Goal: Task Accomplishment & Management: Use online tool/utility

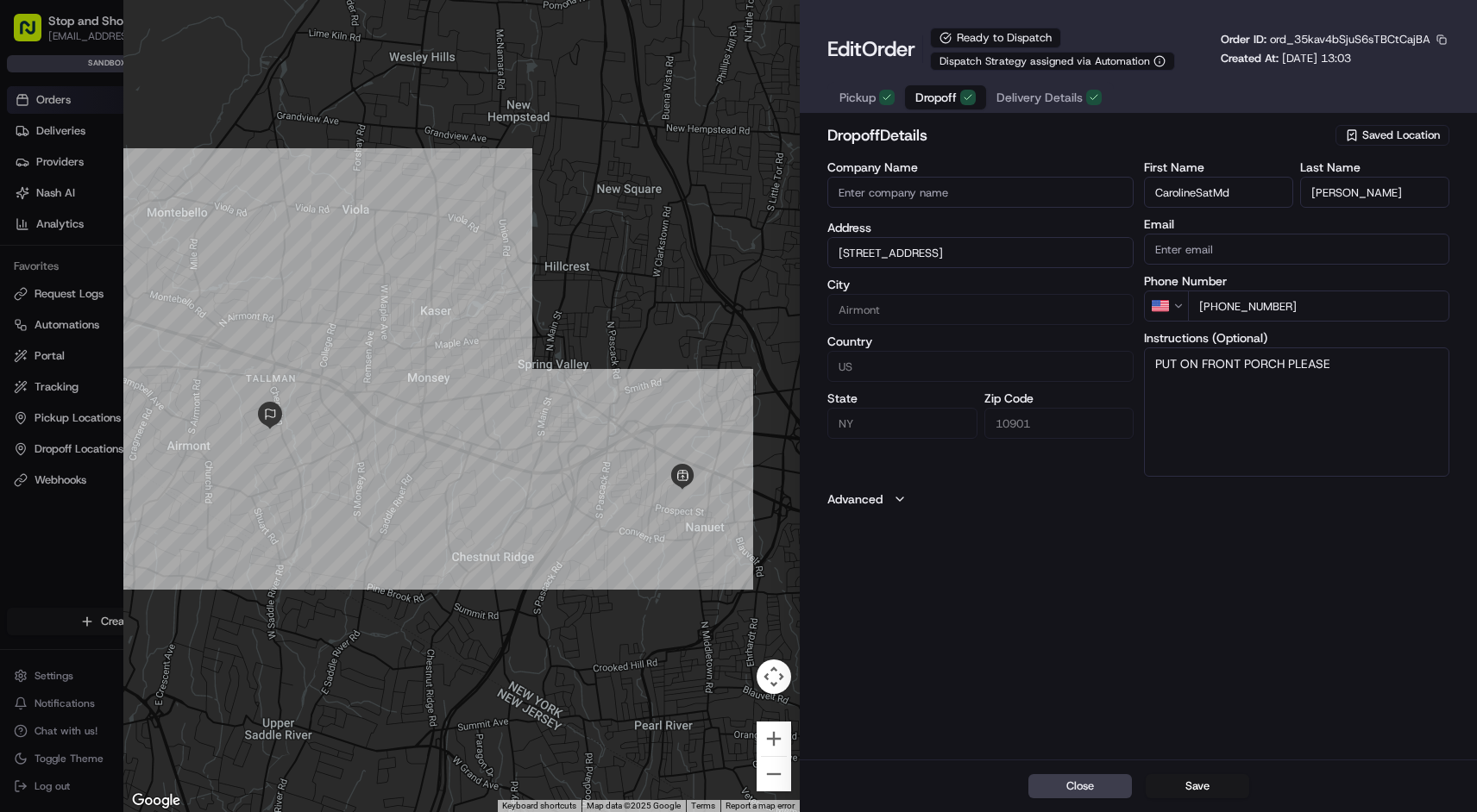
type input "+1"
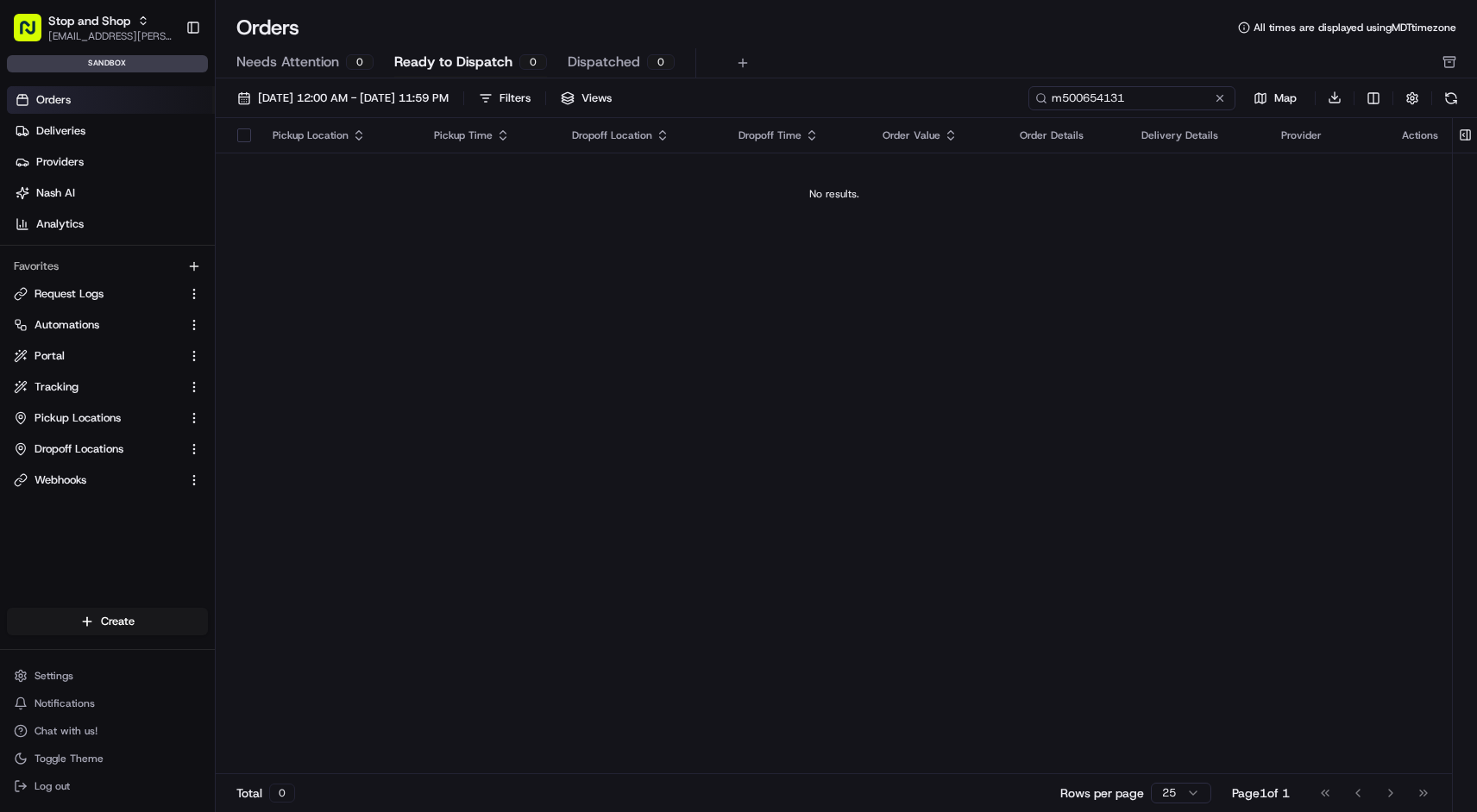
click at [1178, 105] on input "m500654131" at bounding box center [1131, 98] width 207 height 24
click at [1463, 99] on div "08/01/2025 12:00 AM - 08/31/2025 11:59 PM Filters Views m500654131 Map Download" at bounding box center [846, 102] width 1261 height 33
click at [1451, 99] on button at bounding box center [1451, 98] width 24 height 24
click at [1179, 100] on input "m500654131" at bounding box center [1131, 98] width 207 height 24
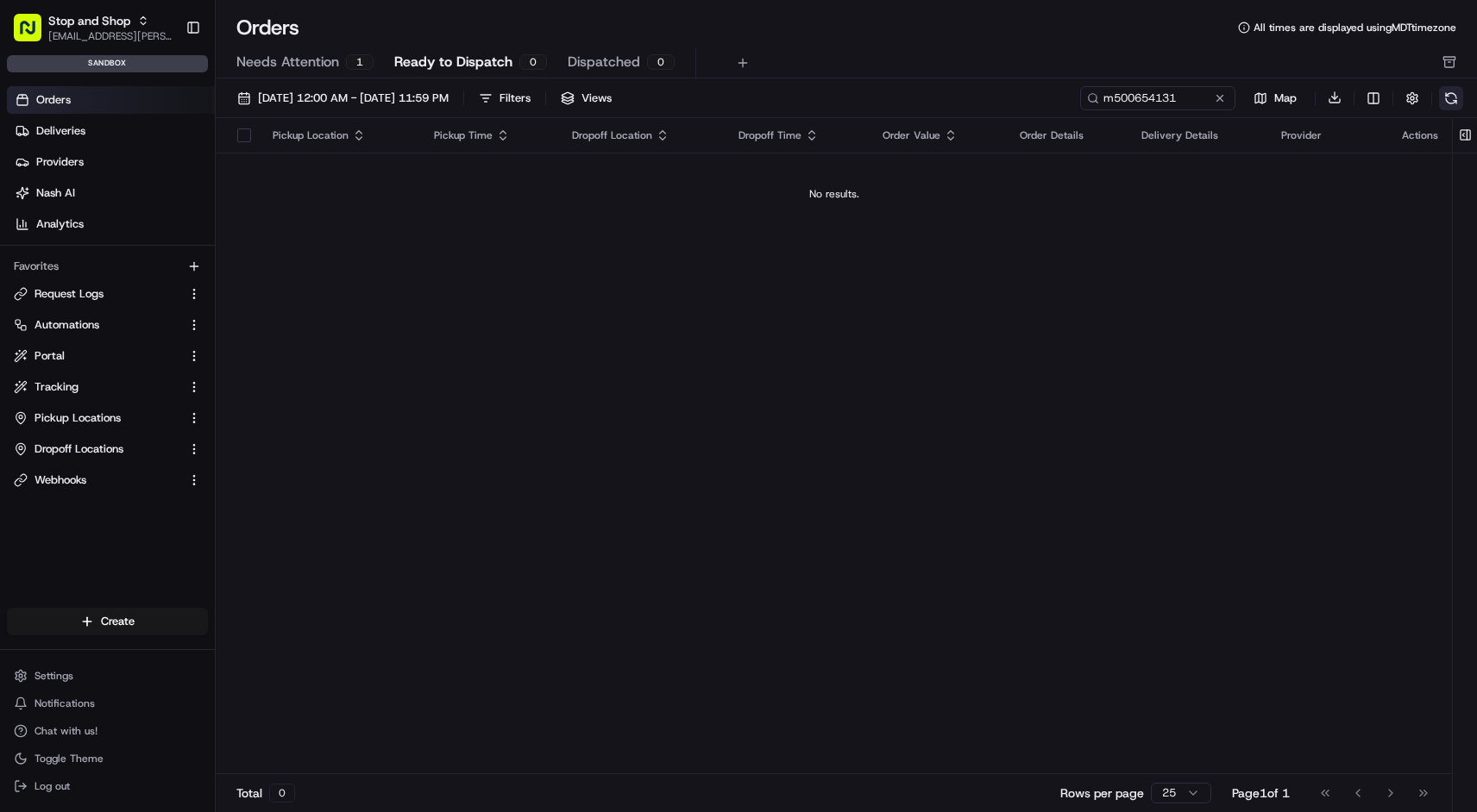
click at [1444, 108] on button at bounding box center [1451, 98] width 24 height 24
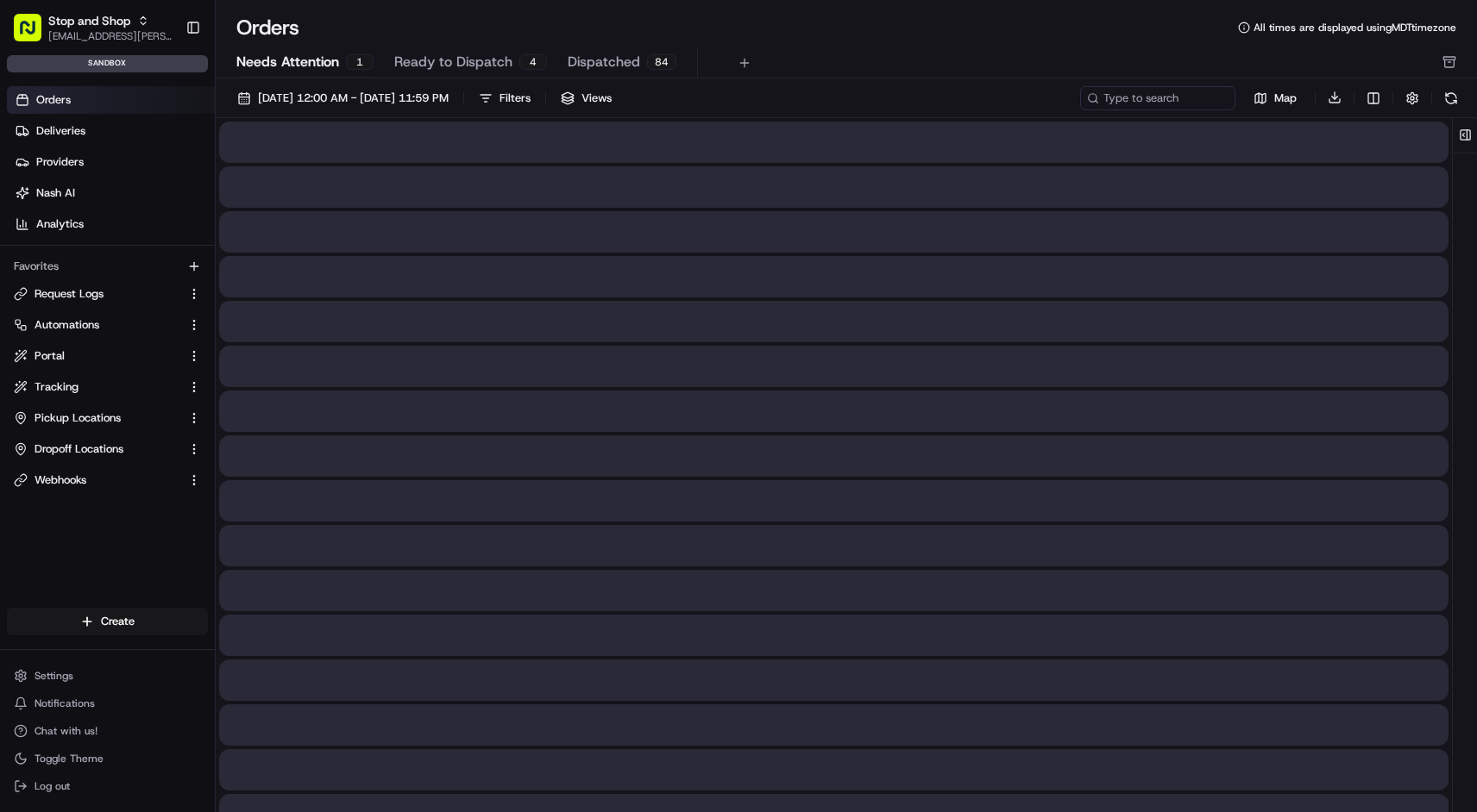
click at [332, 57] on span "Needs Attention" at bounding box center [288, 61] width 103 height 21
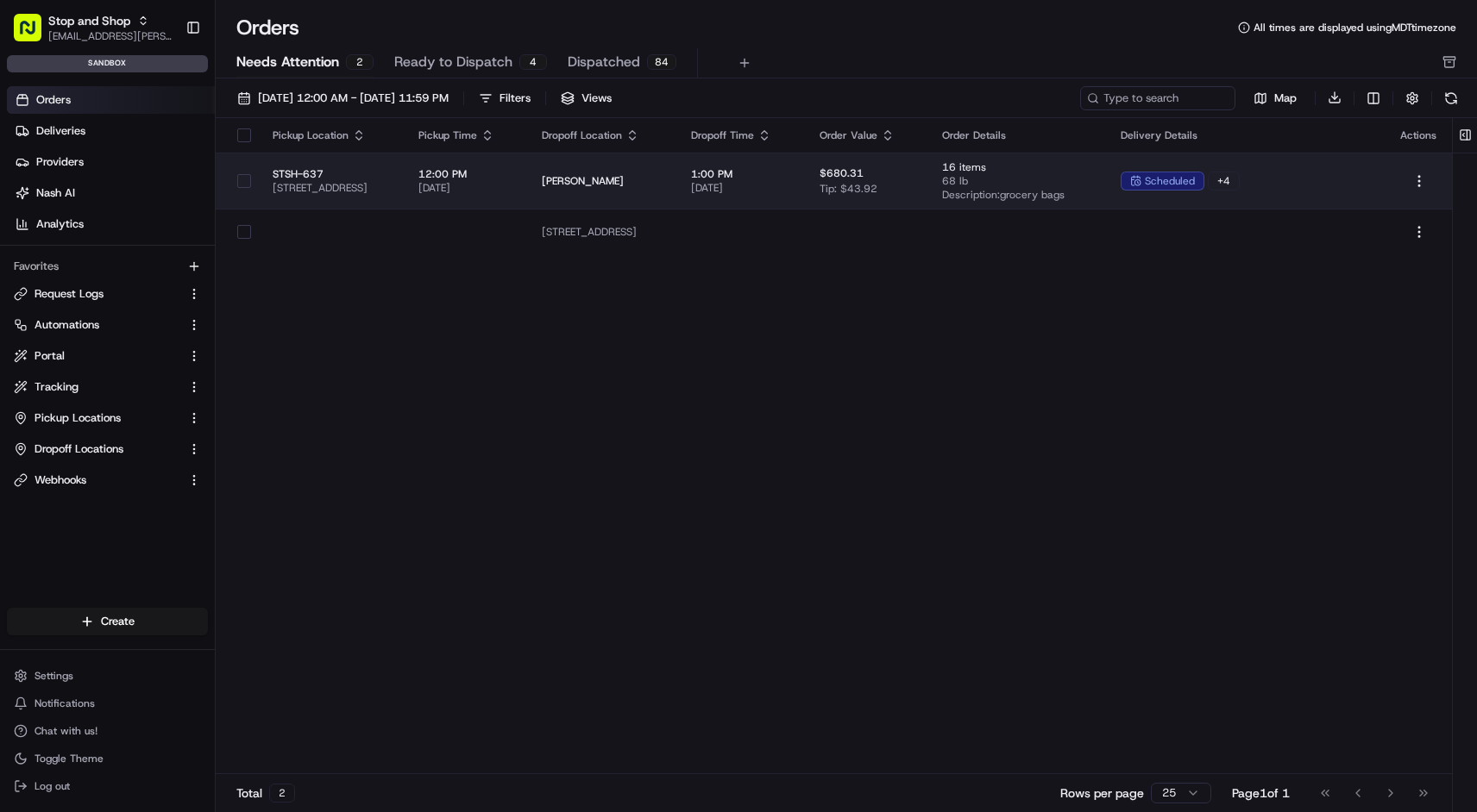
click at [663, 178] on span "[PERSON_NAME]" at bounding box center [603, 181] width 122 height 14
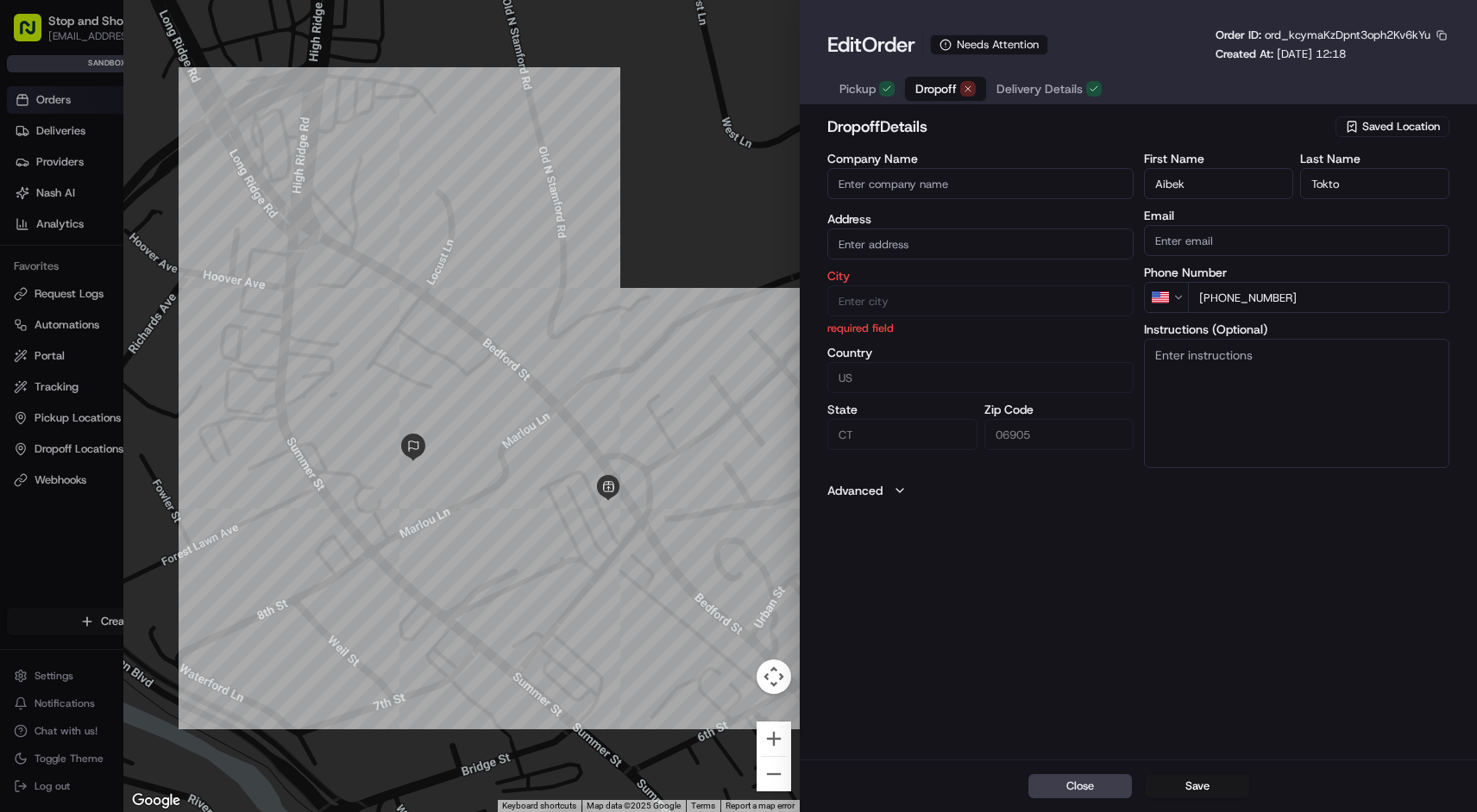
click at [925, 97] on span "Dropoff" at bounding box center [936, 89] width 42 height 17
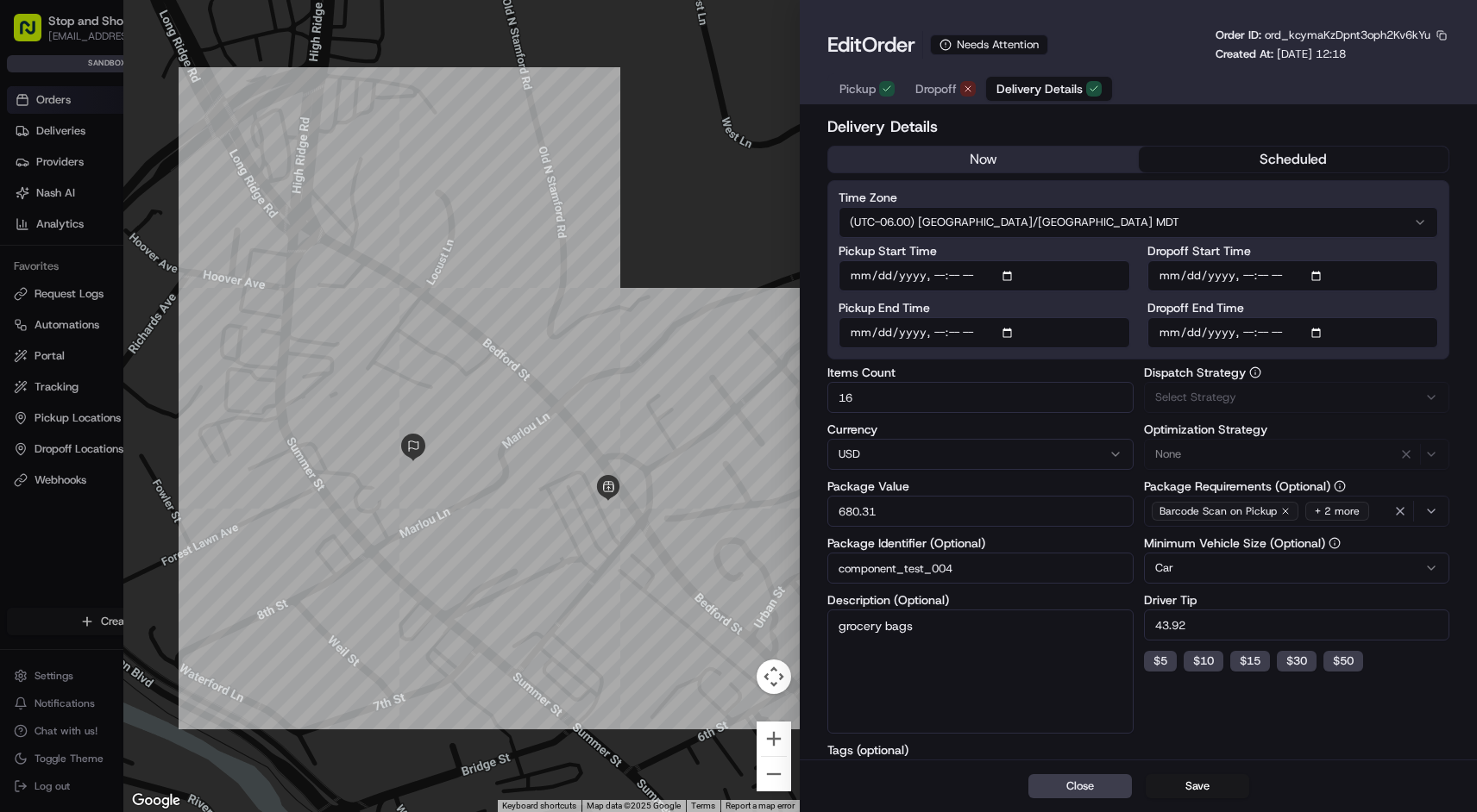
click at [1031, 93] on span "Delivery Details" at bounding box center [1039, 89] width 86 height 17
type input "1"
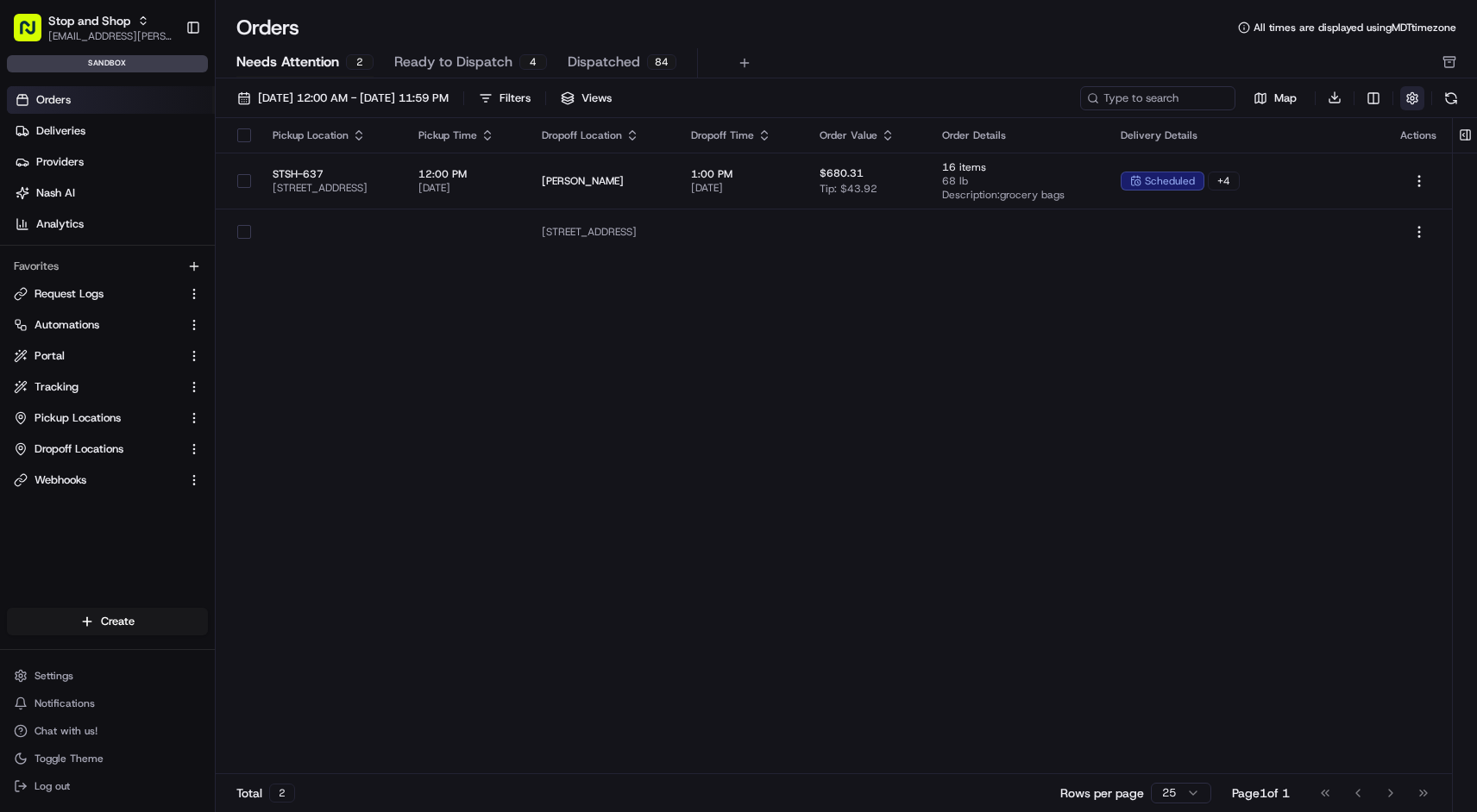
click at [1408, 104] on button "button" at bounding box center [1412, 98] width 24 height 24
click at [1407, 106] on button "button" at bounding box center [1412, 98] width 24 height 24
click at [1454, 99] on button at bounding box center [1451, 98] width 24 height 24
click at [1462, 129] on button at bounding box center [1465, 135] width 29 height 34
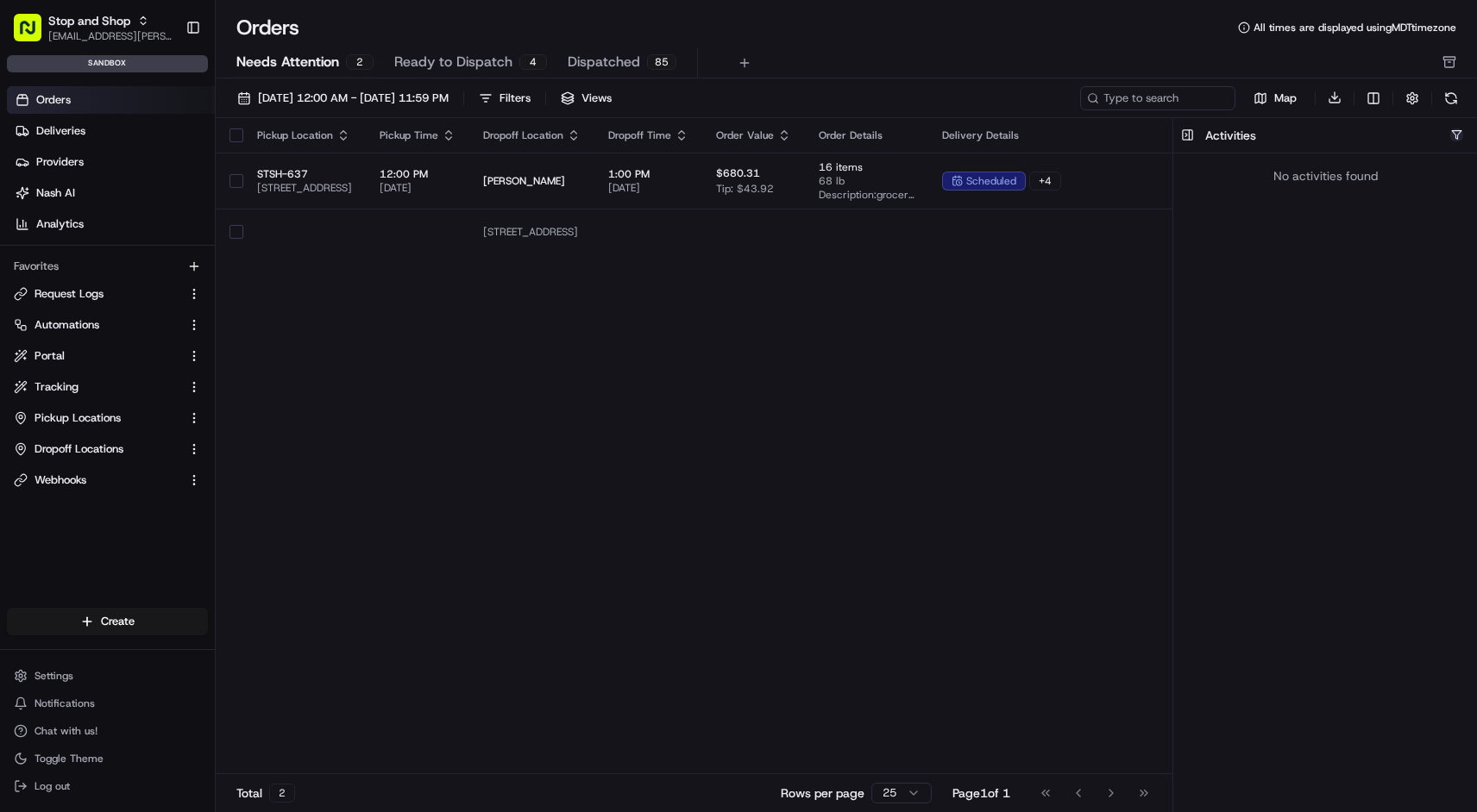
click at [1461, 128] on button "button" at bounding box center [1456, 135] width 13 height 13
click at [1440, 96] on button at bounding box center [1451, 98] width 24 height 24
click at [612, 98] on span "Views" at bounding box center [596, 98] width 30 height 15
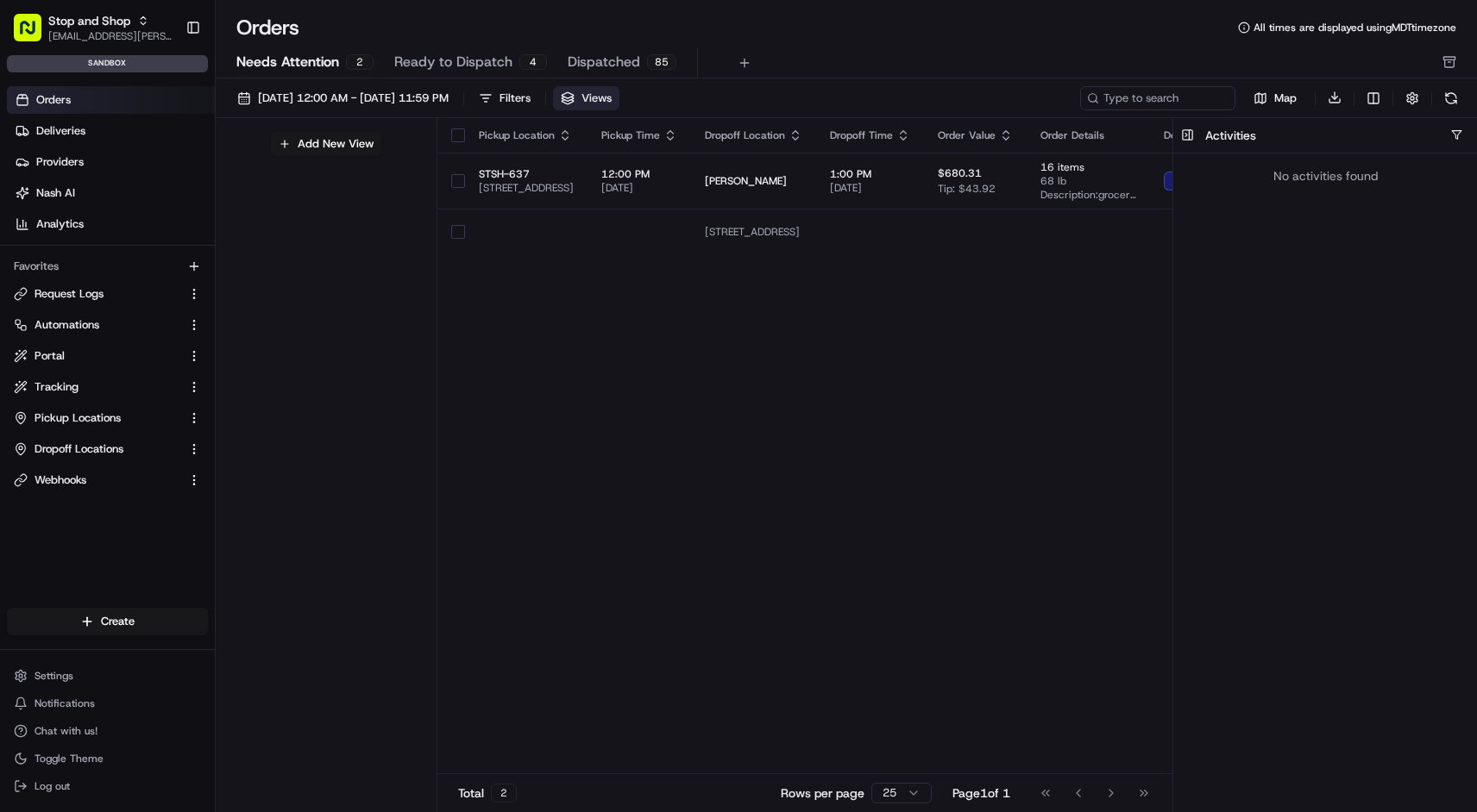
click at [612, 98] on span "Views" at bounding box center [596, 98] width 30 height 15
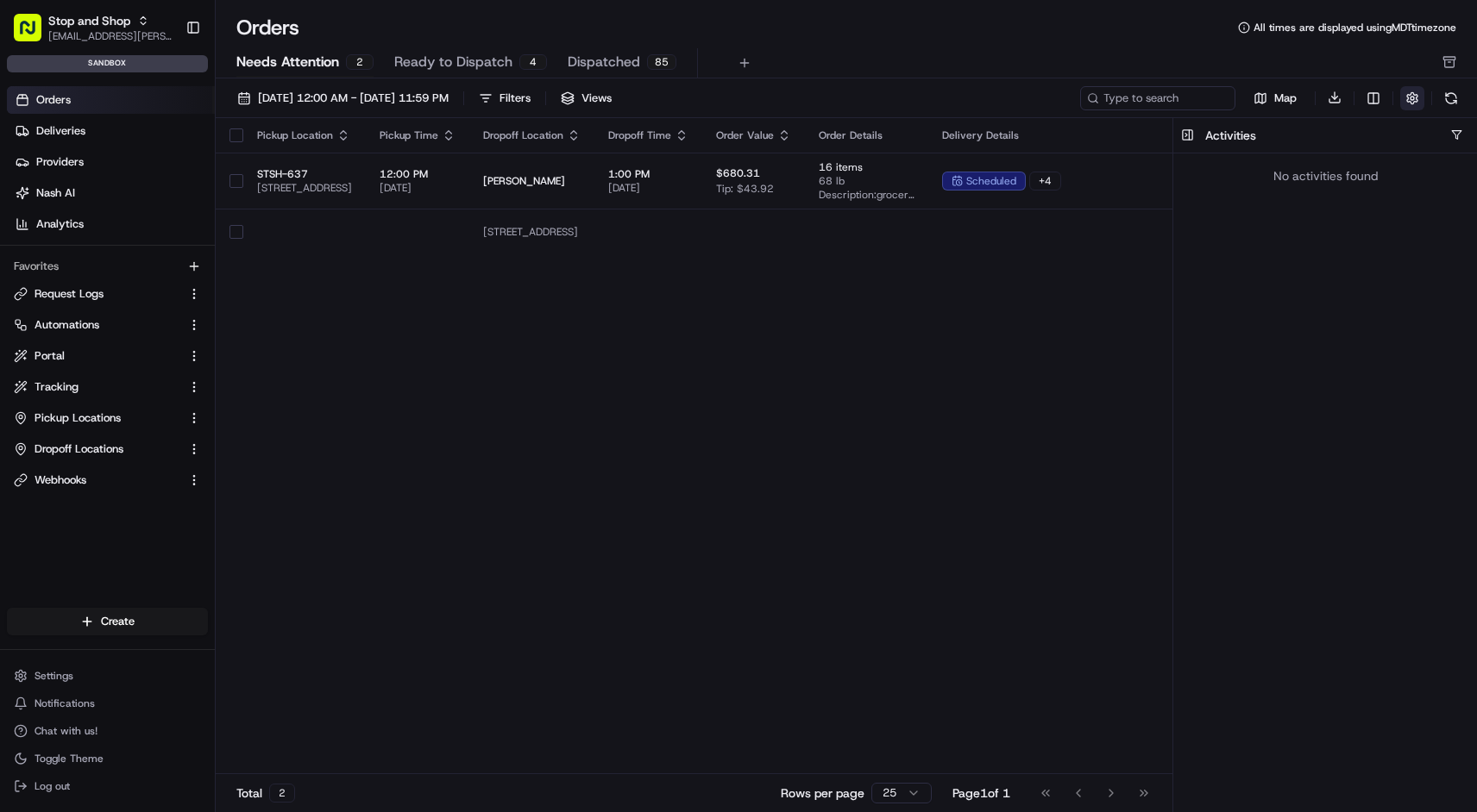
click at [1405, 103] on button "button" at bounding box center [1412, 98] width 24 height 24
click at [1068, 334] on div "Pickup Location Pickup Time Dropoff Location Dropoff Time Order Value Order Det…" at bounding box center [722, 447] width 1013 height 658
click at [1453, 96] on button at bounding box center [1451, 98] width 24 height 24
click at [1415, 97] on button "button" at bounding box center [1412, 98] width 24 height 24
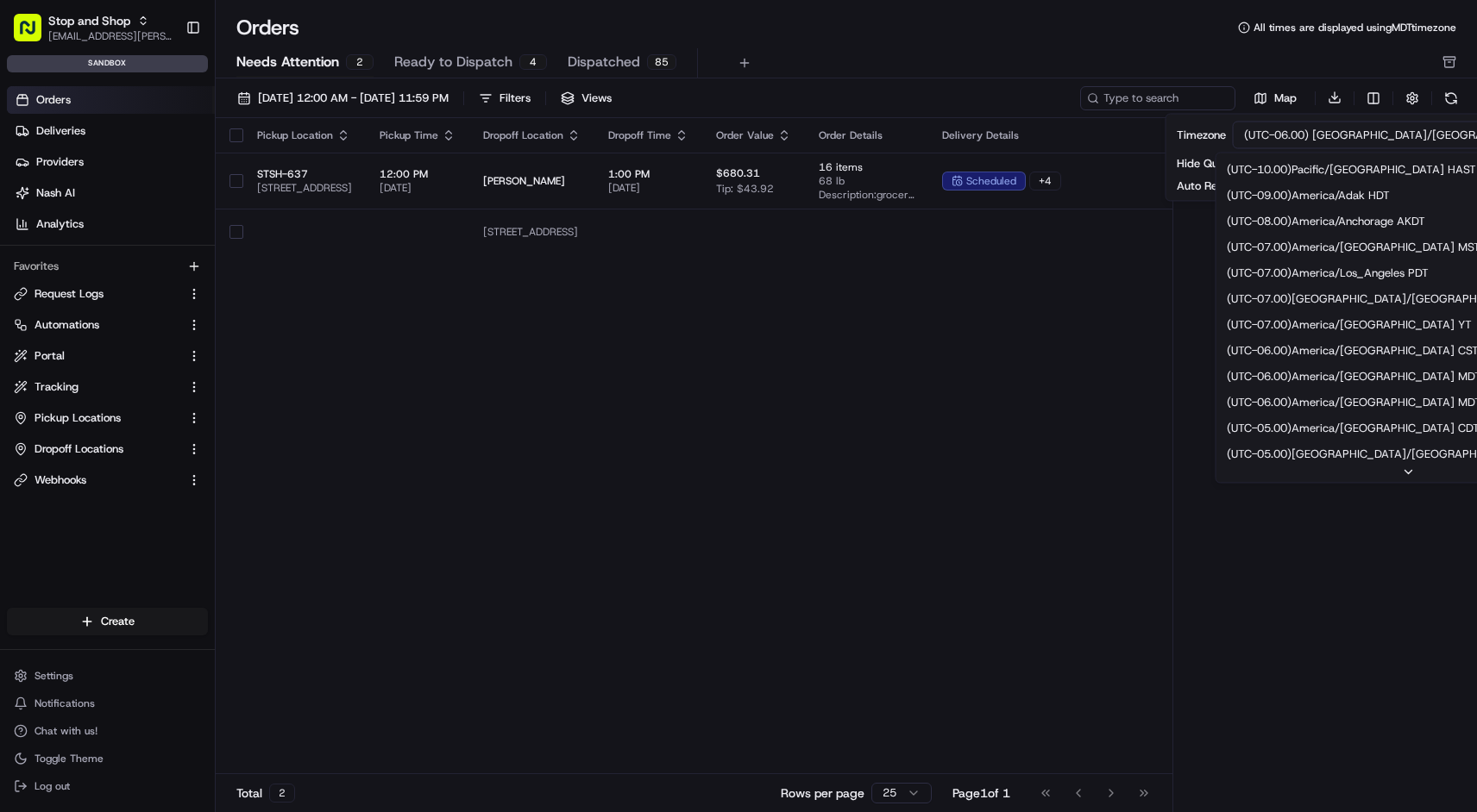
click at [1443, 133] on html "Stop and Shop kiran.lokesh@adusa.com Toggle Sidebar sandbox Orders Deliveries P…" at bounding box center [738, 406] width 1477 height 812
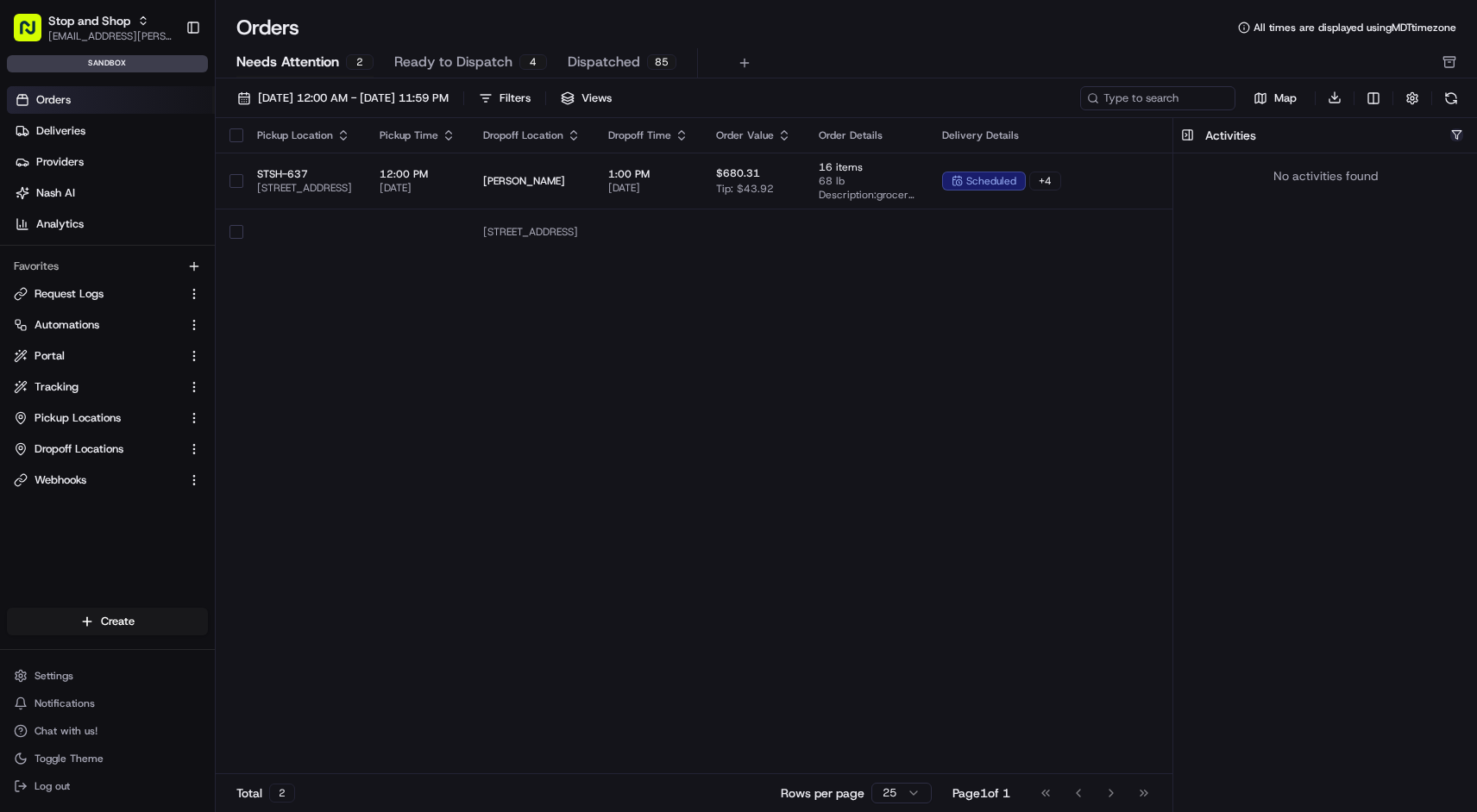
click at [1452, 135] on button "button" at bounding box center [1456, 135] width 13 height 13
click at [1450, 102] on button at bounding box center [1451, 98] width 24 height 24
click at [1460, 136] on button "button" at bounding box center [1456, 135] width 13 height 13
click at [1137, 267] on div "Pickup Location Pickup Time Dropoff Location Dropoff Time Order Value Order Det…" at bounding box center [722, 447] width 1013 height 658
click at [1188, 135] on button at bounding box center [1188, 135] width 29 height 34
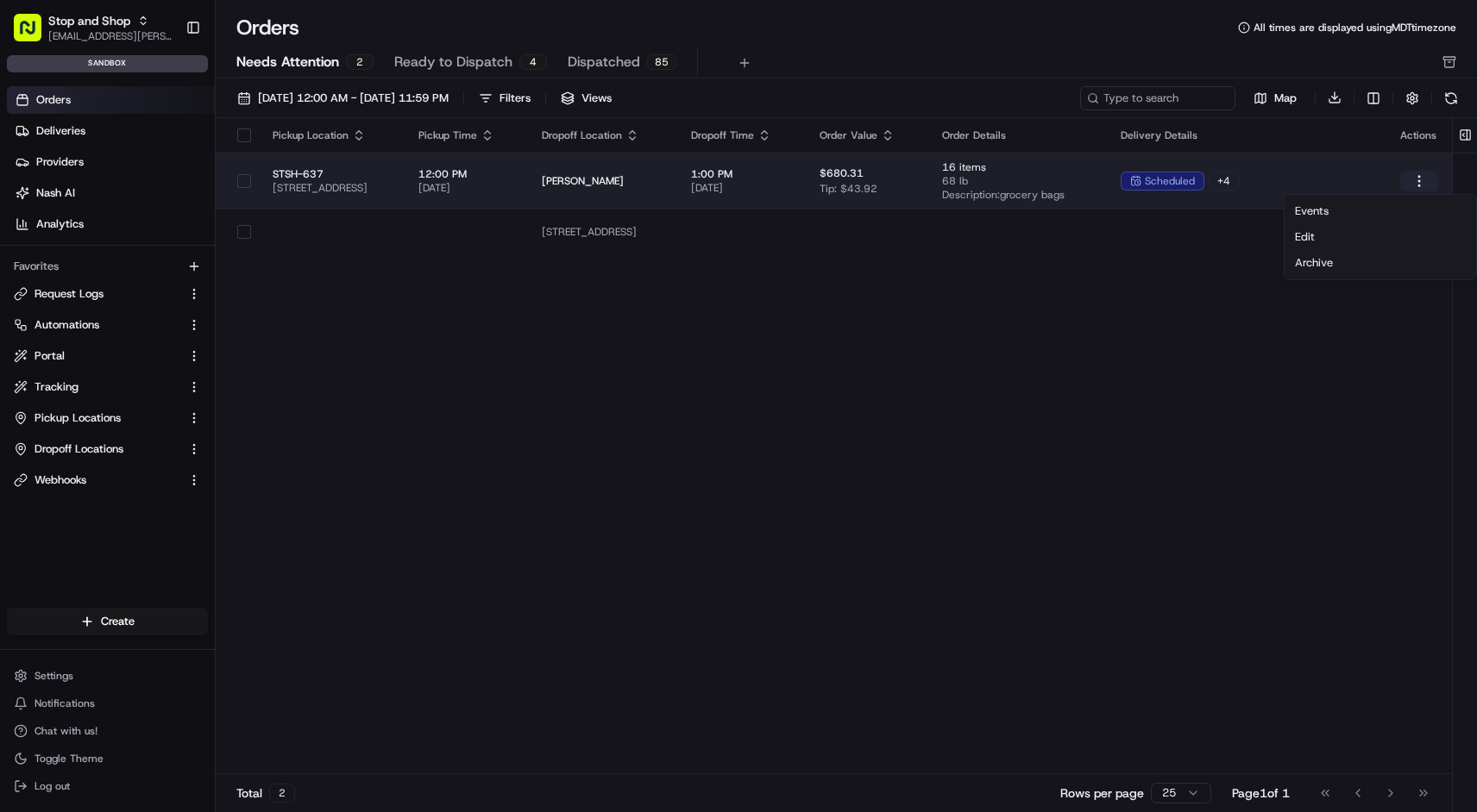
click at [1422, 178] on html "Stop and Shop kiran.lokesh@adusa.com Toggle Sidebar sandbox Orders Deliveries P…" at bounding box center [738, 406] width 1477 height 812
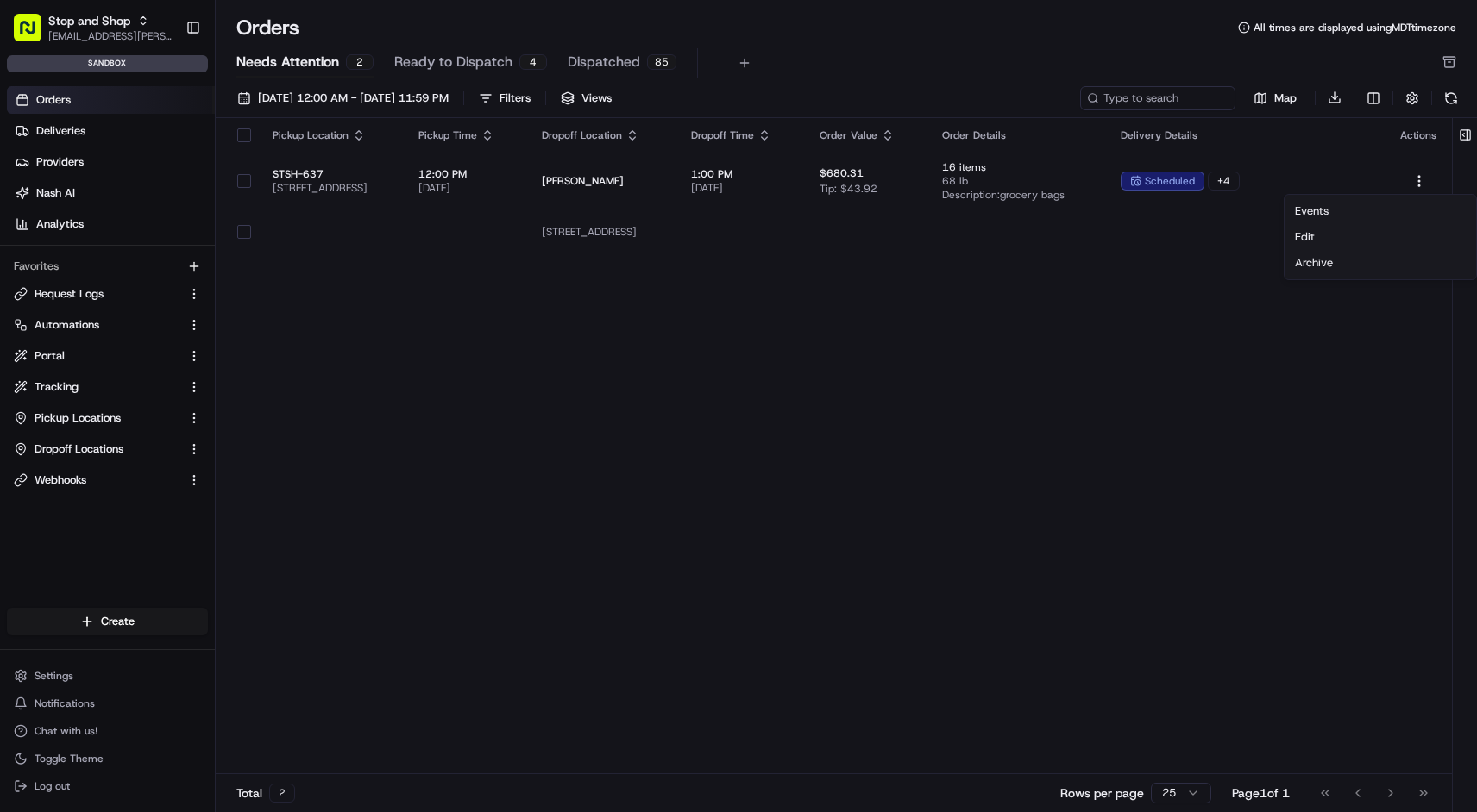
click at [1080, 313] on html "Stop and Shop kiran.lokesh@adusa.com Toggle Sidebar sandbox Orders Deliveries P…" at bounding box center [738, 406] width 1477 height 812
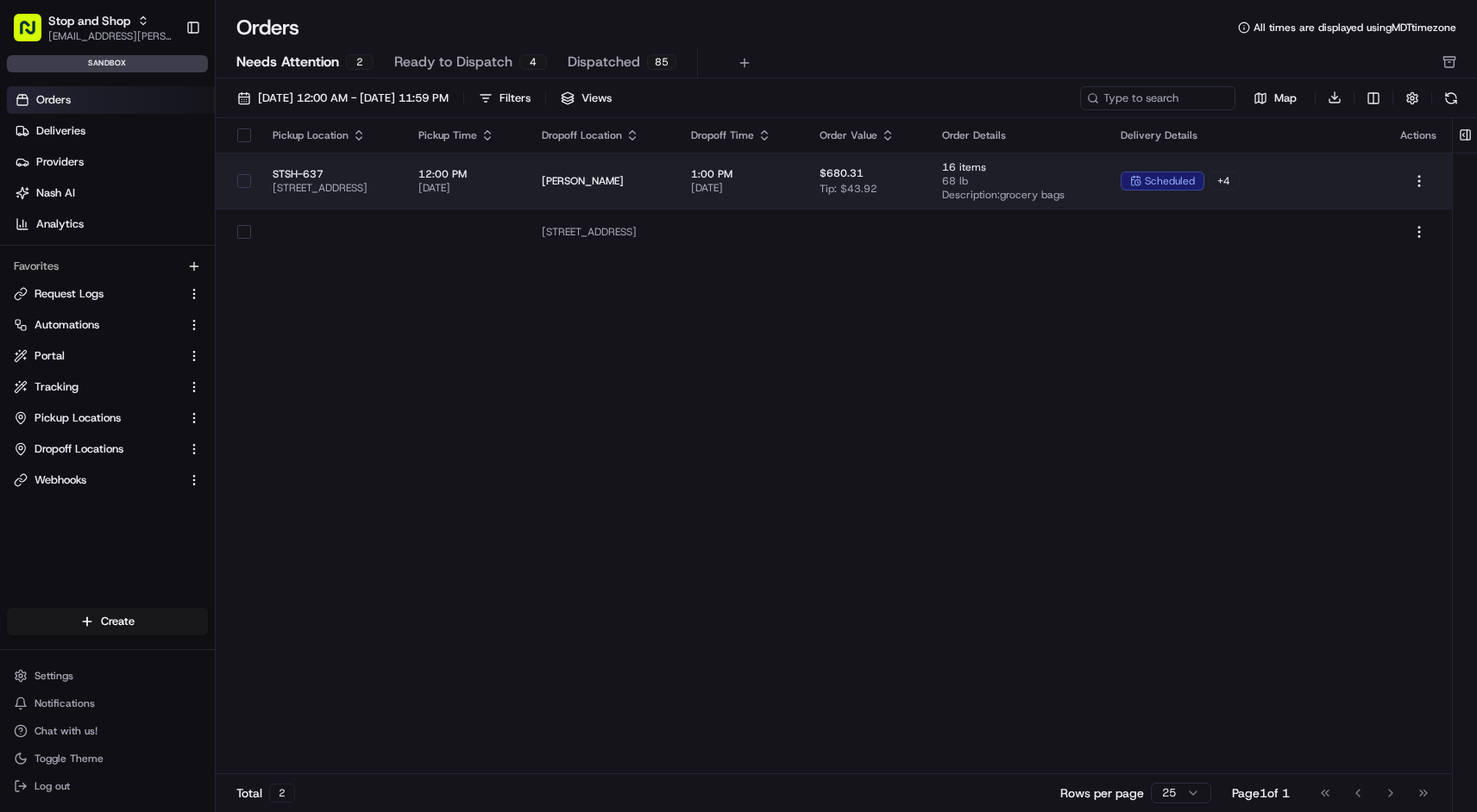
click at [258, 182] on td "STSH-637 2200 Bedford St, Stamford, CT 06905, US" at bounding box center [331, 181] width 145 height 56
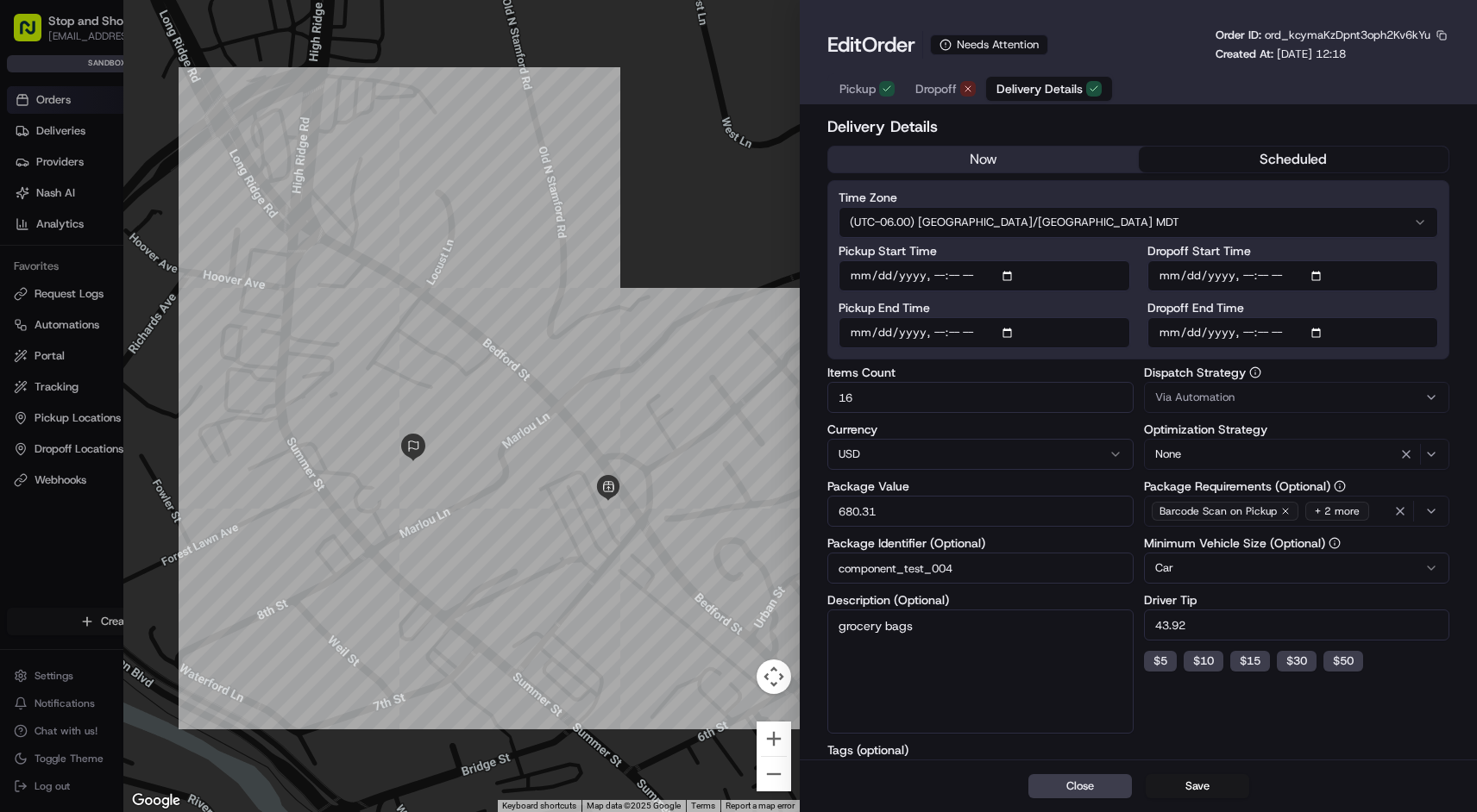
type input "1"
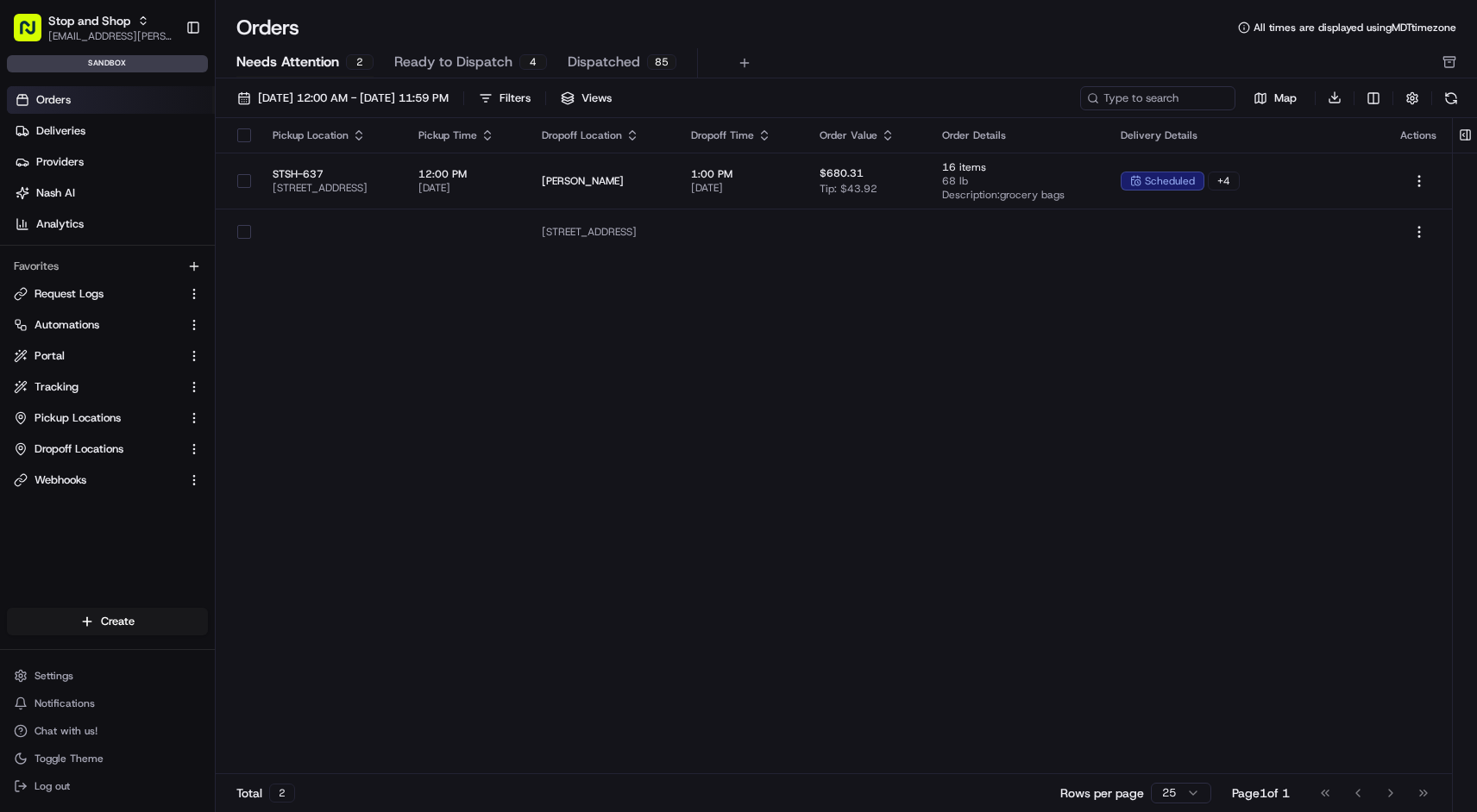
click at [268, 55] on span "Needs Attention" at bounding box center [288, 61] width 103 height 21
click at [1454, 99] on button at bounding box center [1451, 98] width 24 height 24
click at [620, 103] on button "Views" at bounding box center [586, 98] width 67 height 24
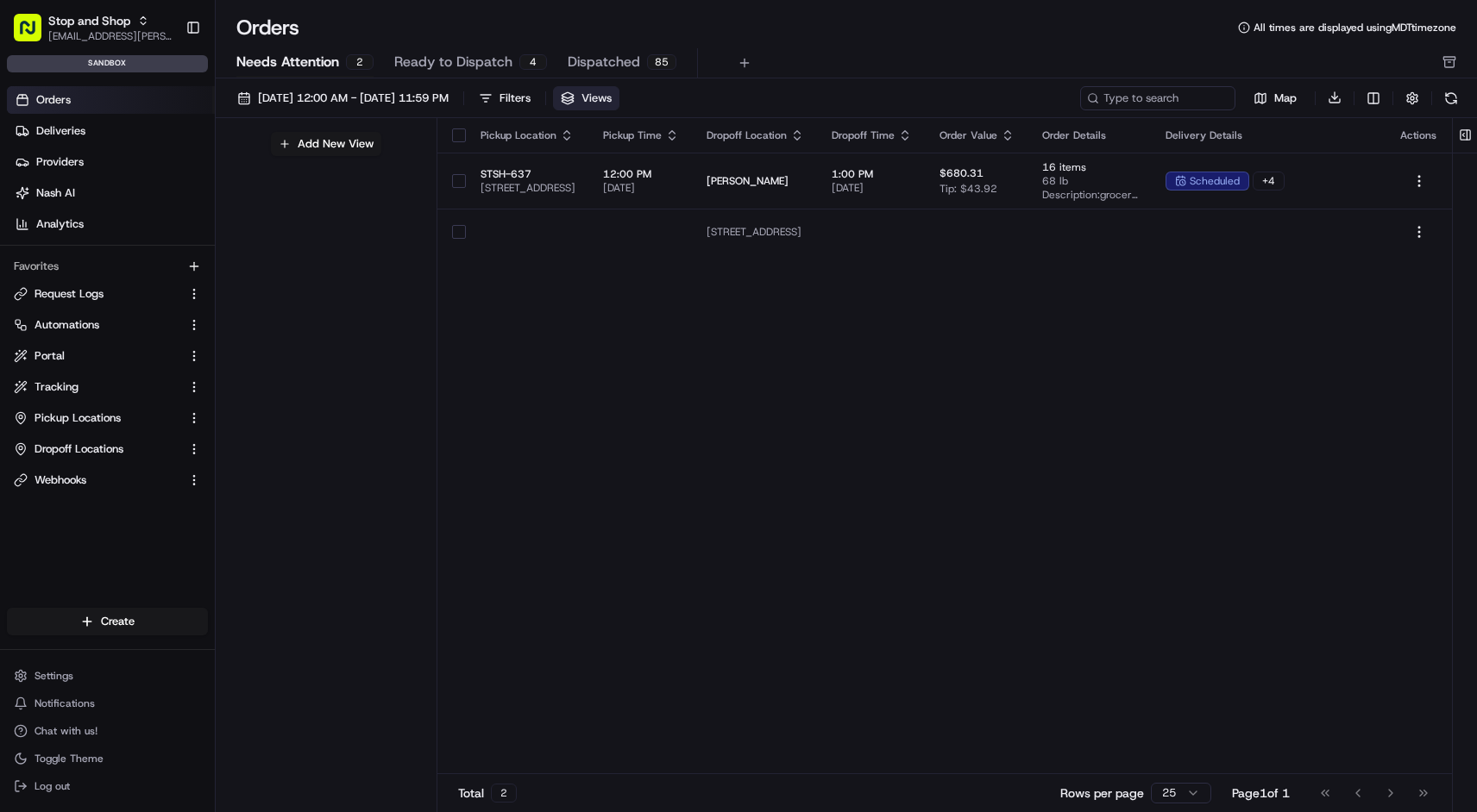
click at [620, 102] on button "Views" at bounding box center [586, 98] width 67 height 24
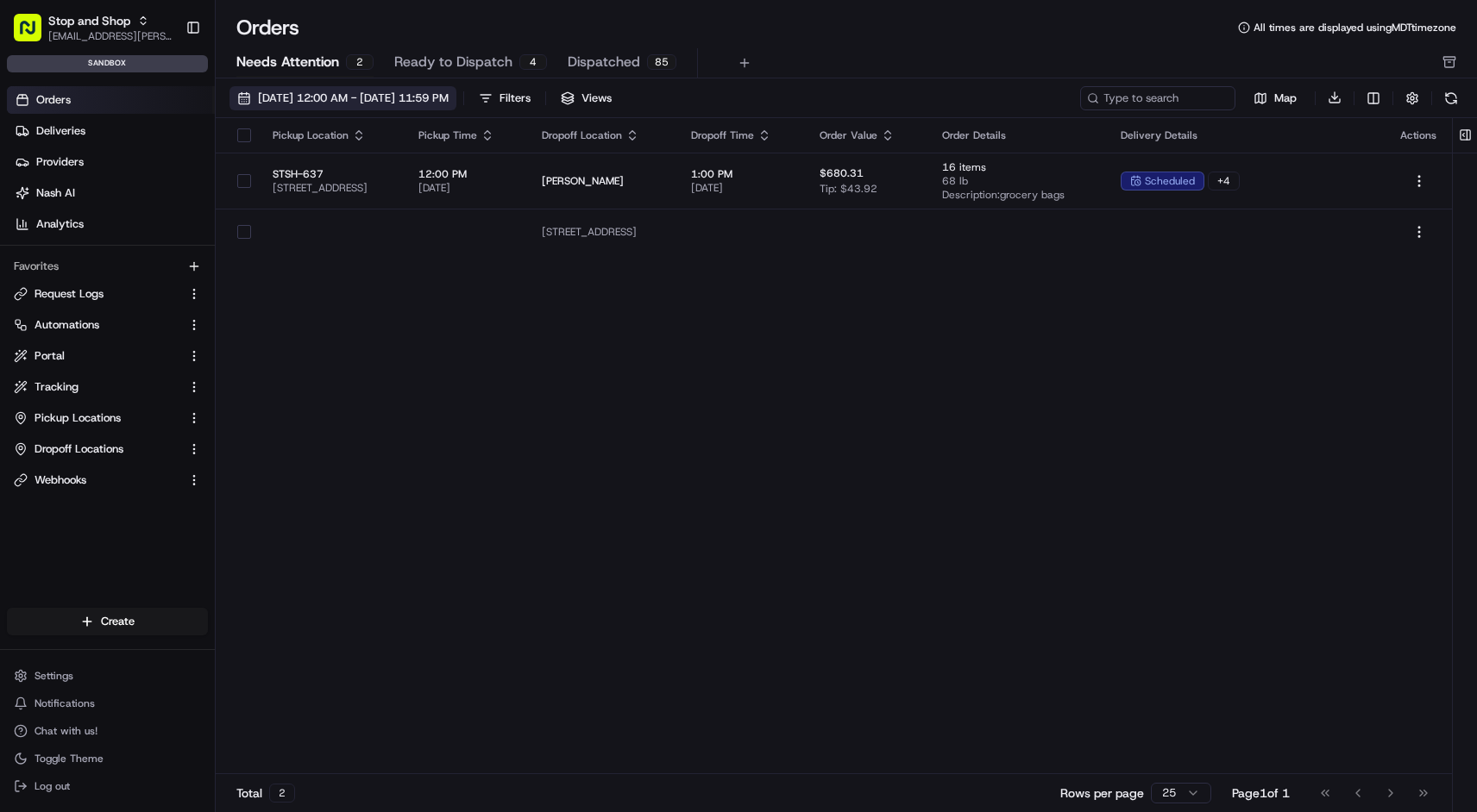
click at [248, 105] on button "[DATE] 12:00 AM - [DATE] 11:59 PM" at bounding box center [342, 98] width 227 height 24
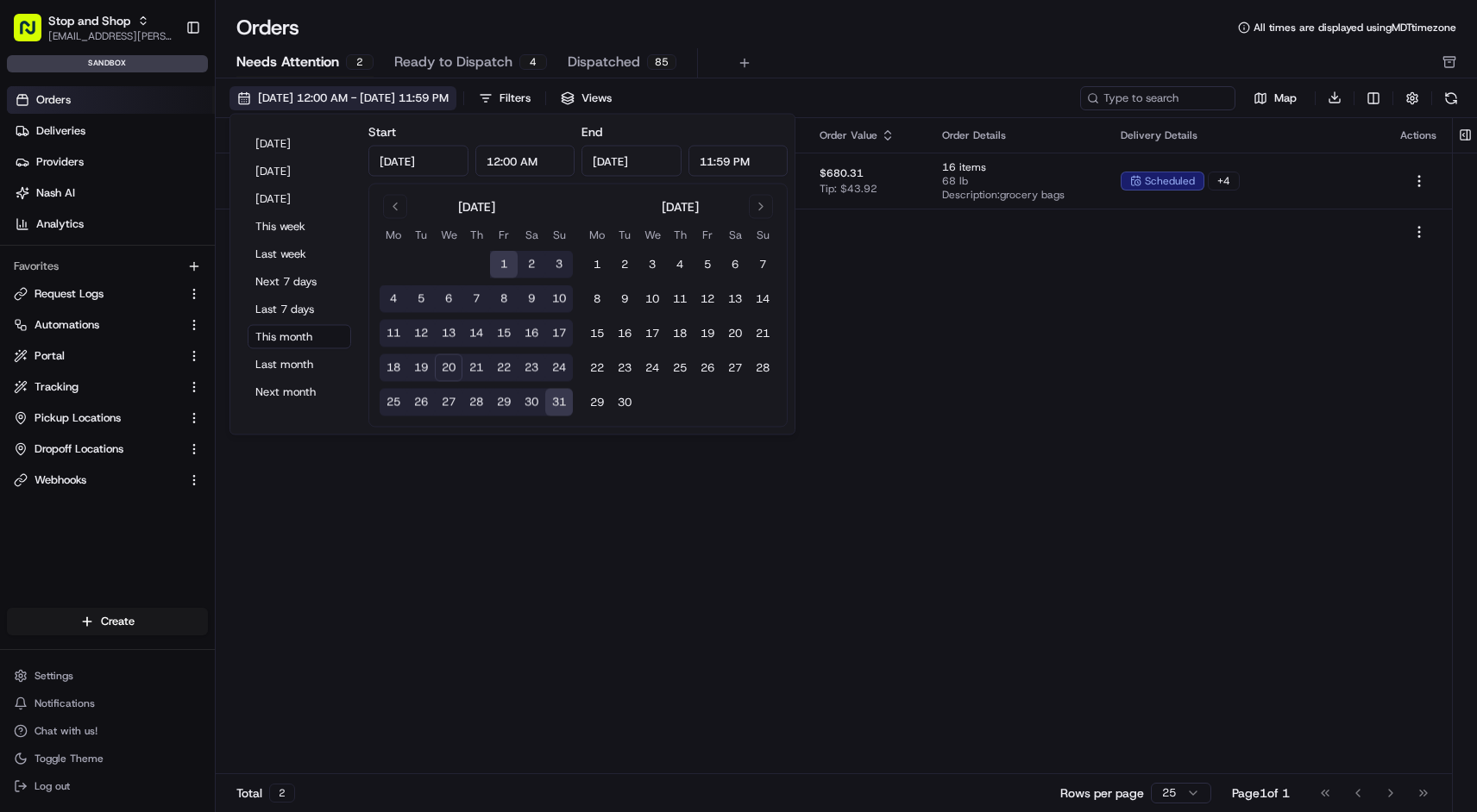
click at [248, 105] on button "[DATE] 12:00 AM - [DATE] 11:59 PM" at bounding box center [342, 98] width 227 height 24
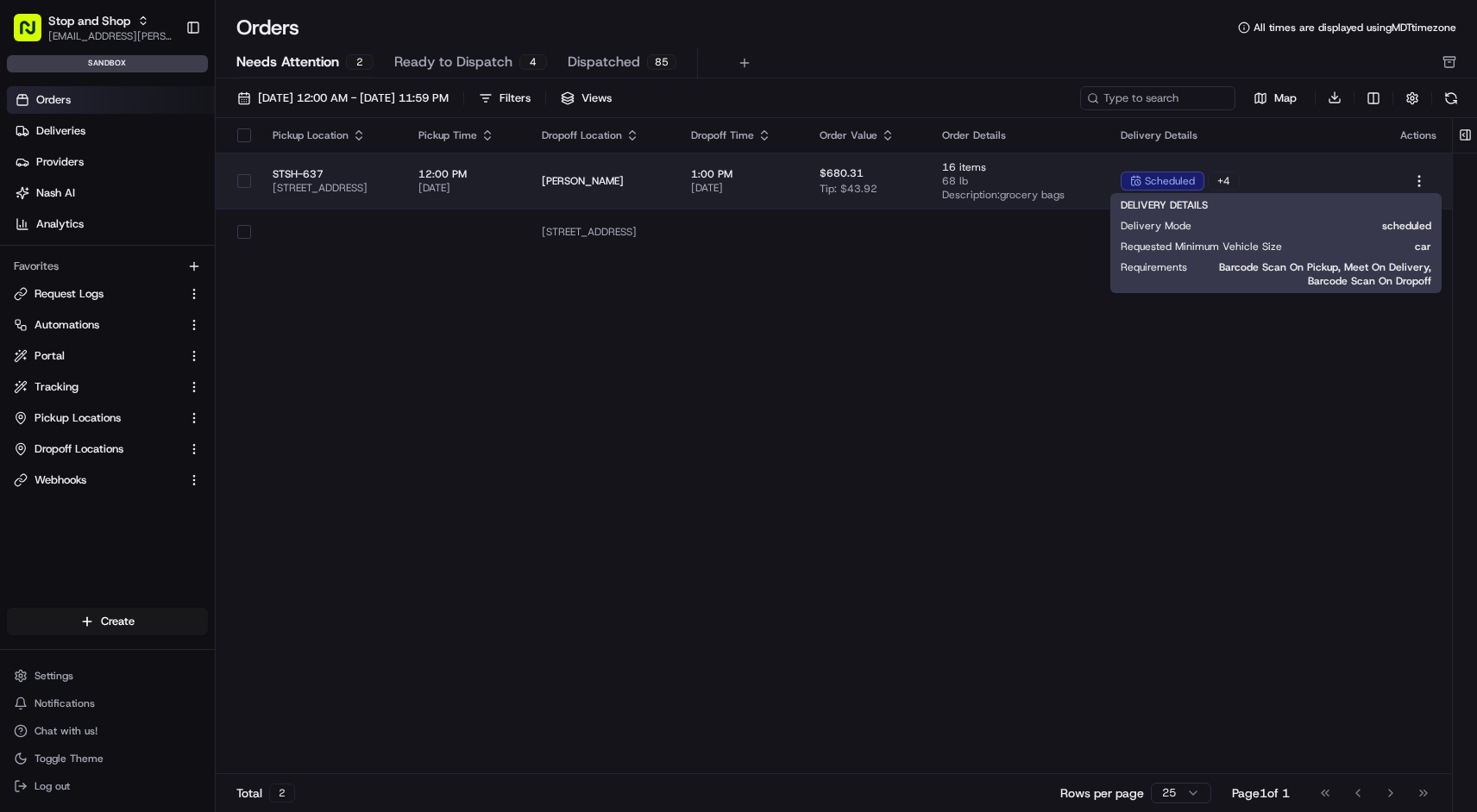
click at [1315, 185] on div "scheduled + 4" at bounding box center [1246, 181] width 252 height 19
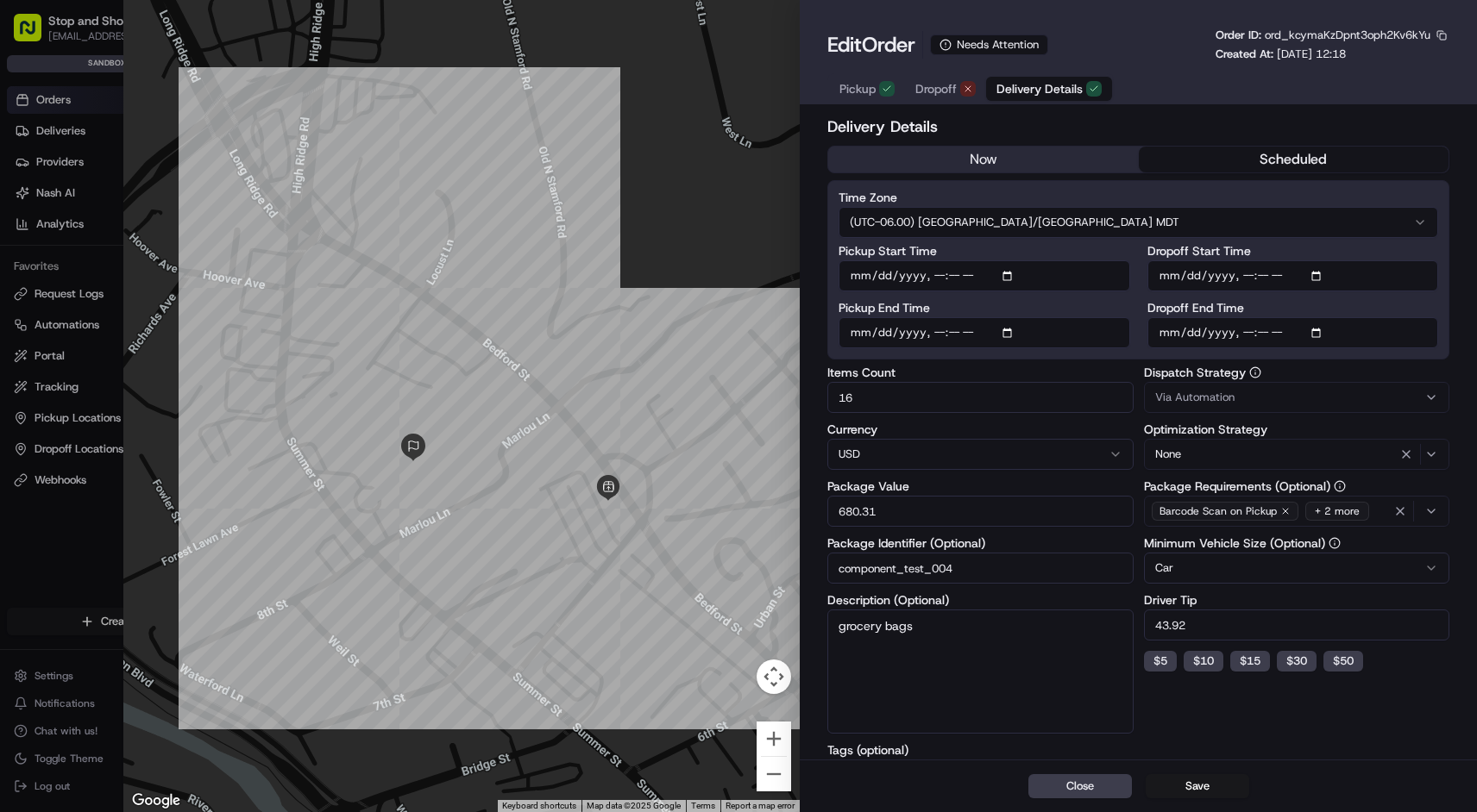
click at [1289, 148] on button "scheduled" at bounding box center [1293, 159] width 310 height 26
click at [1051, 89] on span "Delivery Details" at bounding box center [1039, 89] width 86 height 17
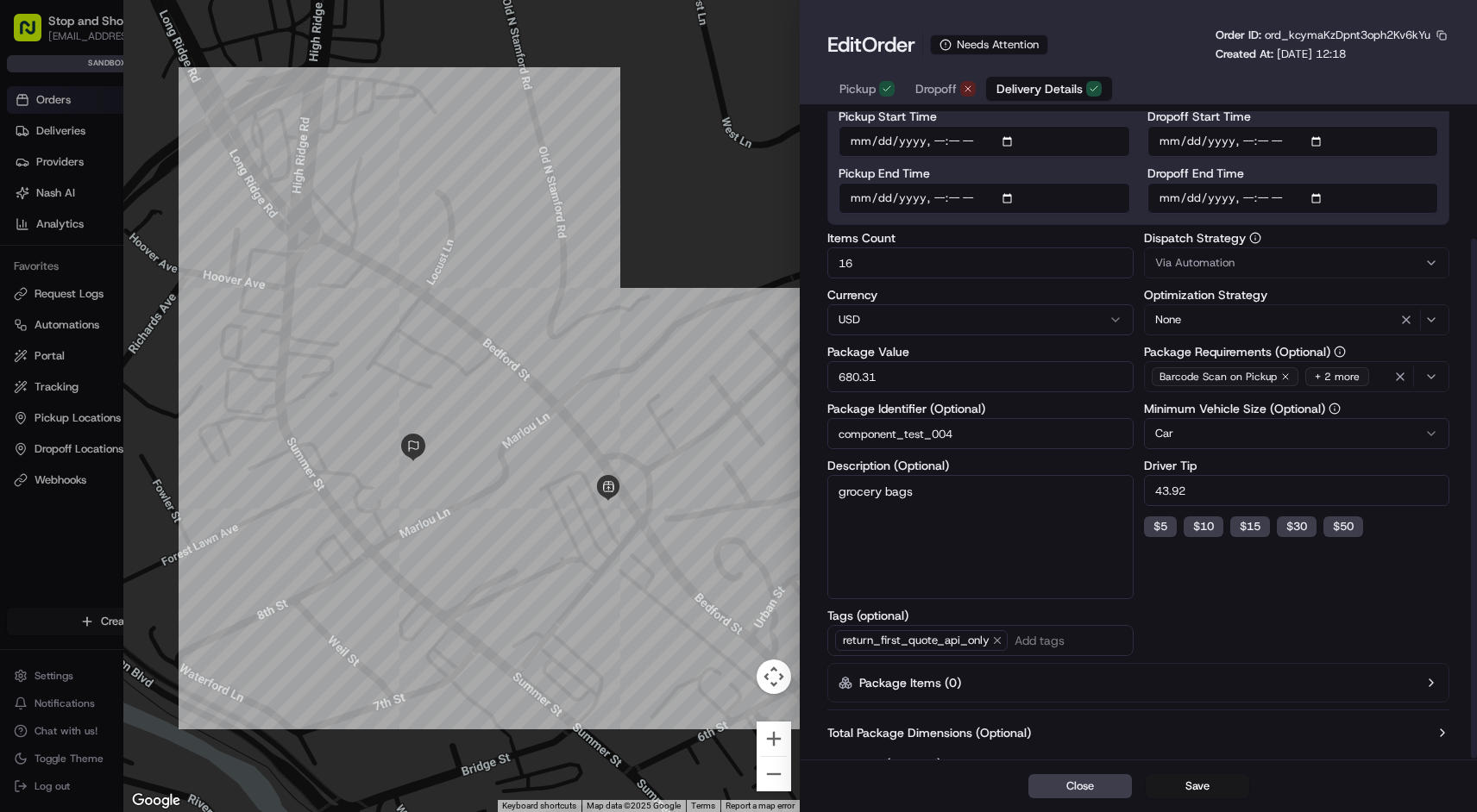
scroll to position [159, 0]
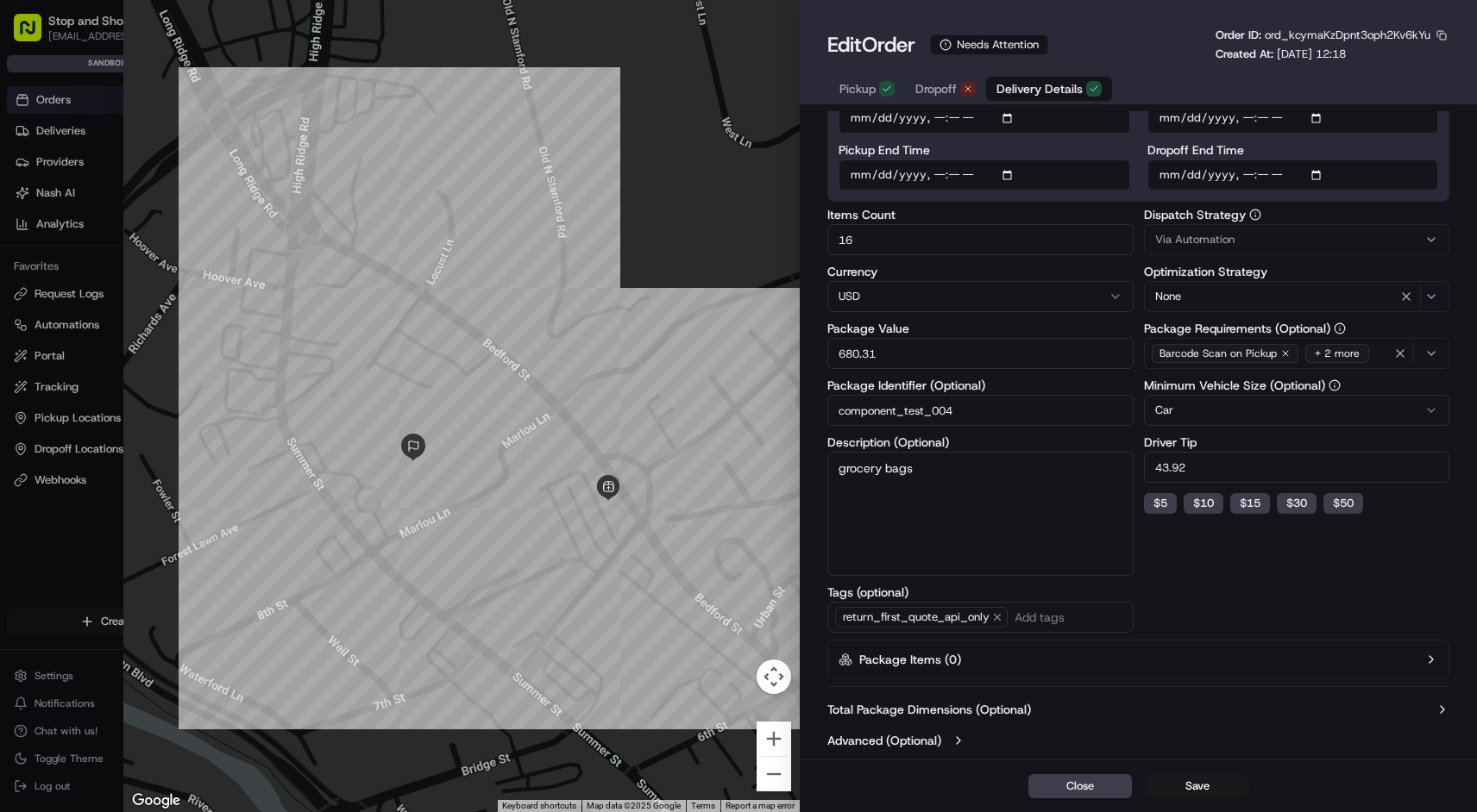
click at [913, 741] on label "Advanced (Optional)" at bounding box center [884, 741] width 114 height 17
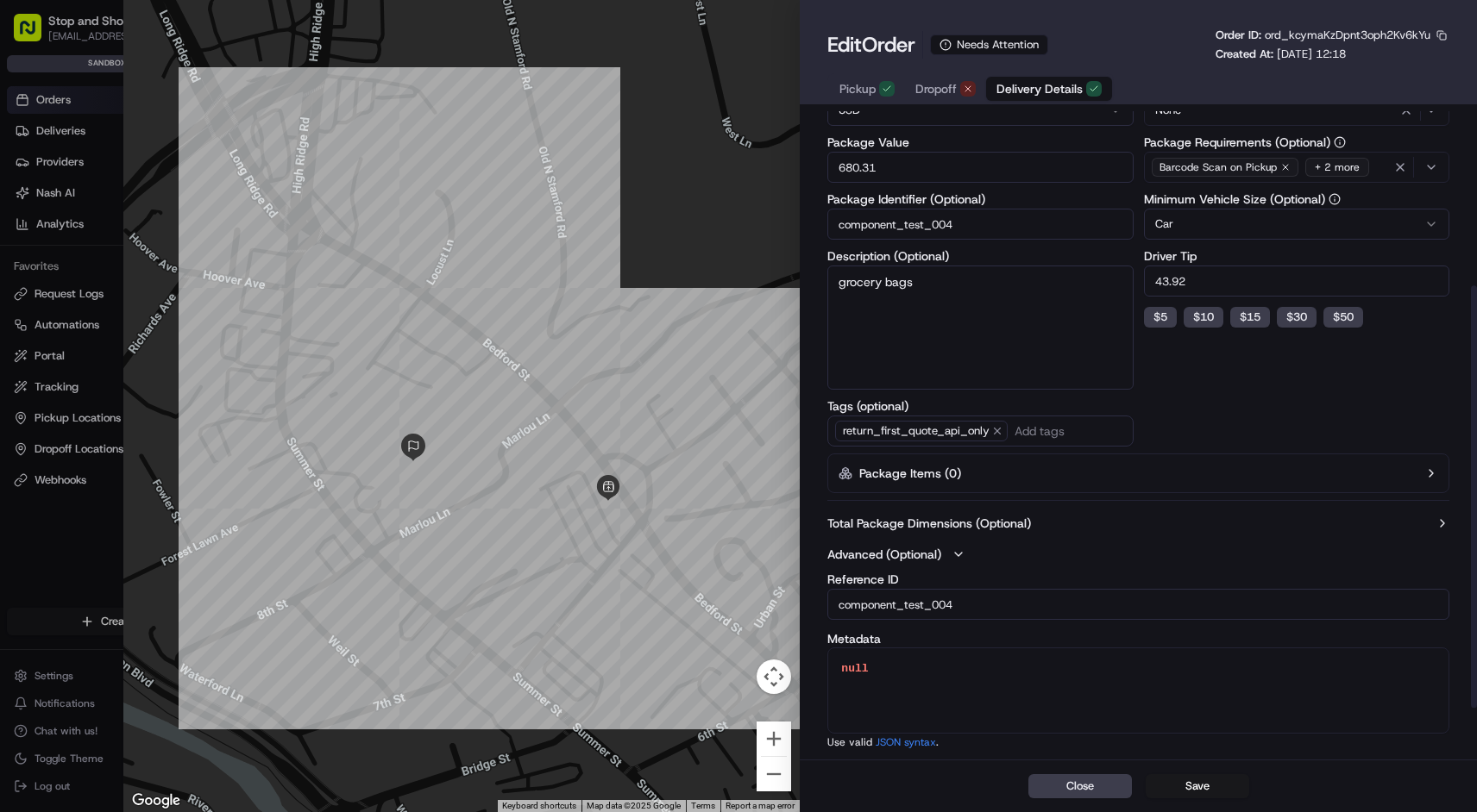
scroll to position [0, 0]
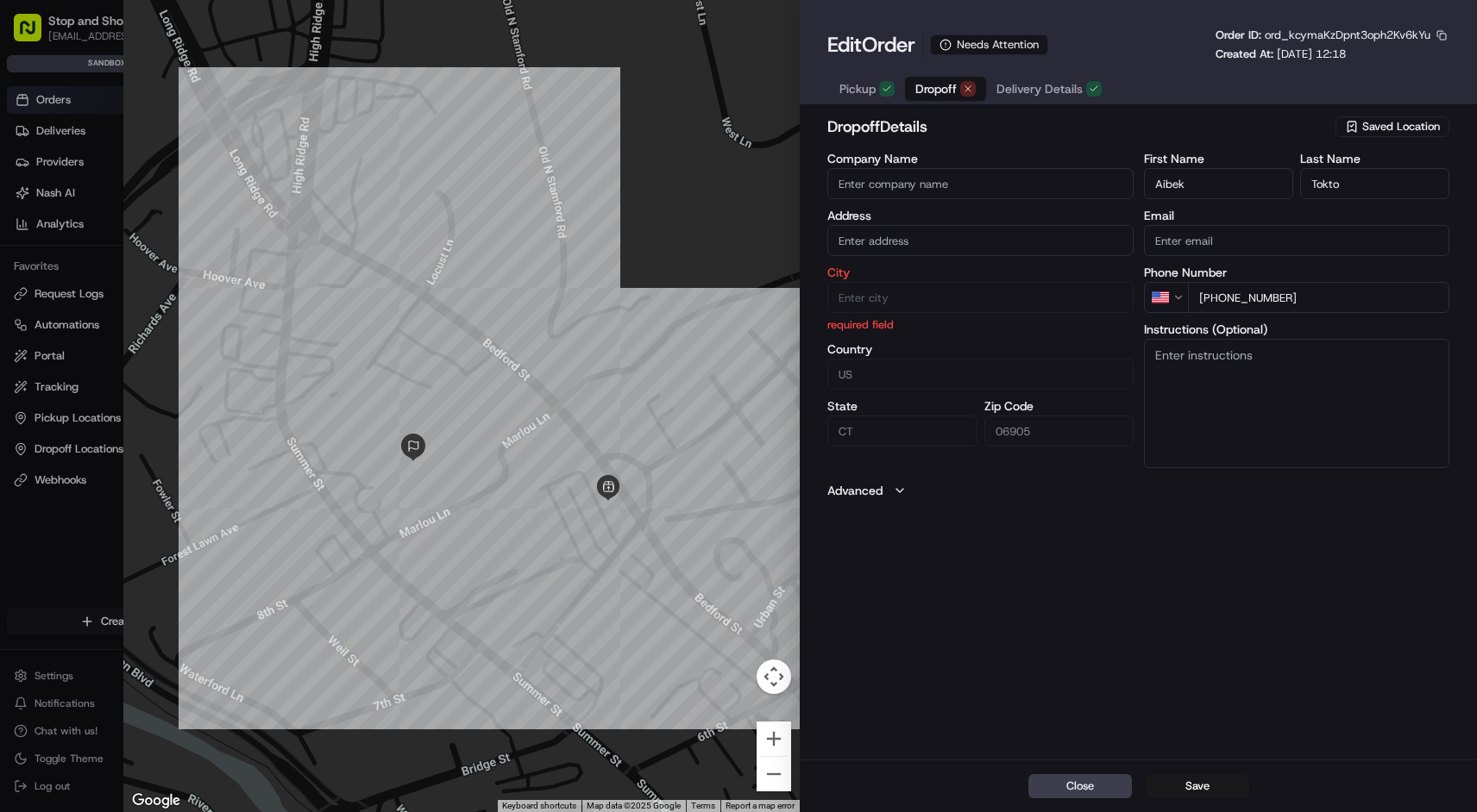
click at [942, 101] on button "Dropoff" at bounding box center [946, 89] width 81 height 24
click at [870, 89] on span "Pickup" at bounding box center [857, 89] width 36 height 17
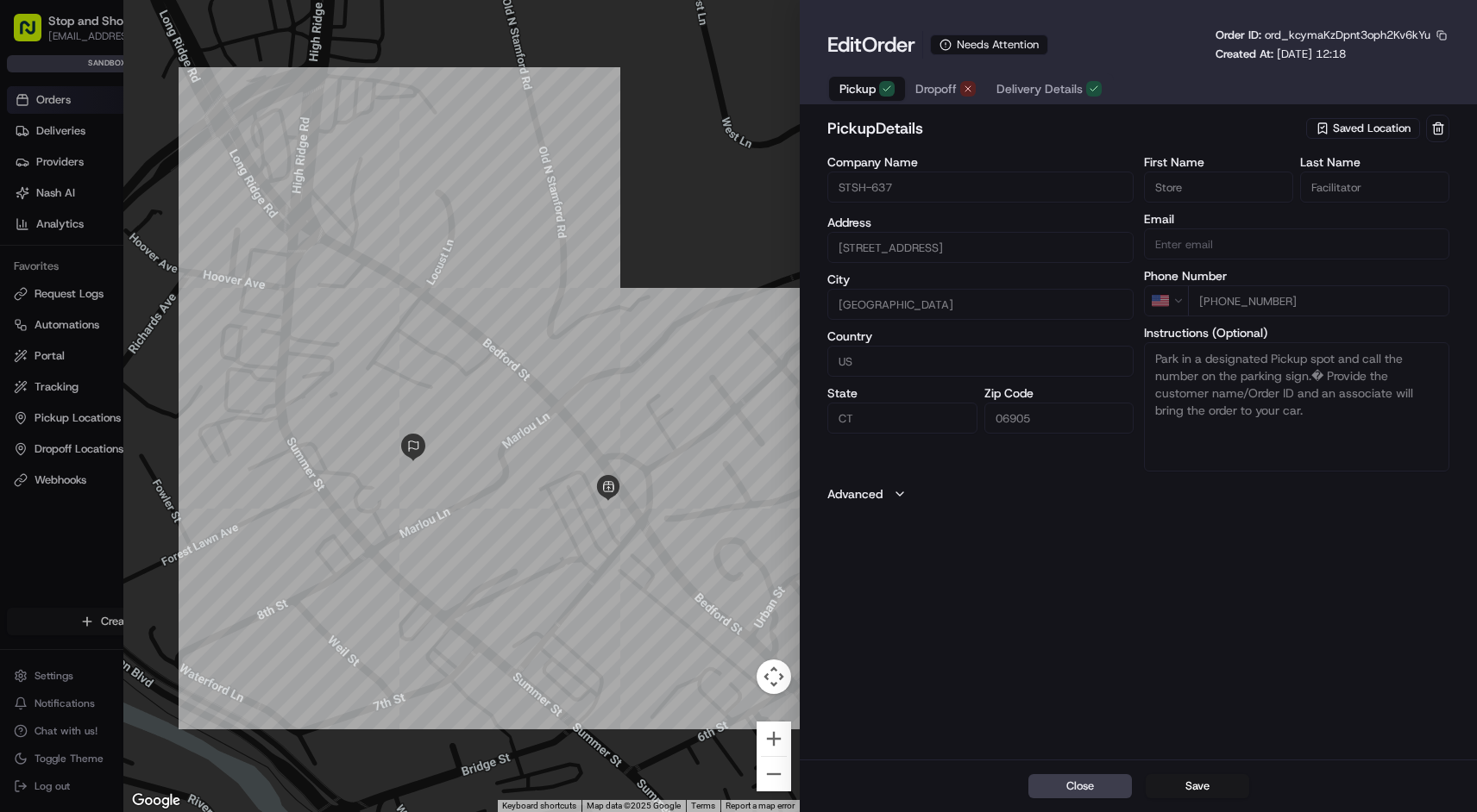
click at [921, 83] on span "Dropoff" at bounding box center [936, 89] width 42 height 17
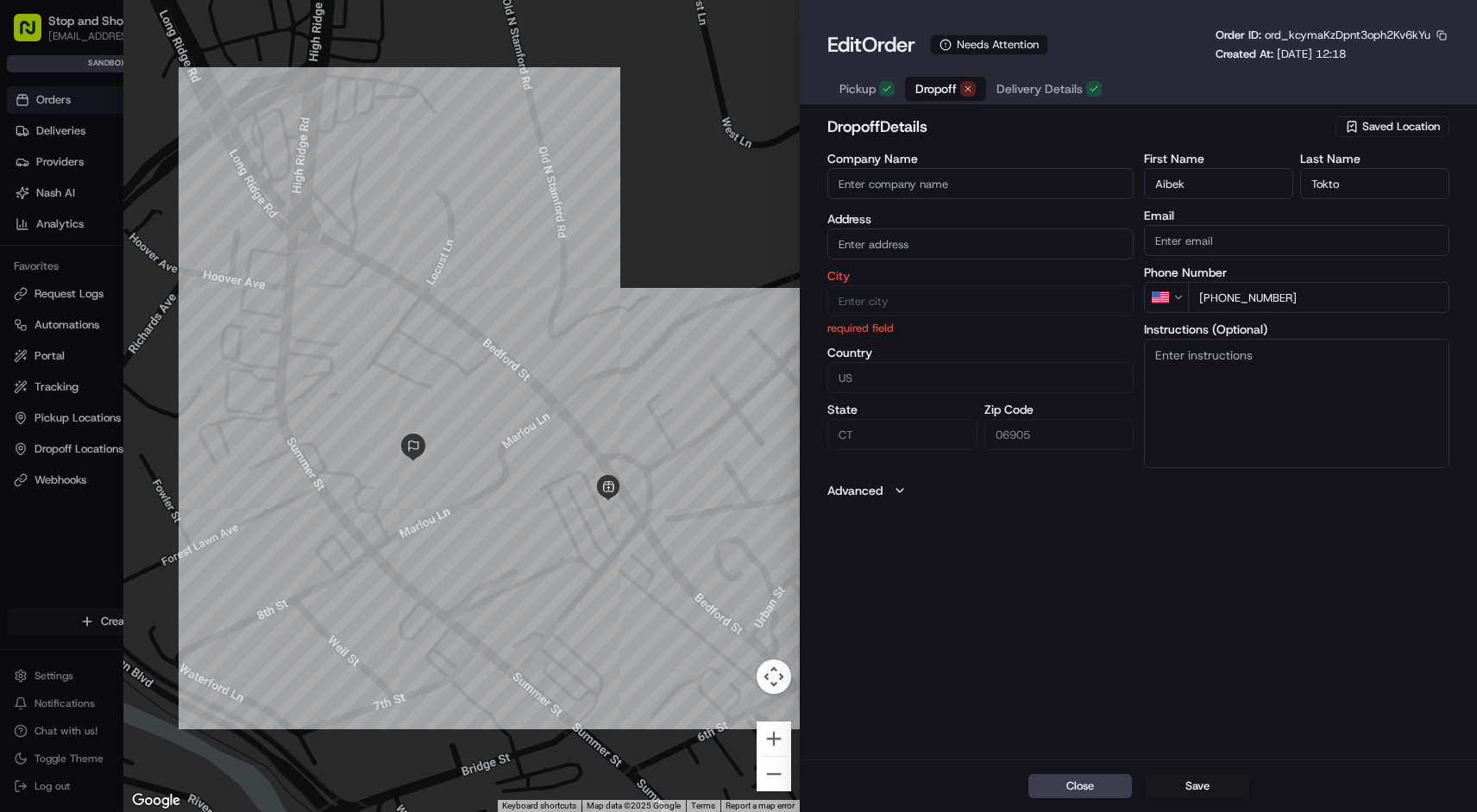
type input "+1"
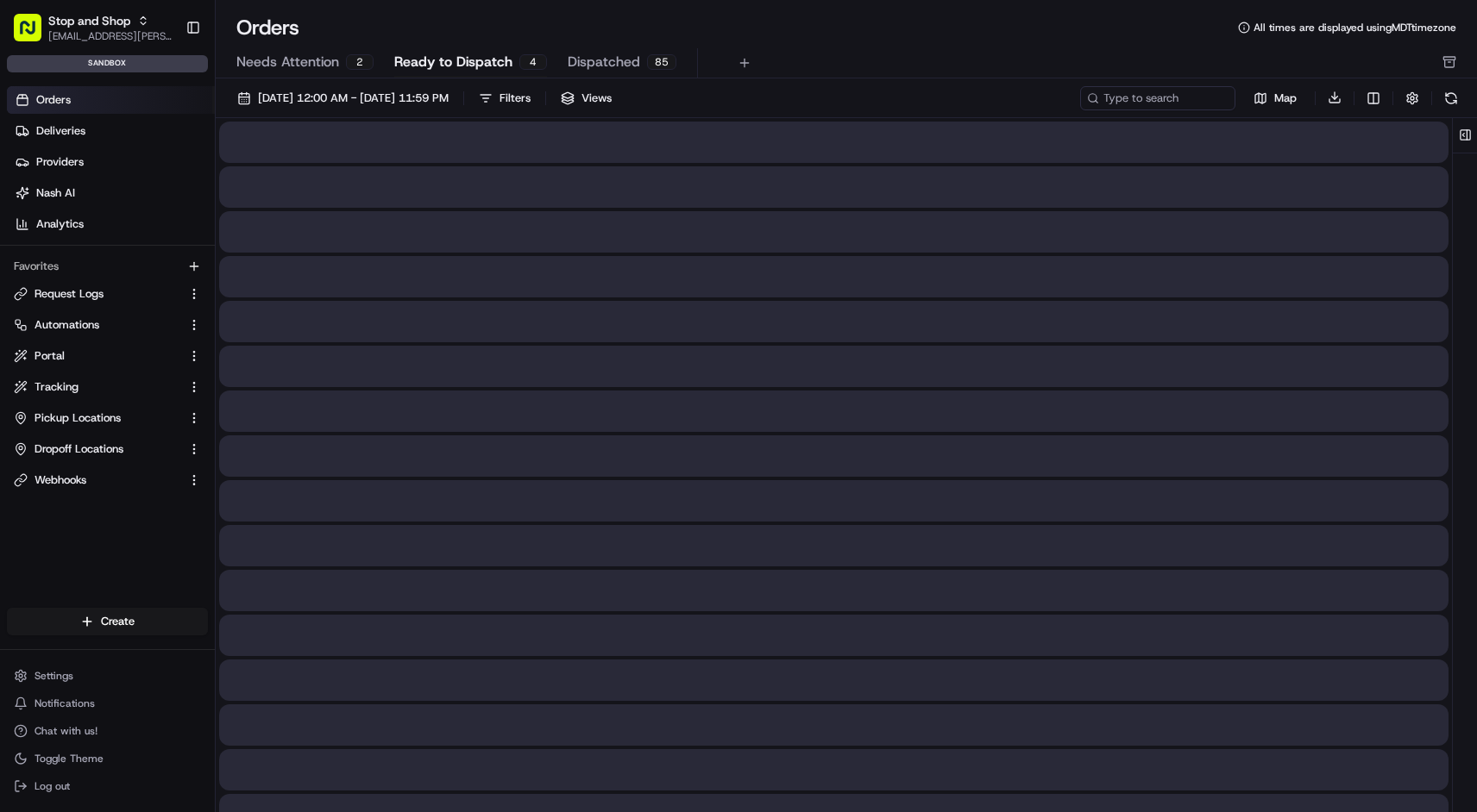
click at [482, 64] on span "Ready to Dispatch" at bounding box center [453, 61] width 118 height 21
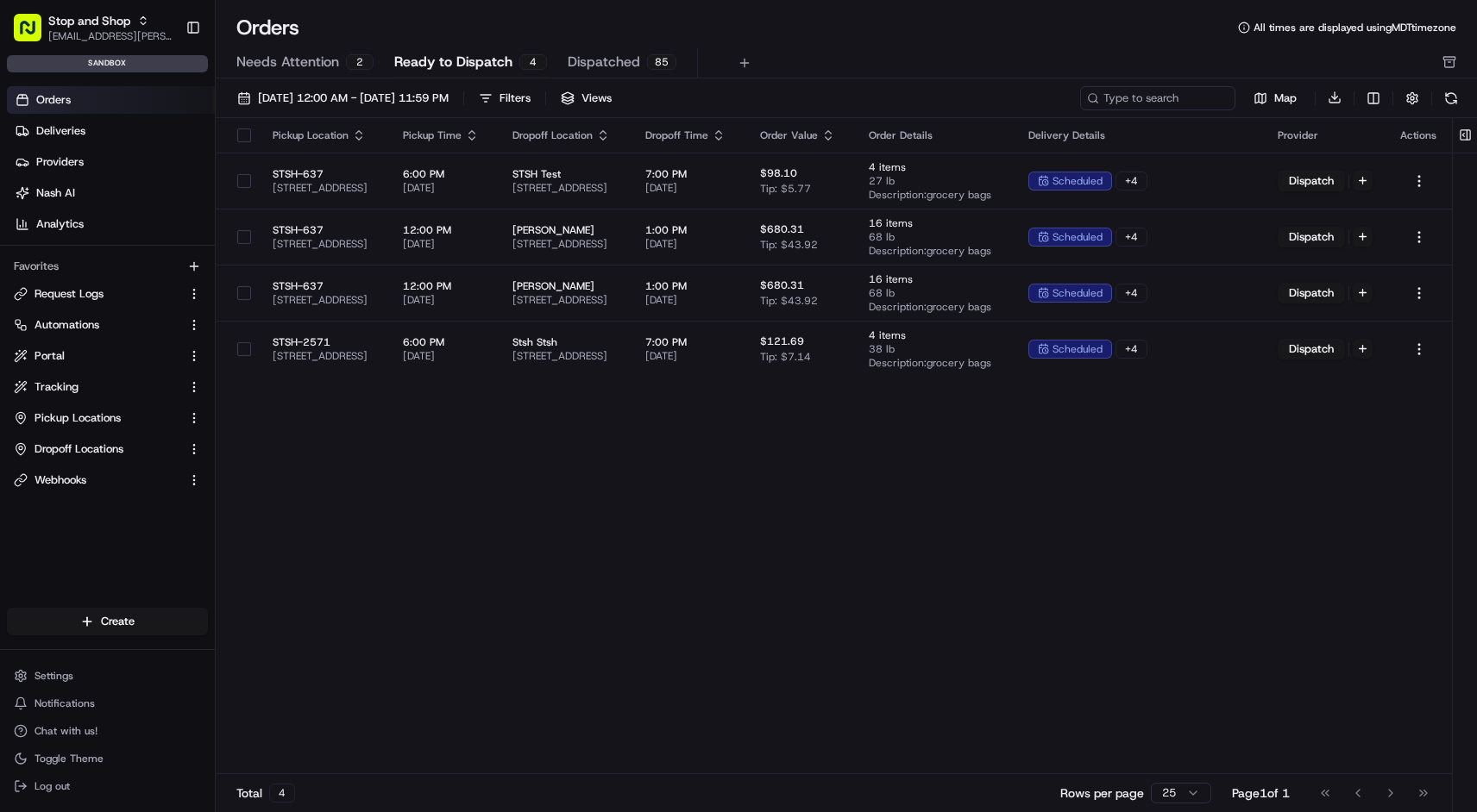
click at [337, 64] on span "Needs Attention" at bounding box center [288, 61] width 103 height 21
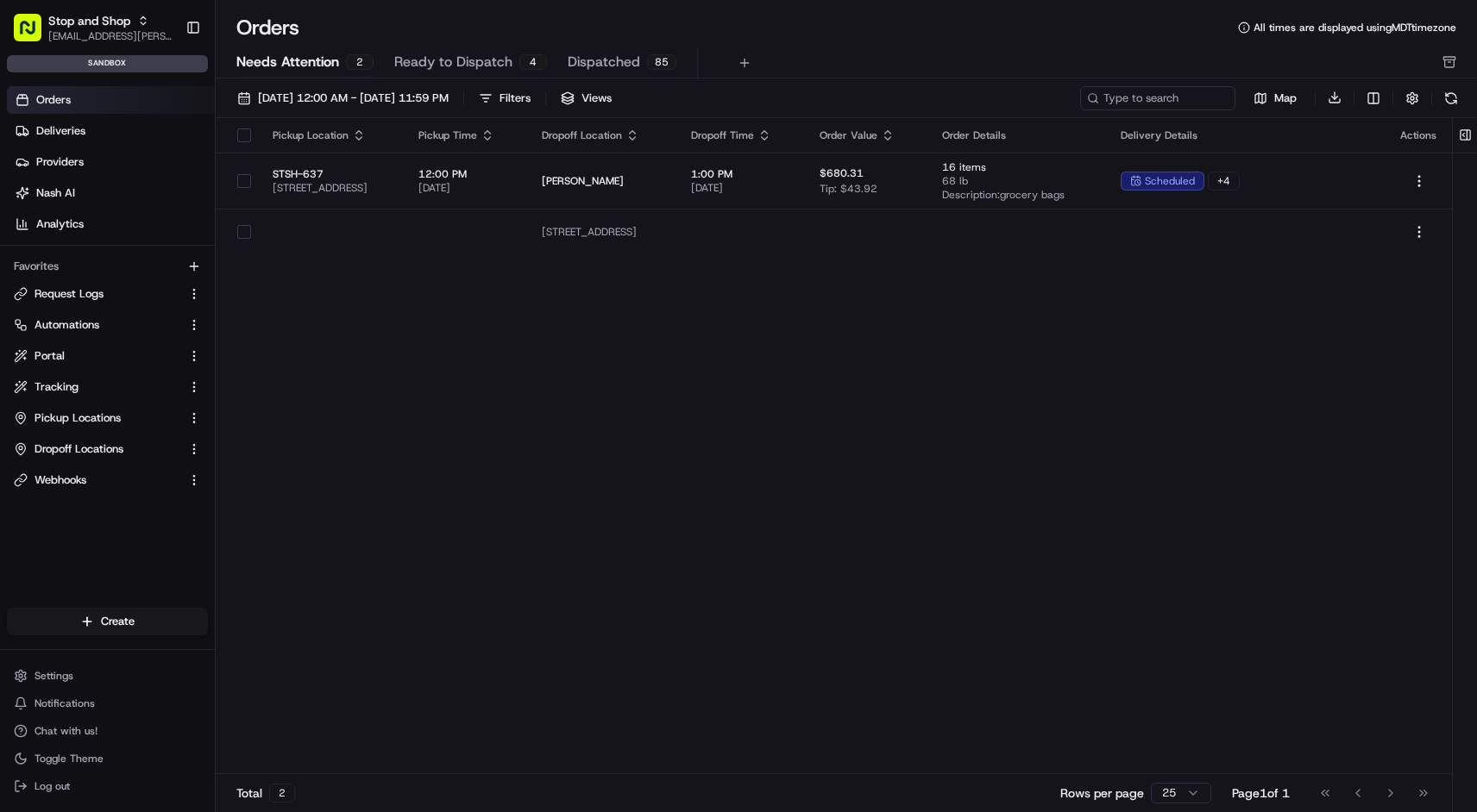
click at [347, 64] on div "2" at bounding box center [360, 61] width 28 height 15
click at [1398, 98] on div "Map Download" at bounding box center [1271, 98] width 383 height 25
click at [1402, 98] on button "button" at bounding box center [1412, 98] width 24 height 24
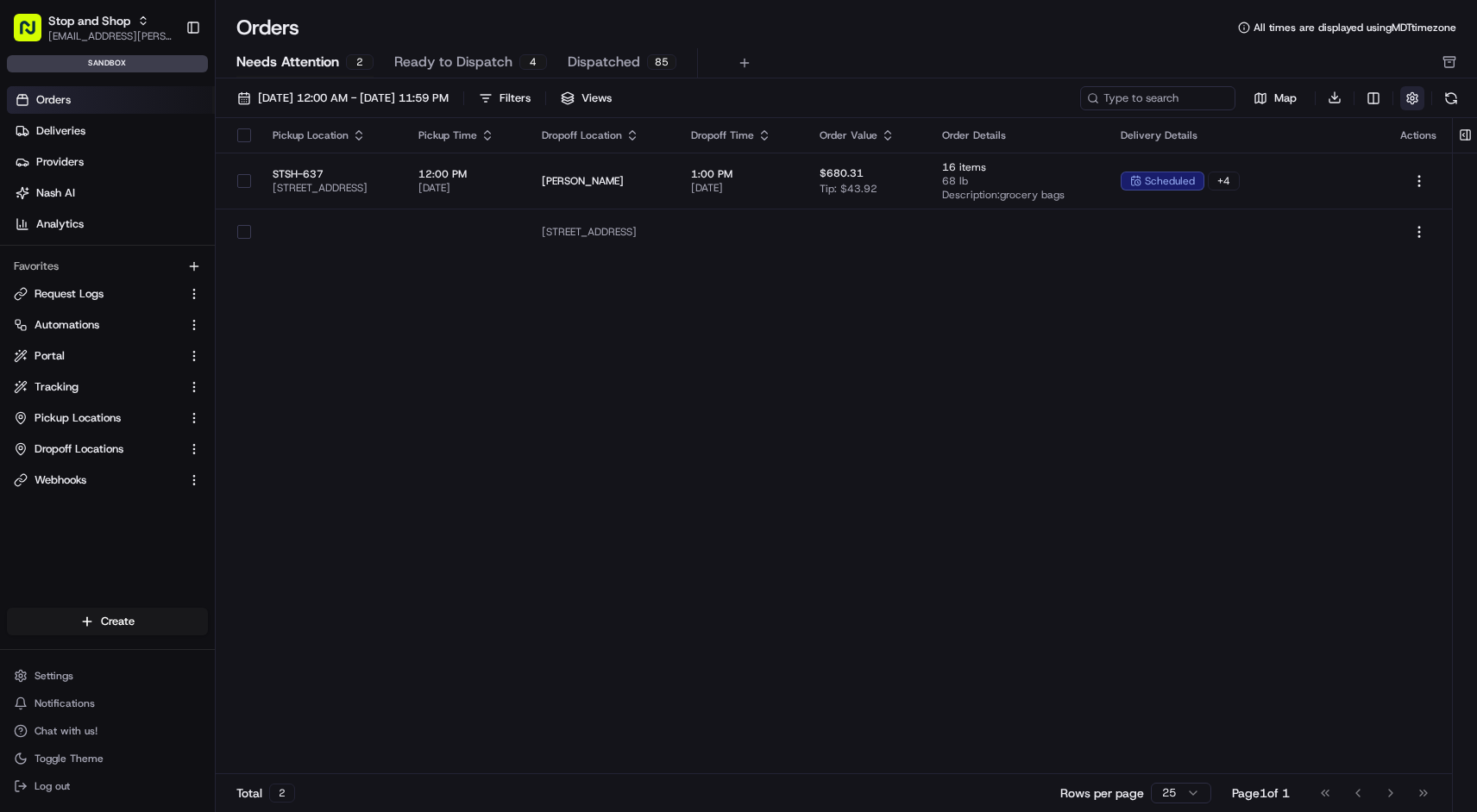
click at [1404, 98] on button "button" at bounding box center [1412, 98] width 24 height 24
click at [323, 60] on span "Needs Attention" at bounding box center [288, 61] width 103 height 21
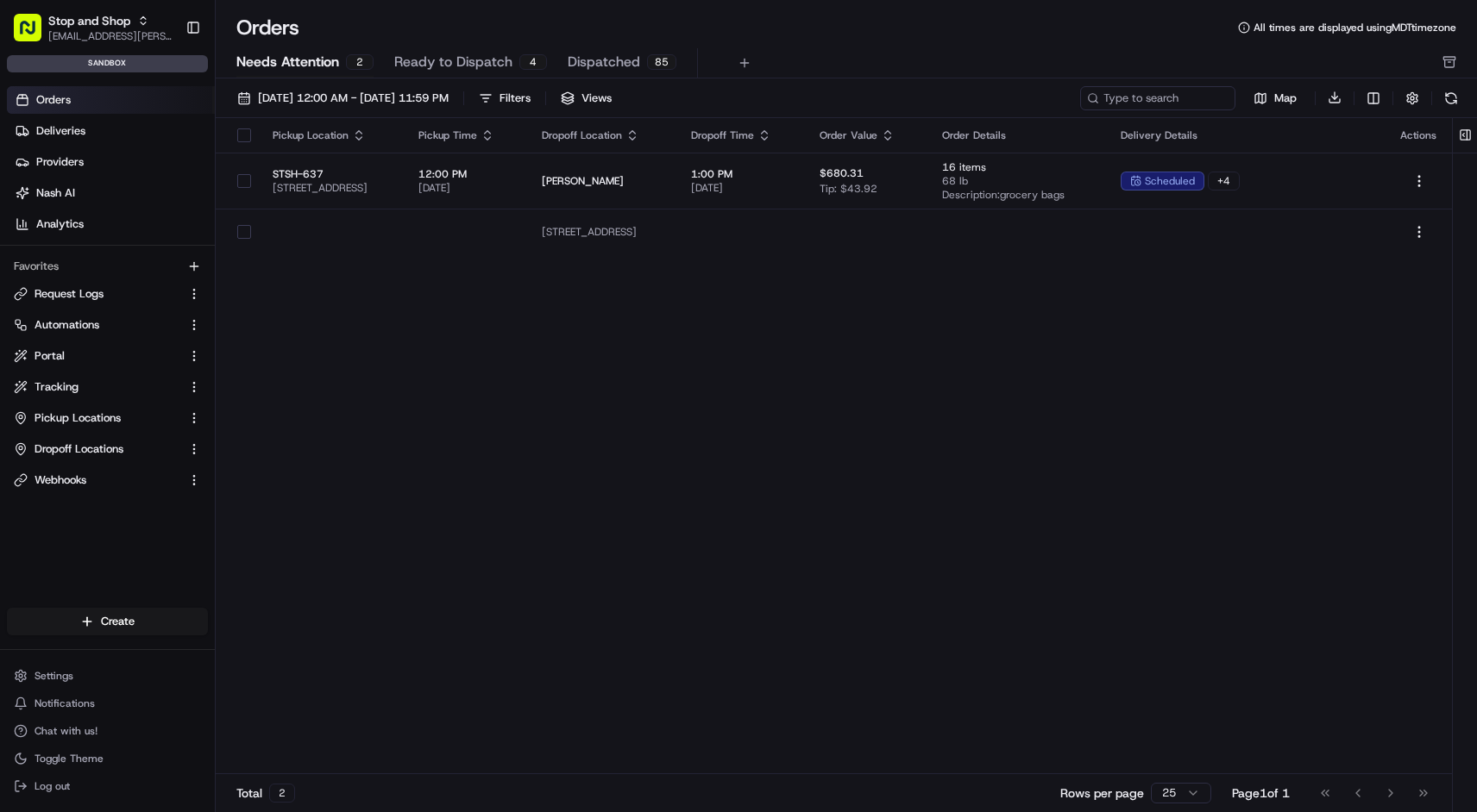
click at [323, 60] on span "Needs Attention" at bounding box center [288, 61] width 103 height 21
click at [530, 102] on div "Filters" at bounding box center [515, 98] width 31 height 15
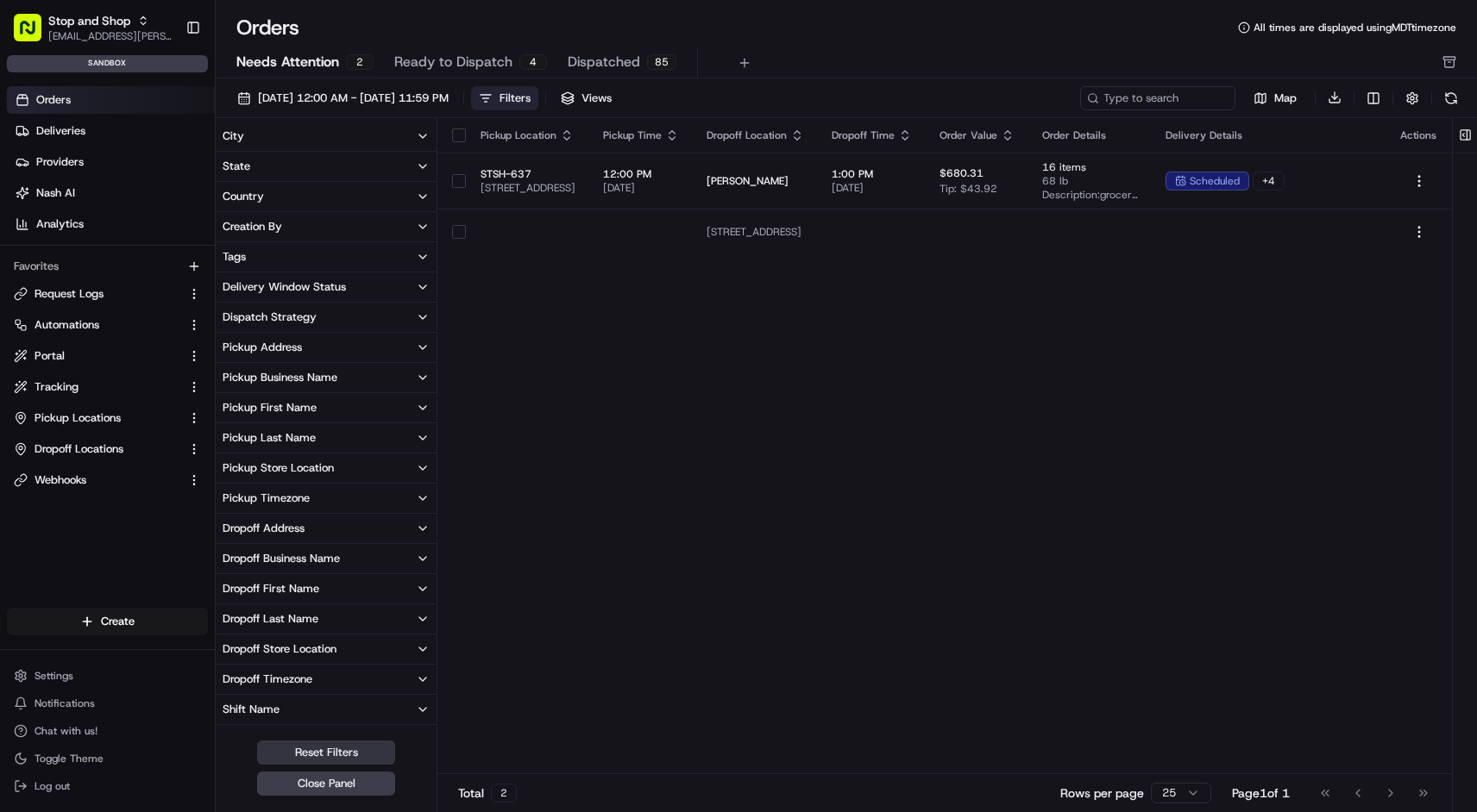
click at [332, 759] on button "Reset Filters" at bounding box center [326, 752] width 138 height 24
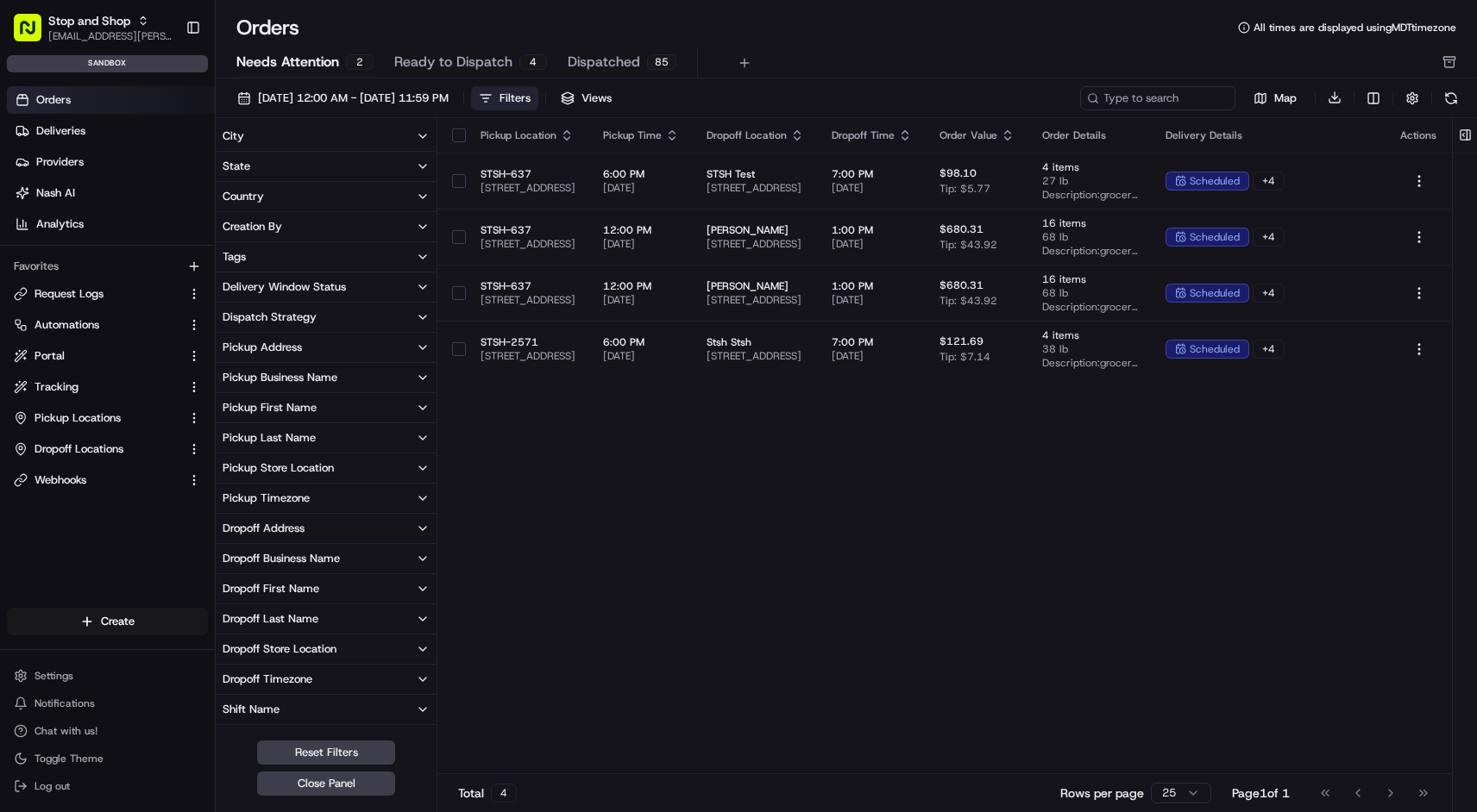
click at [530, 105] on div "Filters" at bounding box center [515, 98] width 31 height 15
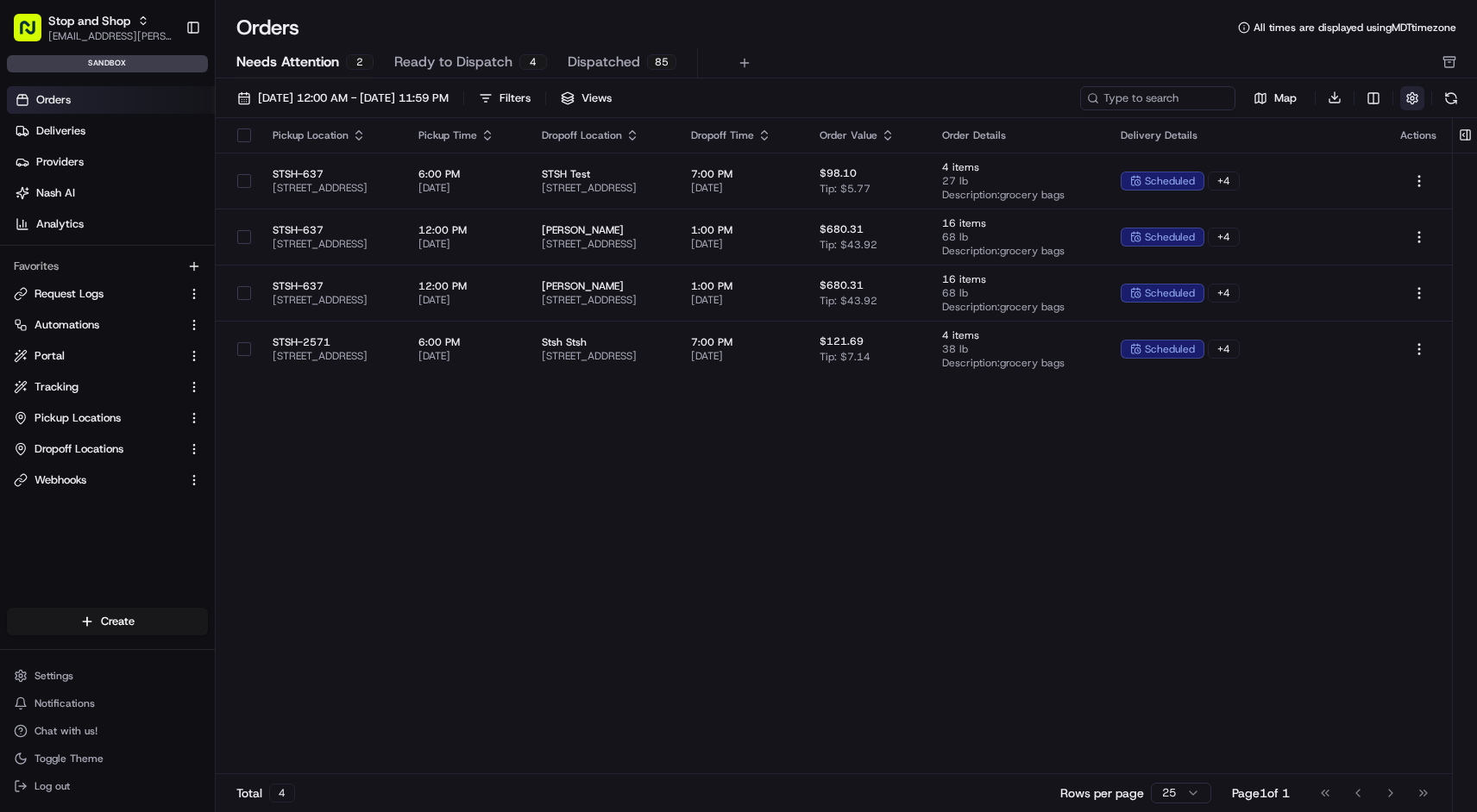
click at [1417, 100] on button "button" at bounding box center [1412, 98] width 24 height 24
click at [530, 99] on div "Filters" at bounding box center [515, 98] width 31 height 15
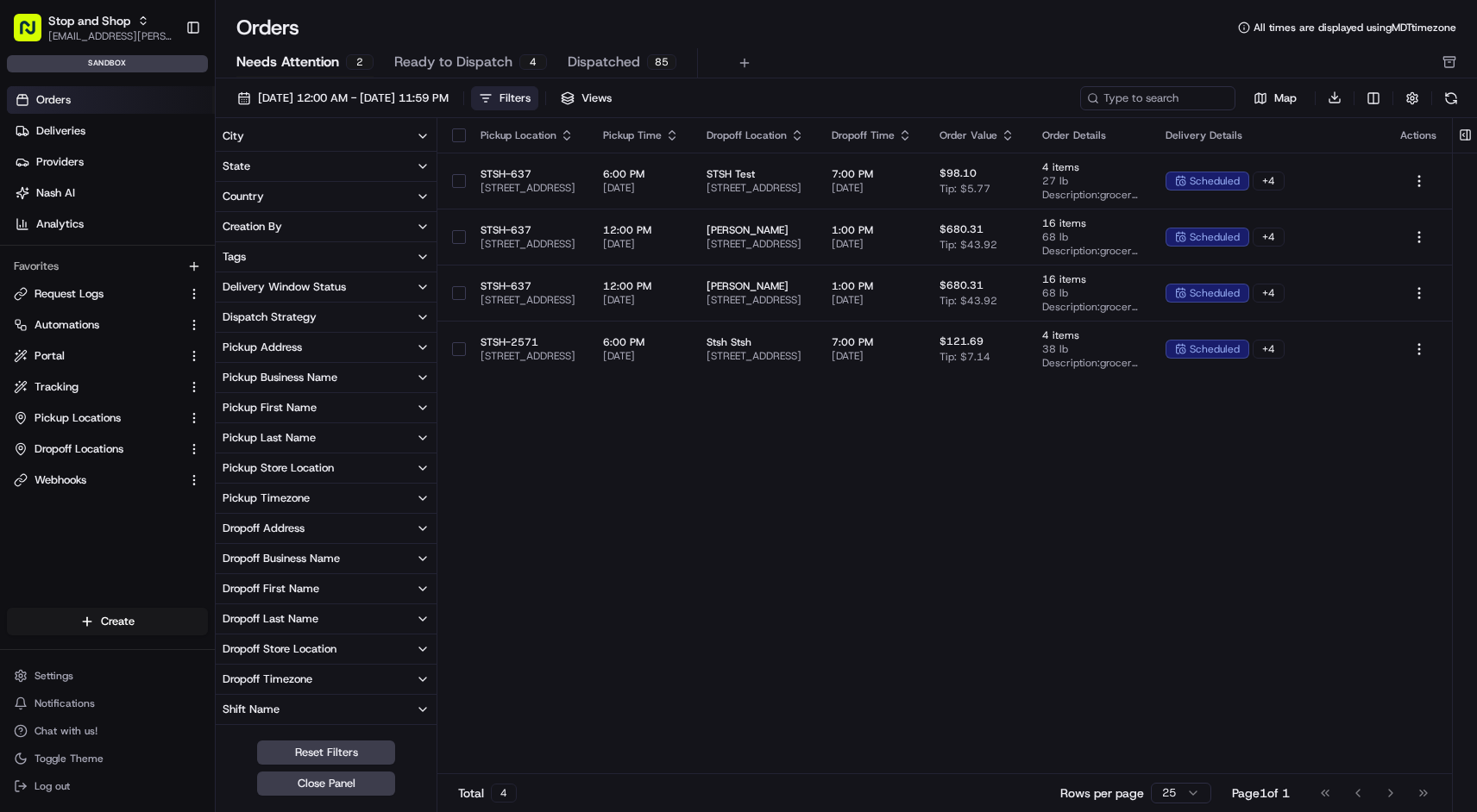
click at [530, 99] on div "Filters" at bounding box center [515, 98] width 31 height 15
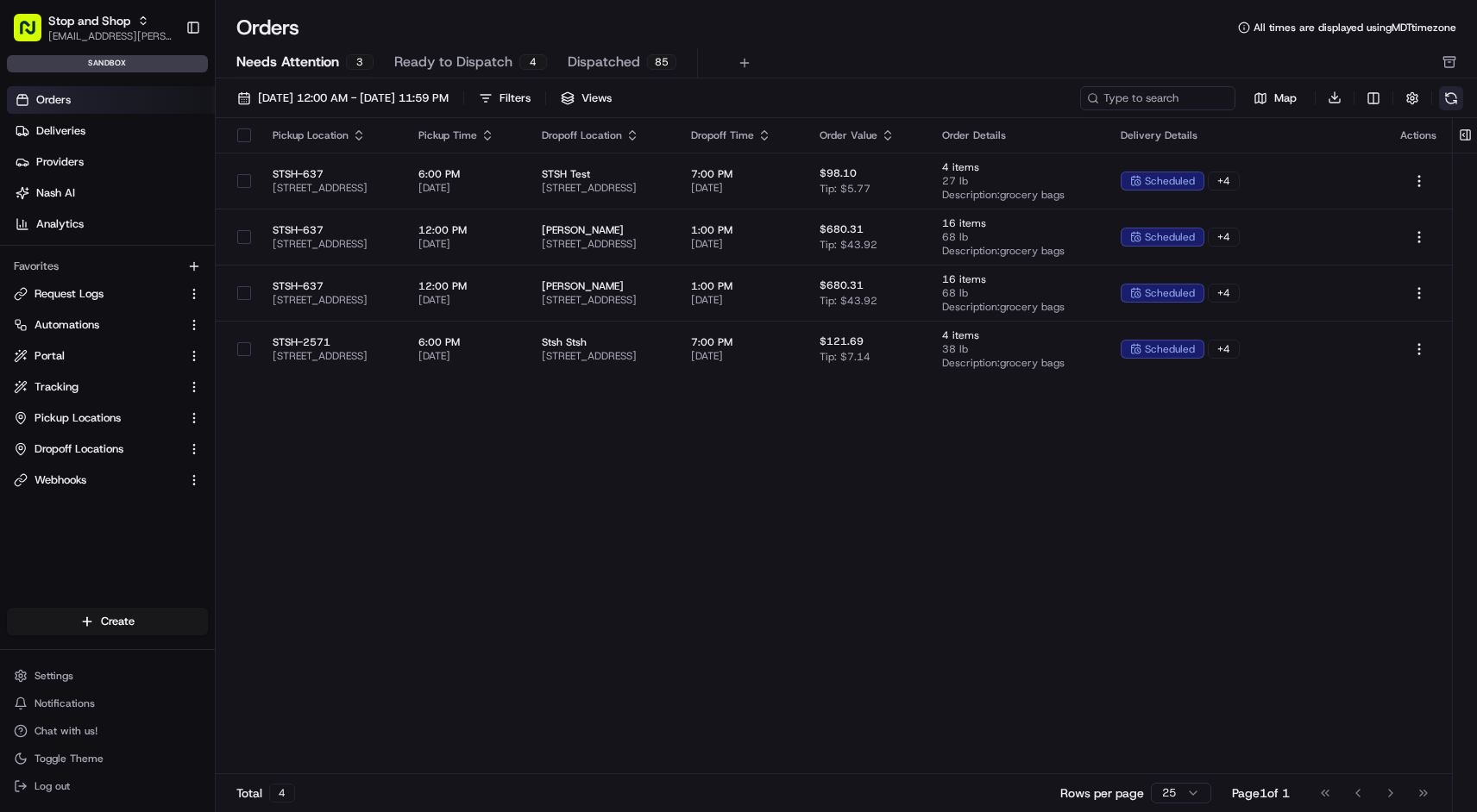
click at [1452, 98] on button at bounding box center [1451, 98] width 24 height 24
click at [1452, 98] on div "Map Download" at bounding box center [1271, 98] width 383 height 25
click at [1452, 98] on button at bounding box center [1451, 98] width 24 height 24
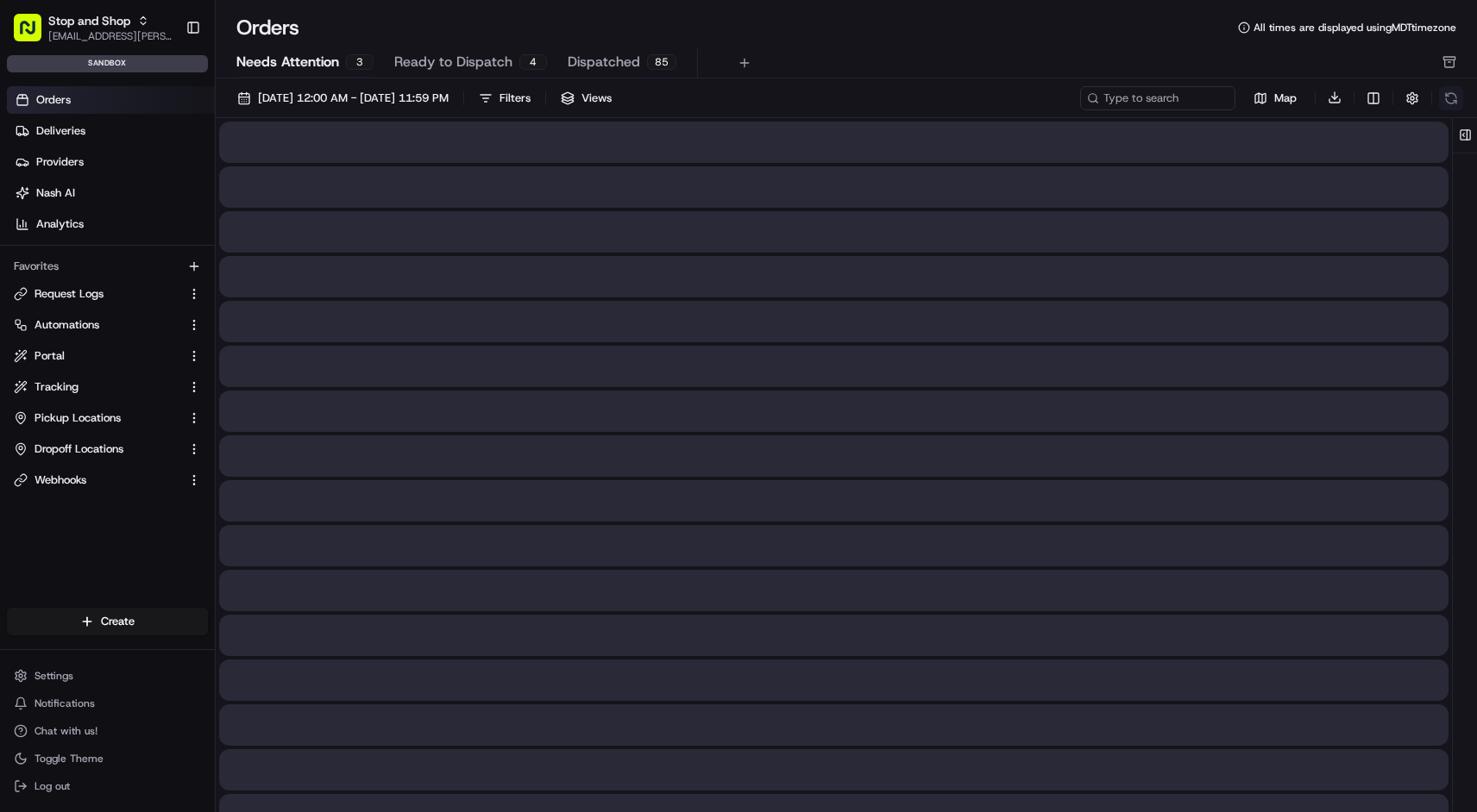
click at [1452, 98] on div "Map Download" at bounding box center [1271, 98] width 383 height 25
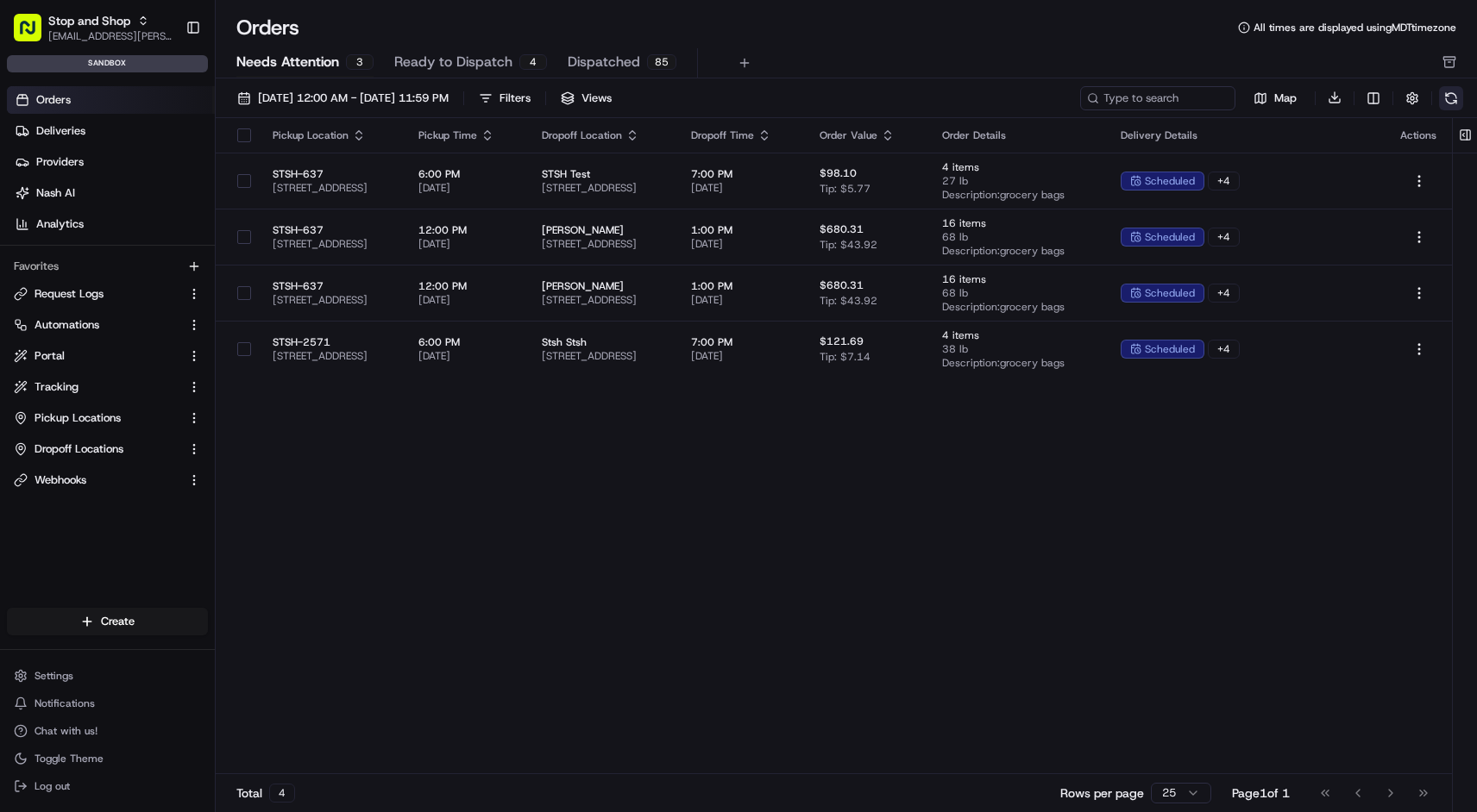
click at [1452, 98] on button at bounding box center [1451, 98] width 24 height 24
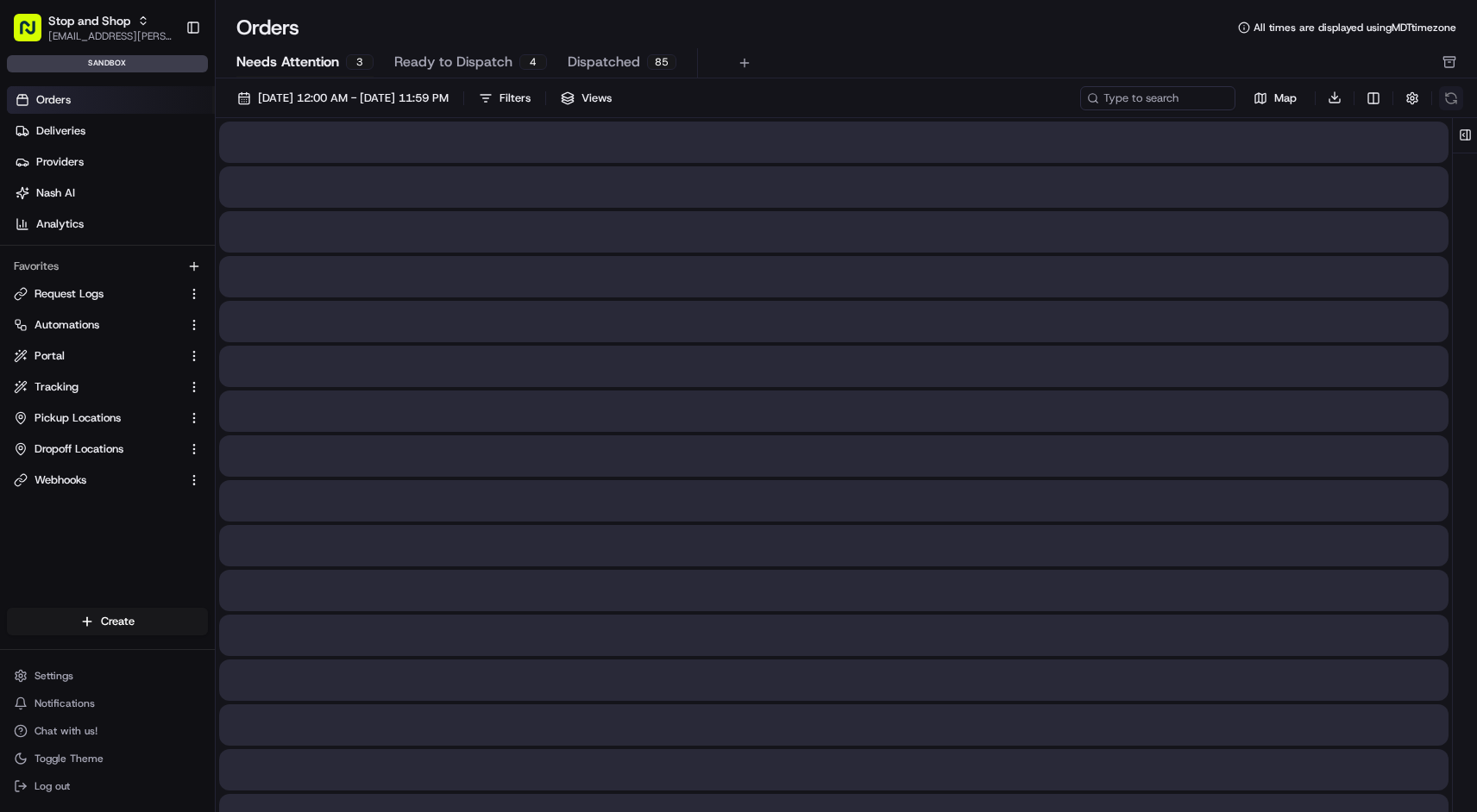
click at [1452, 98] on div "Map Download" at bounding box center [1271, 98] width 383 height 25
click at [1452, 98] on button at bounding box center [1451, 98] width 24 height 24
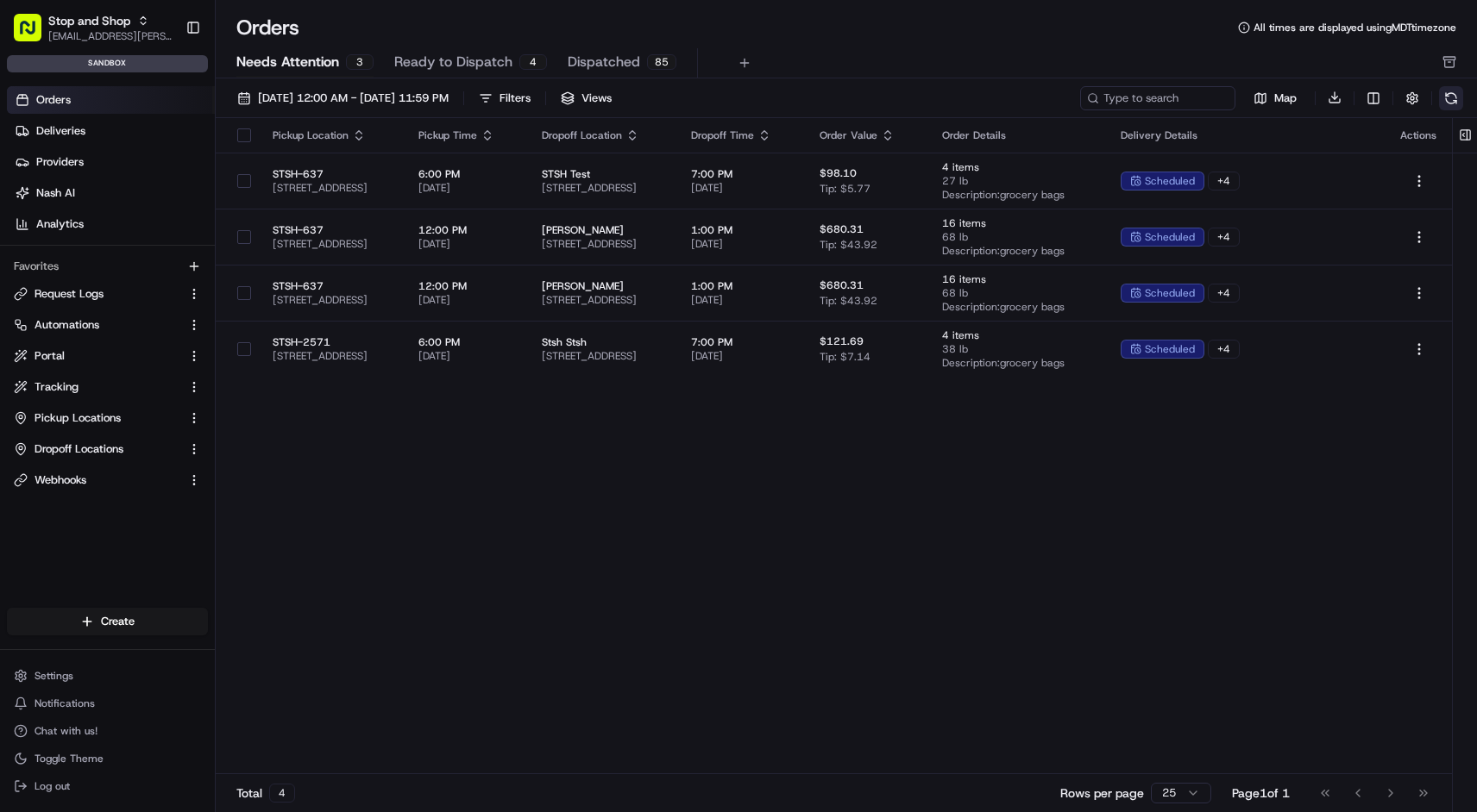
click at [1448, 93] on button at bounding box center [1451, 98] width 24 height 24
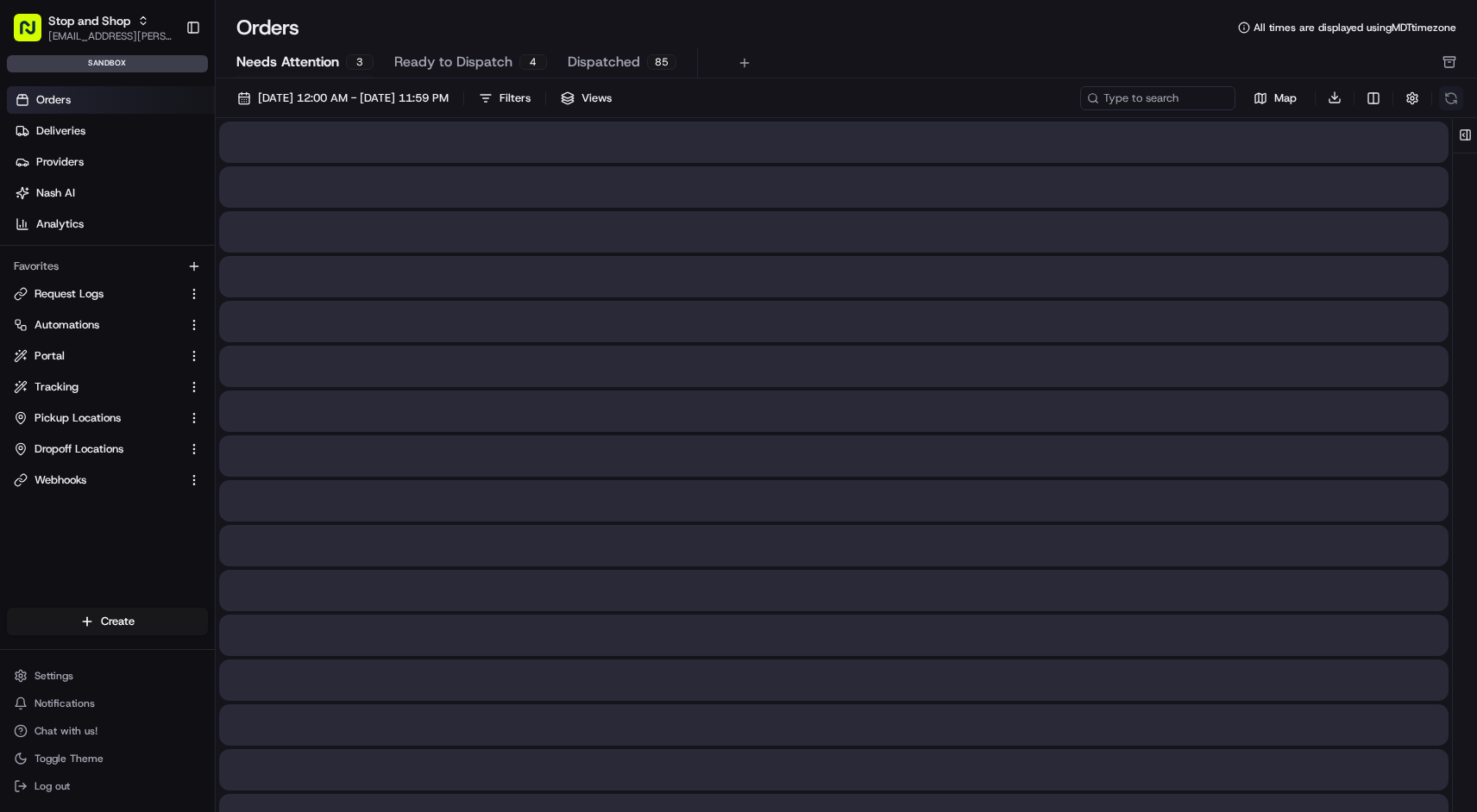
click at [1448, 93] on div "Map Download" at bounding box center [1271, 98] width 383 height 25
click at [1448, 93] on button at bounding box center [1451, 98] width 24 height 24
click at [1448, 93] on div "Map Download" at bounding box center [1271, 98] width 383 height 25
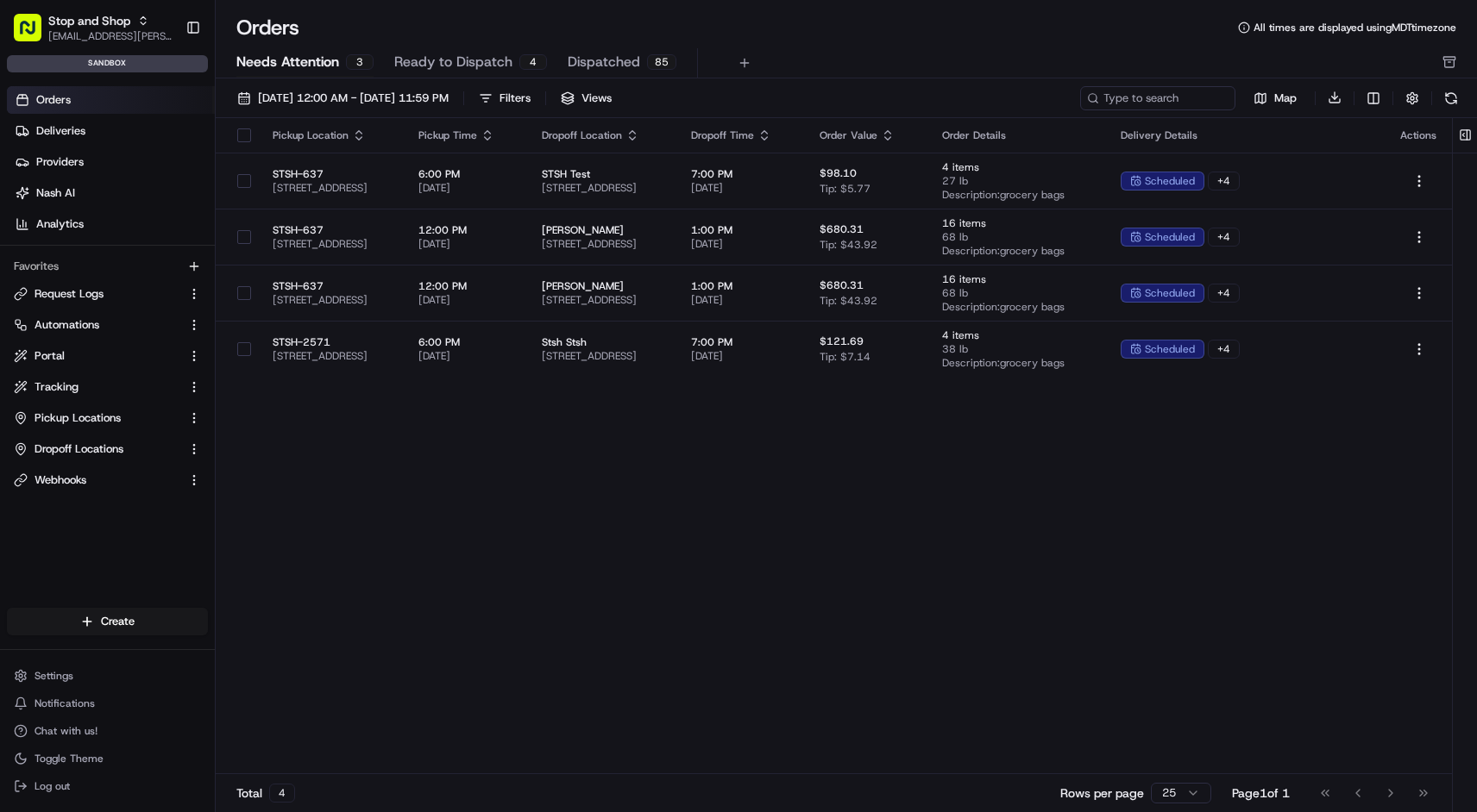
click at [335, 63] on span "Needs Attention" at bounding box center [288, 61] width 103 height 21
click at [316, 61] on span "Needs Attention" at bounding box center [288, 61] width 103 height 21
click at [321, 59] on span "Needs Attention" at bounding box center [288, 61] width 103 height 21
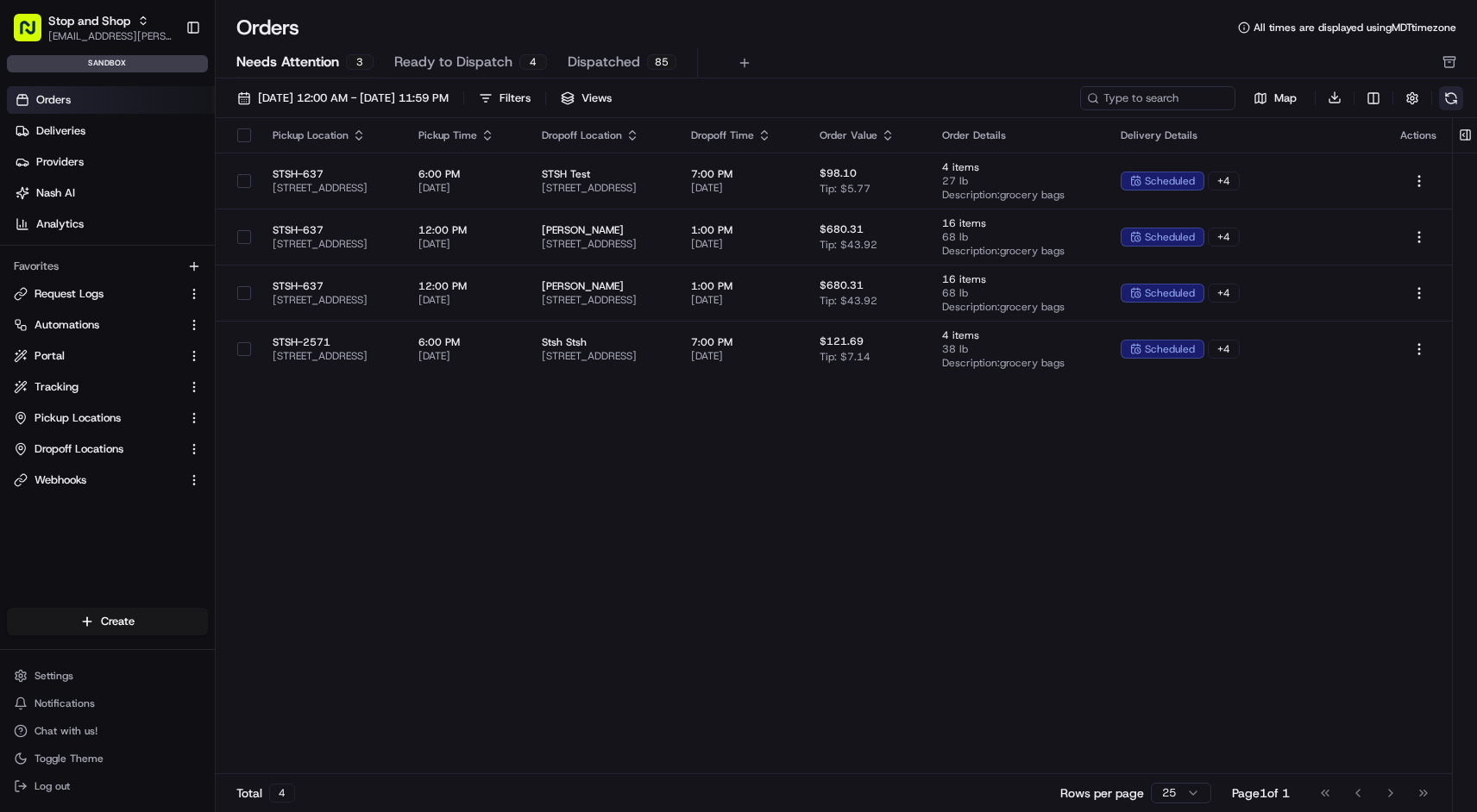
click at [1444, 96] on button at bounding box center [1451, 98] width 24 height 24
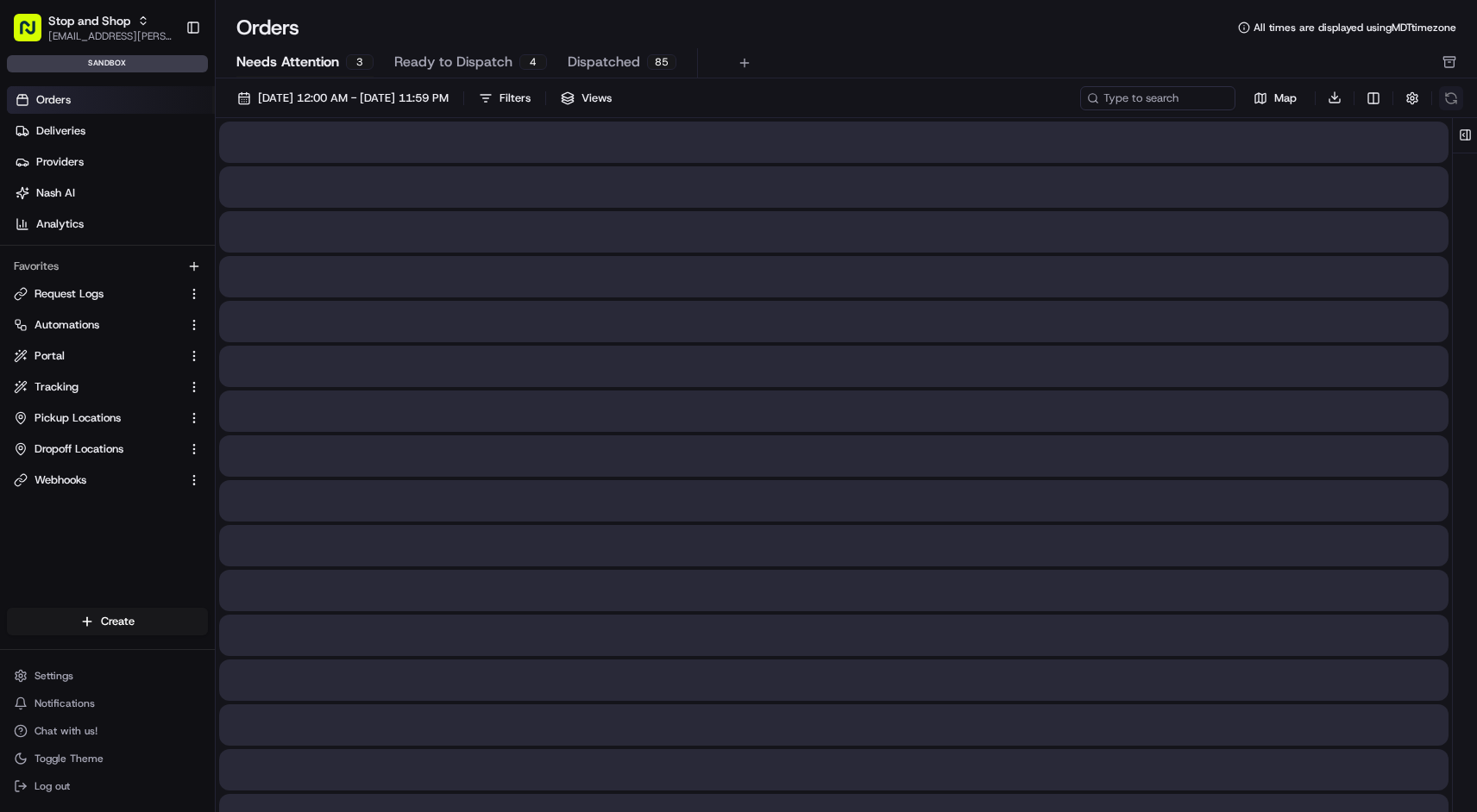
click at [1444, 96] on div "Map Download" at bounding box center [1271, 98] width 383 height 25
click at [1444, 96] on button at bounding box center [1451, 98] width 24 height 24
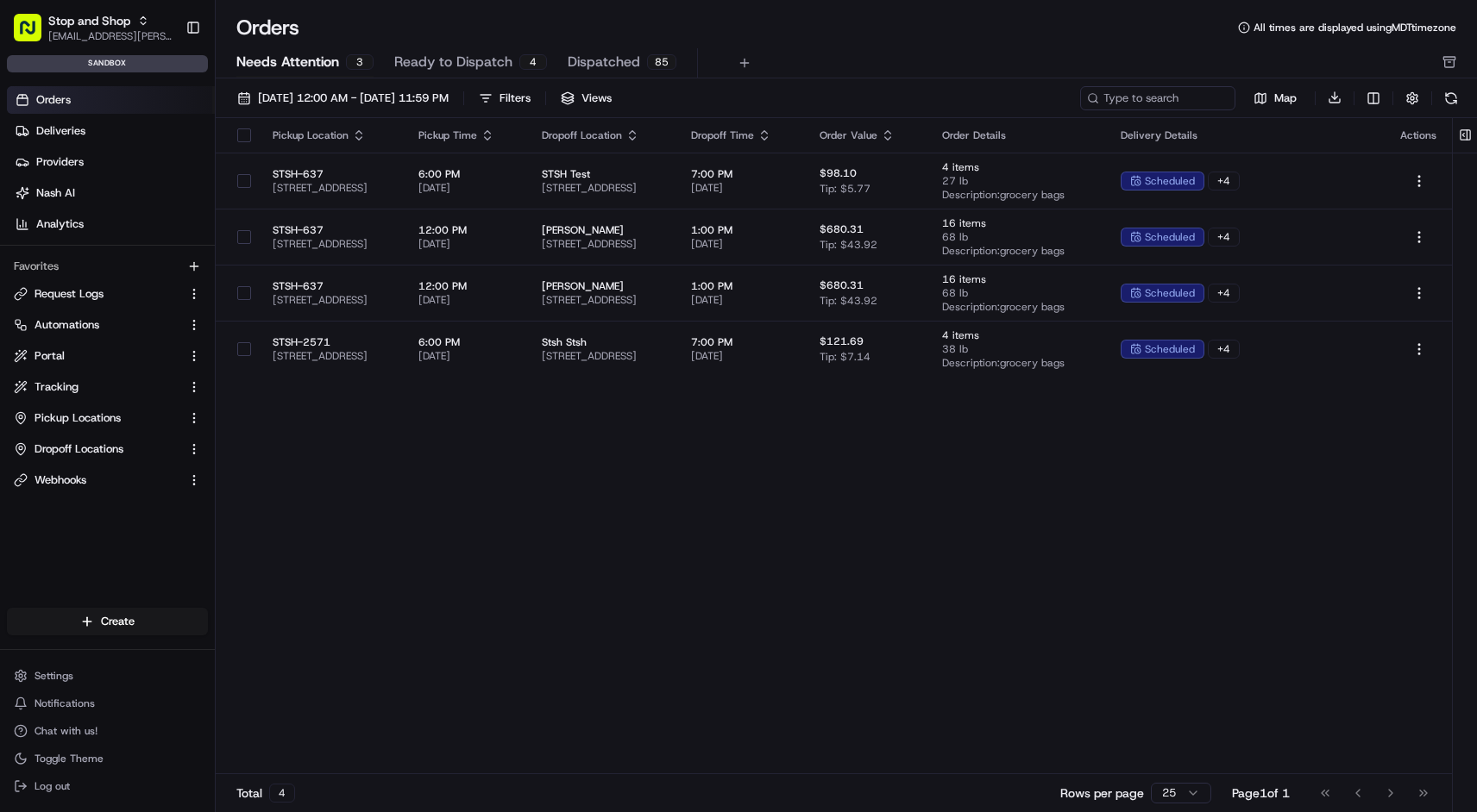
click at [260, 54] on span "Needs Attention" at bounding box center [288, 61] width 103 height 21
click at [109, 28] on span "Stop and Shop" at bounding box center [89, 20] width 82 height 17
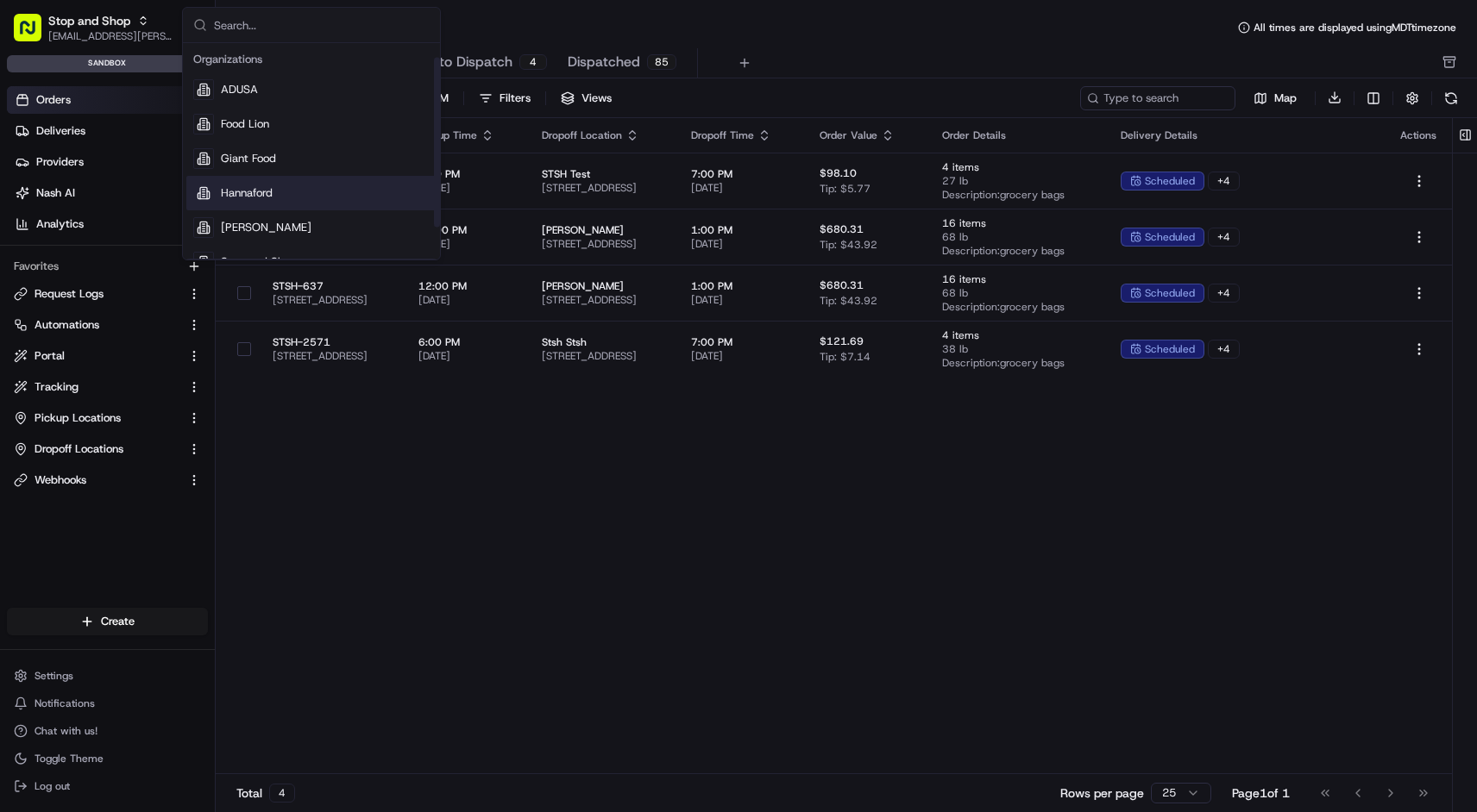
scroll to position [59, 0]
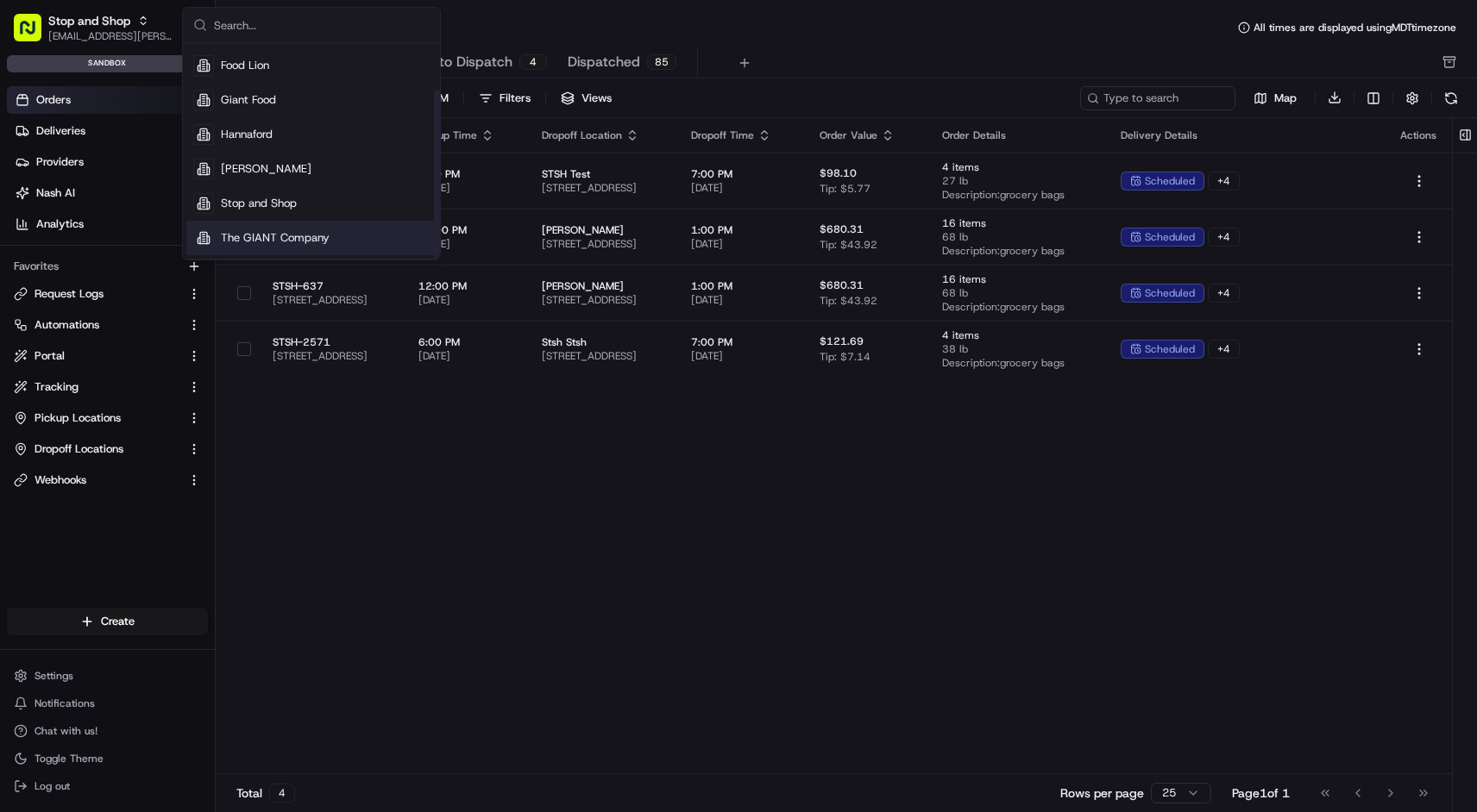
click at [499, 527] on div "Pickup Location Pickup Time Dropoff Location Dropoff Time Order Value Order Det…" at bounding box center [834, 447] width 1236 height 658
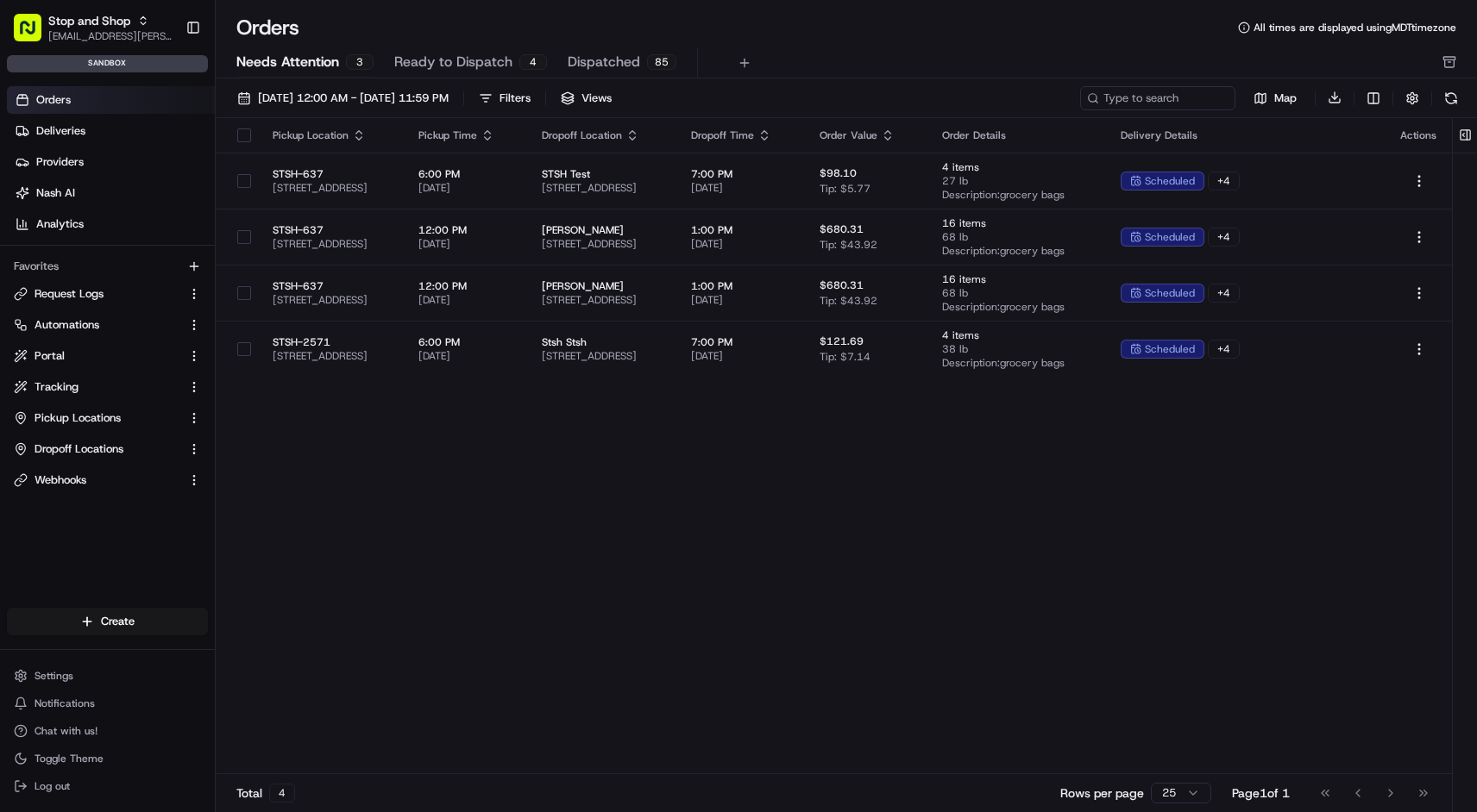
click at [338, 63] on button "Needs Attention 3" at bounding box center [305, 62] width 137 height 29
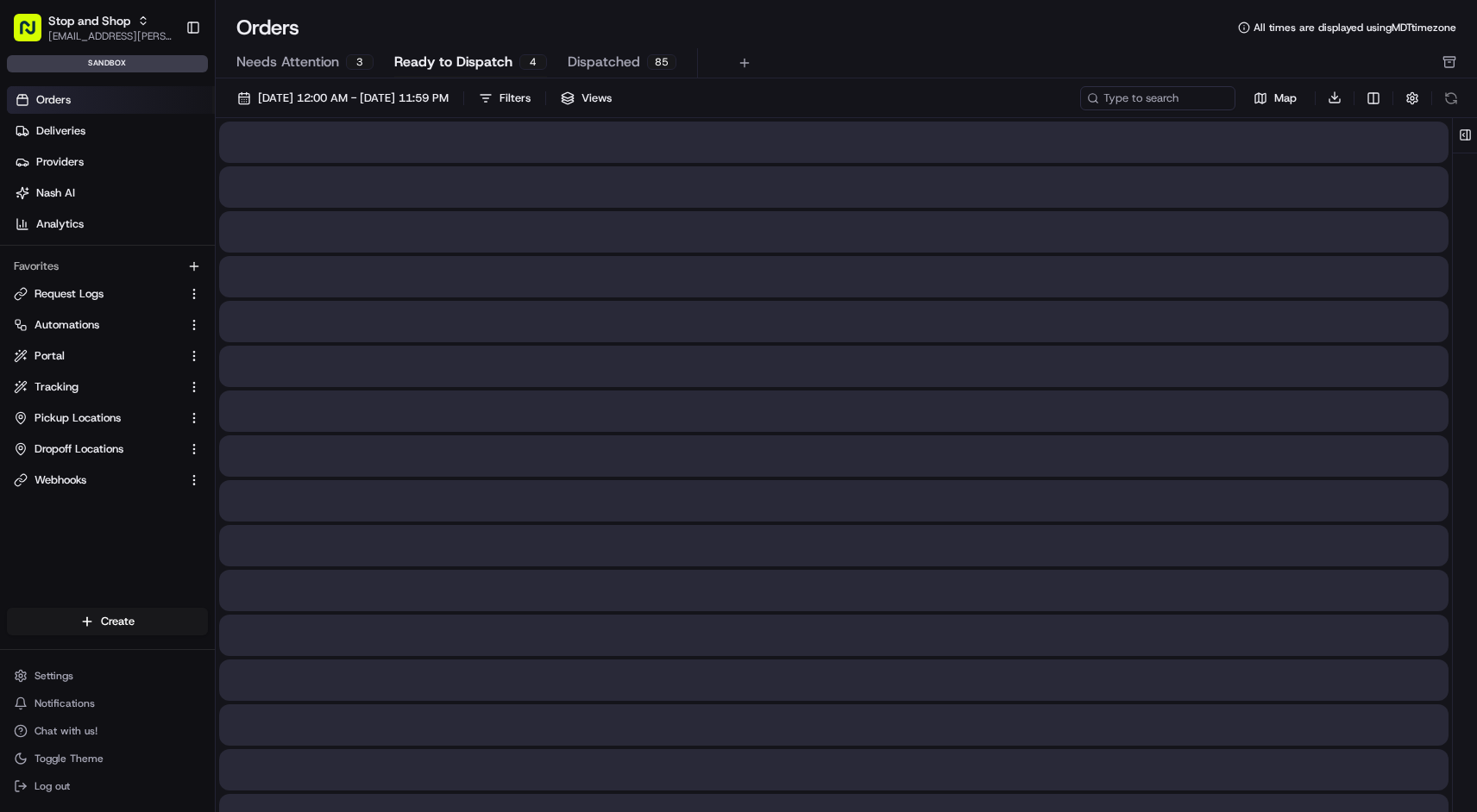
click at [455, 63] on span "Ready to Dispatch" at bounding box center [453, 61] width 118 height 21
click at [322, 62] on span "Needs Attention" at bounding box center [288, 61] width 103 height 21
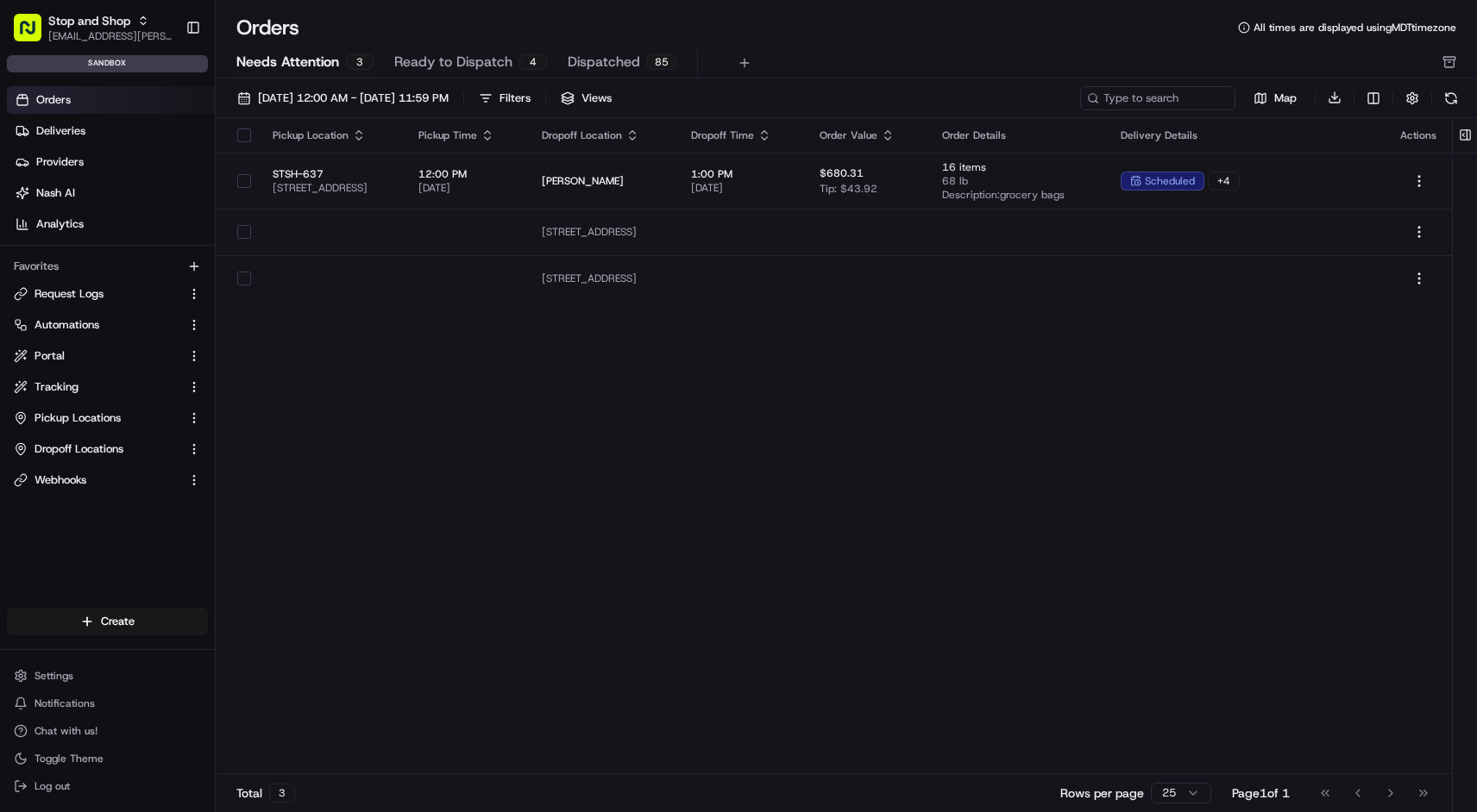
click at [623, 60] on span "Dispatched" at bounding box center [603, 61] width 72 height 21
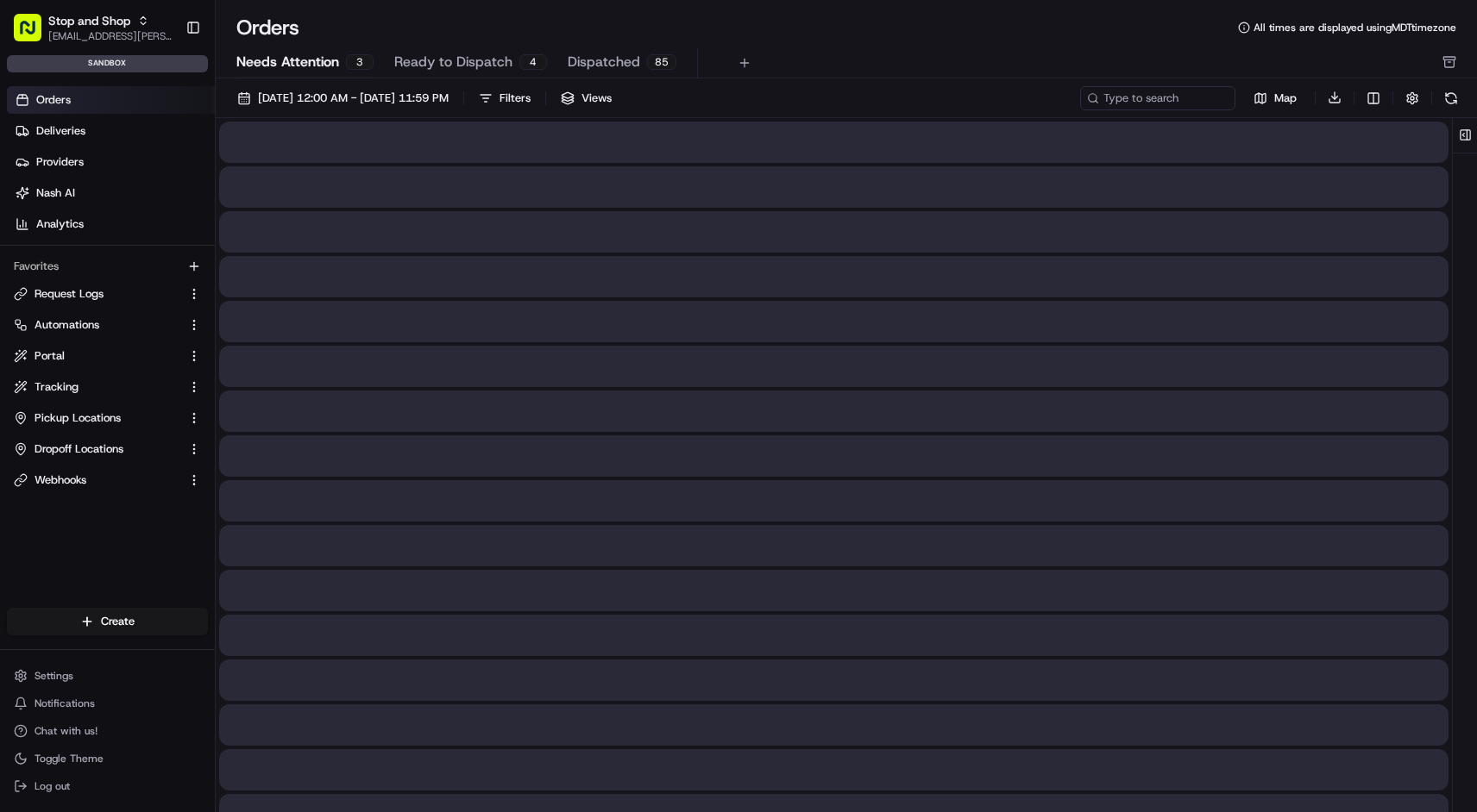
click at [311, 61] on span "Needs Attention" at bounding box center [288, 61] width 103 height 21
click at [619, 60] on span "Dispatched" at bounding box center [603, 61] width 72 height 21
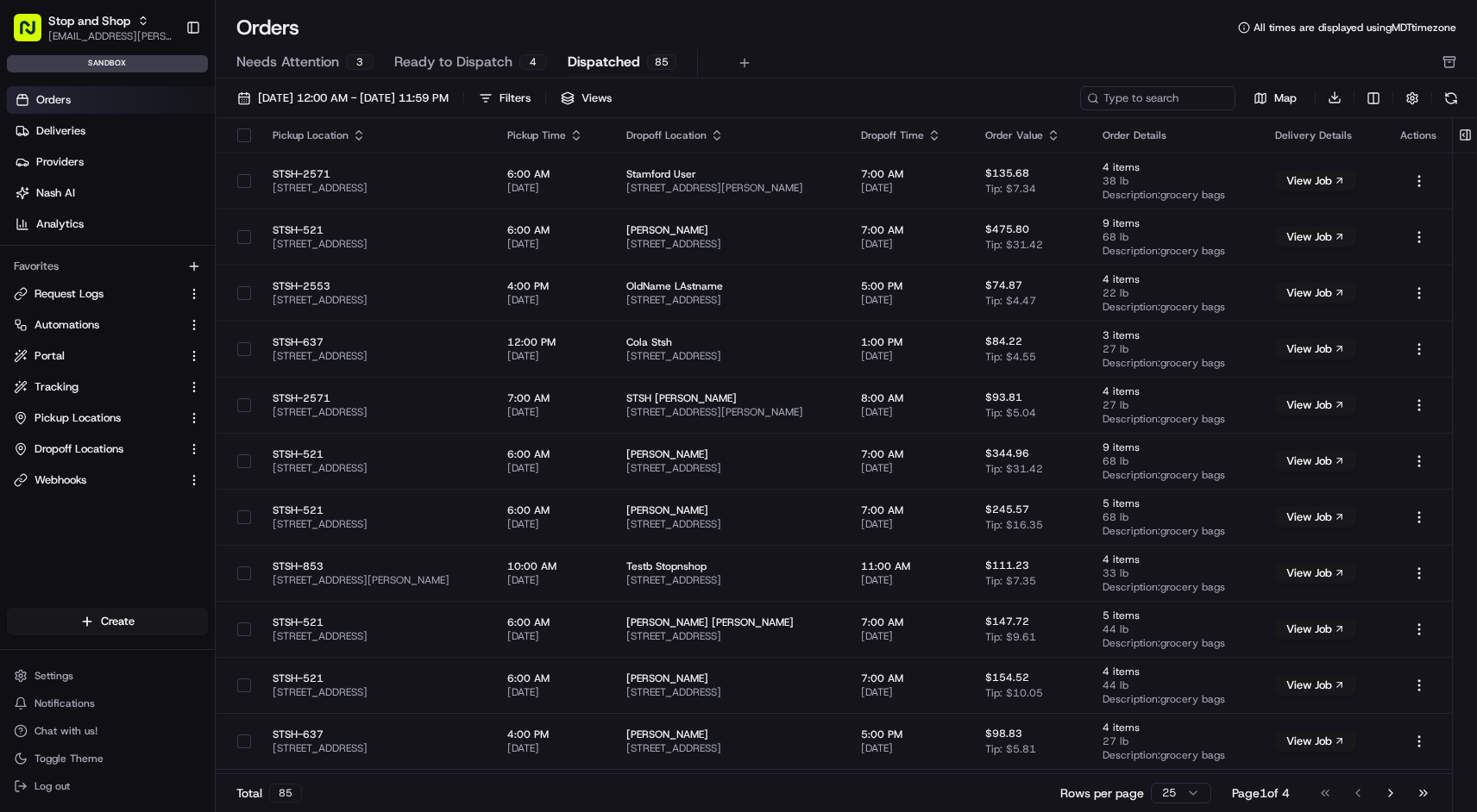
click at [320, 66] on span "Needs Attention" at bounding box center [288, 61] width 103 height 21
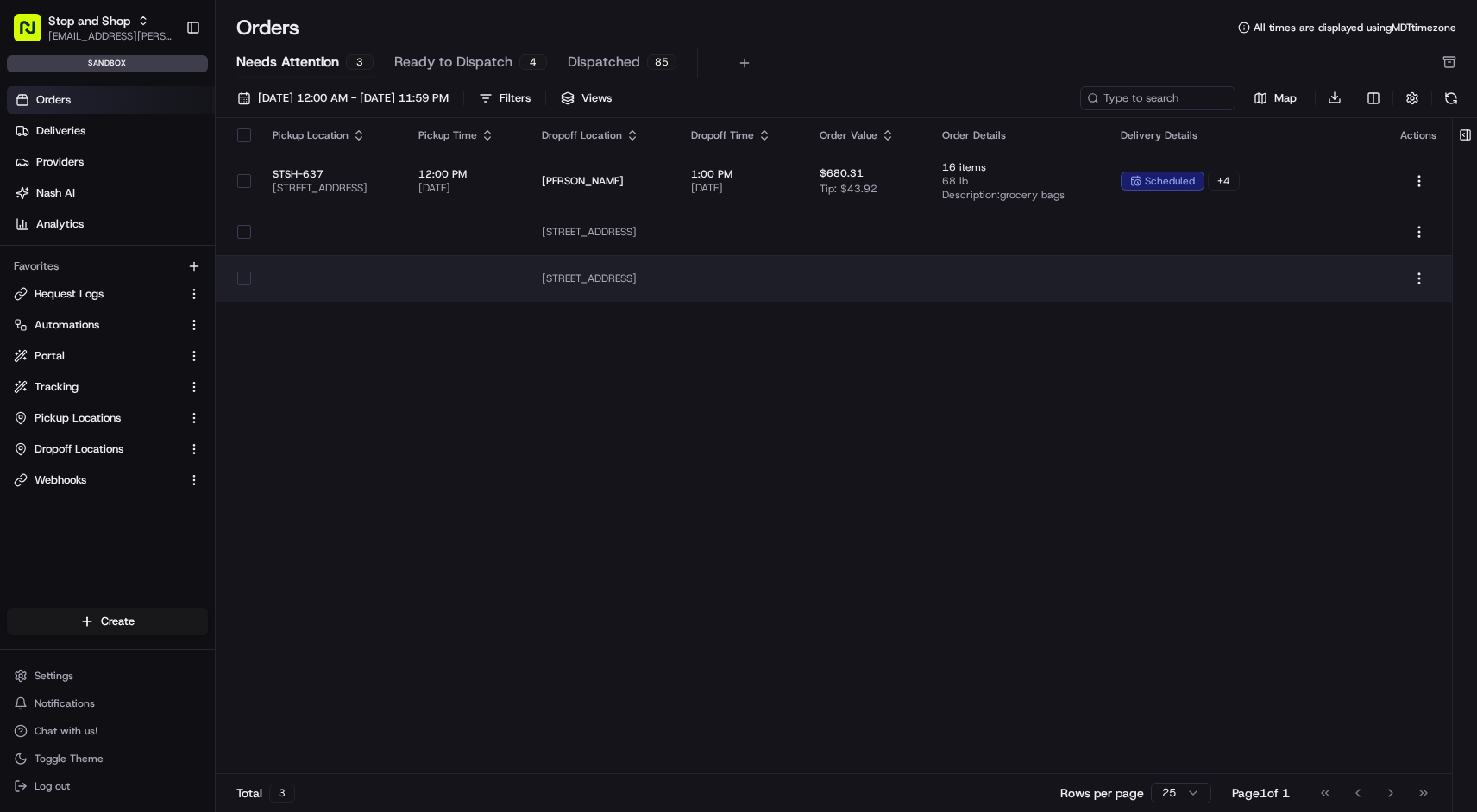
click at [678, 289] on td "[STREET_ADDRESS]" at bounding box center [602, 279] width 149 height 47
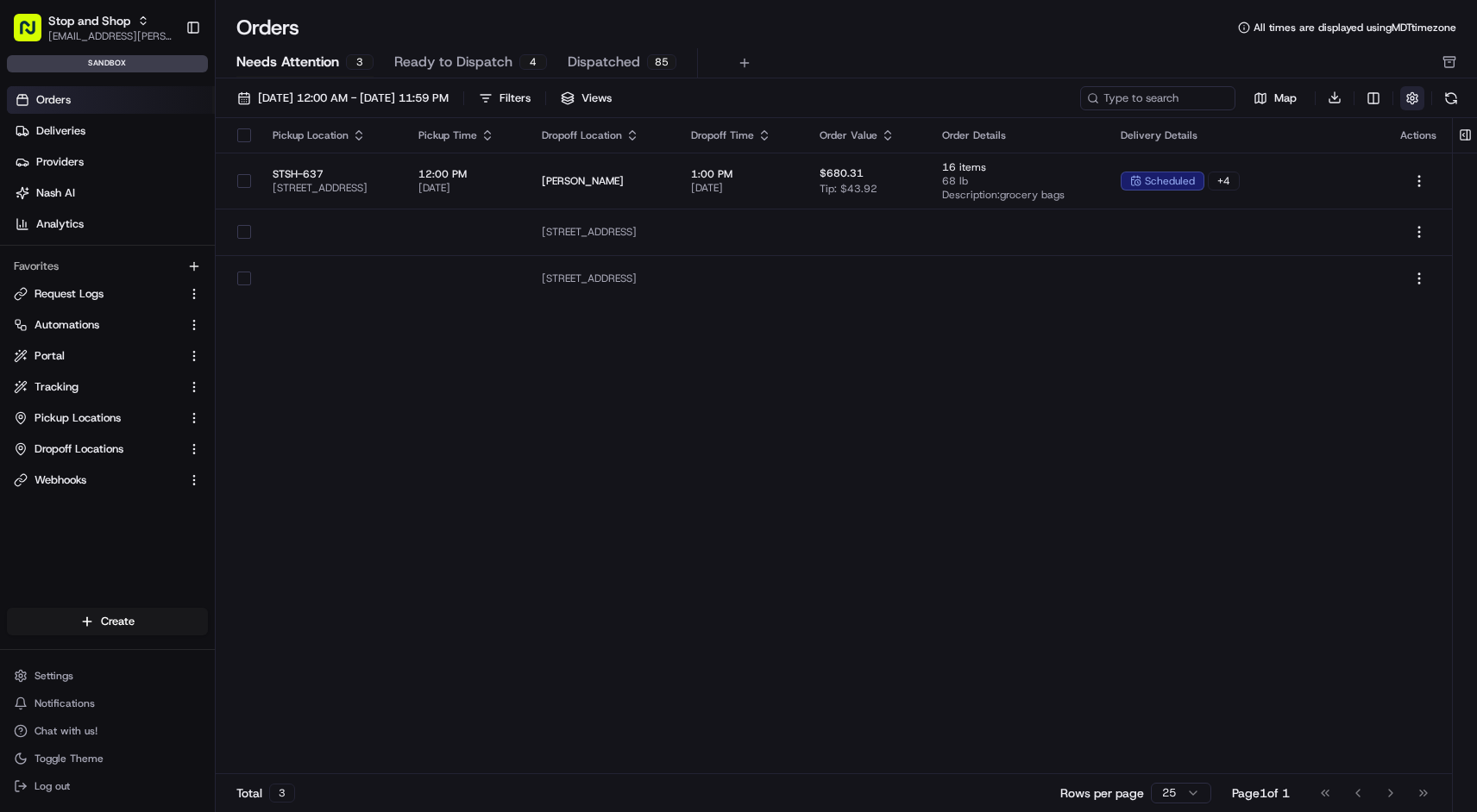
click at [1418, 104] on button "button" at bounding box center [1412, 98] width 24 height 24
click at [1446, 99] on button at bounding box center [1451, 98] width 24 height 24
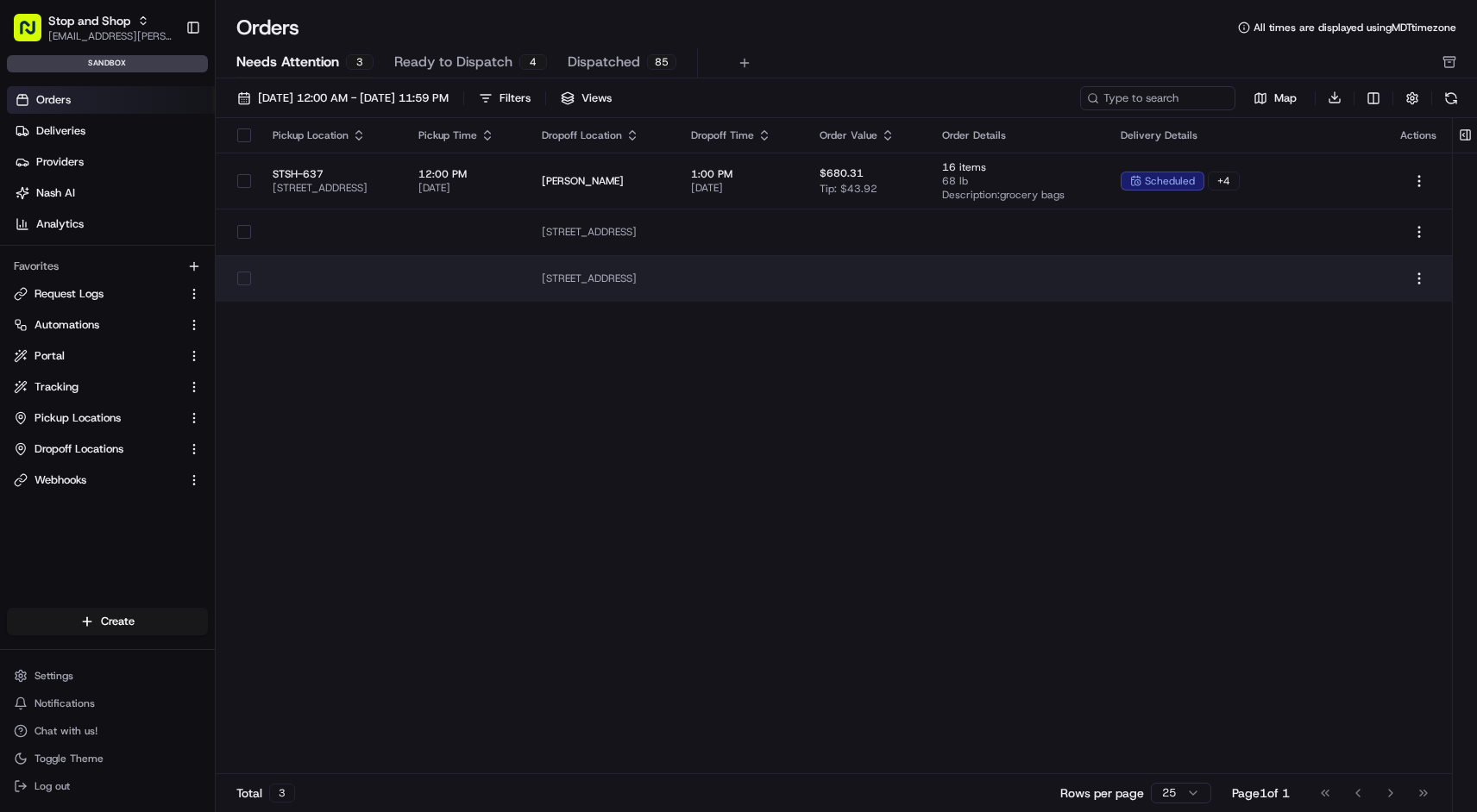
click at [928, 264] on td at bounding box center [867, 279] width 123 height 47
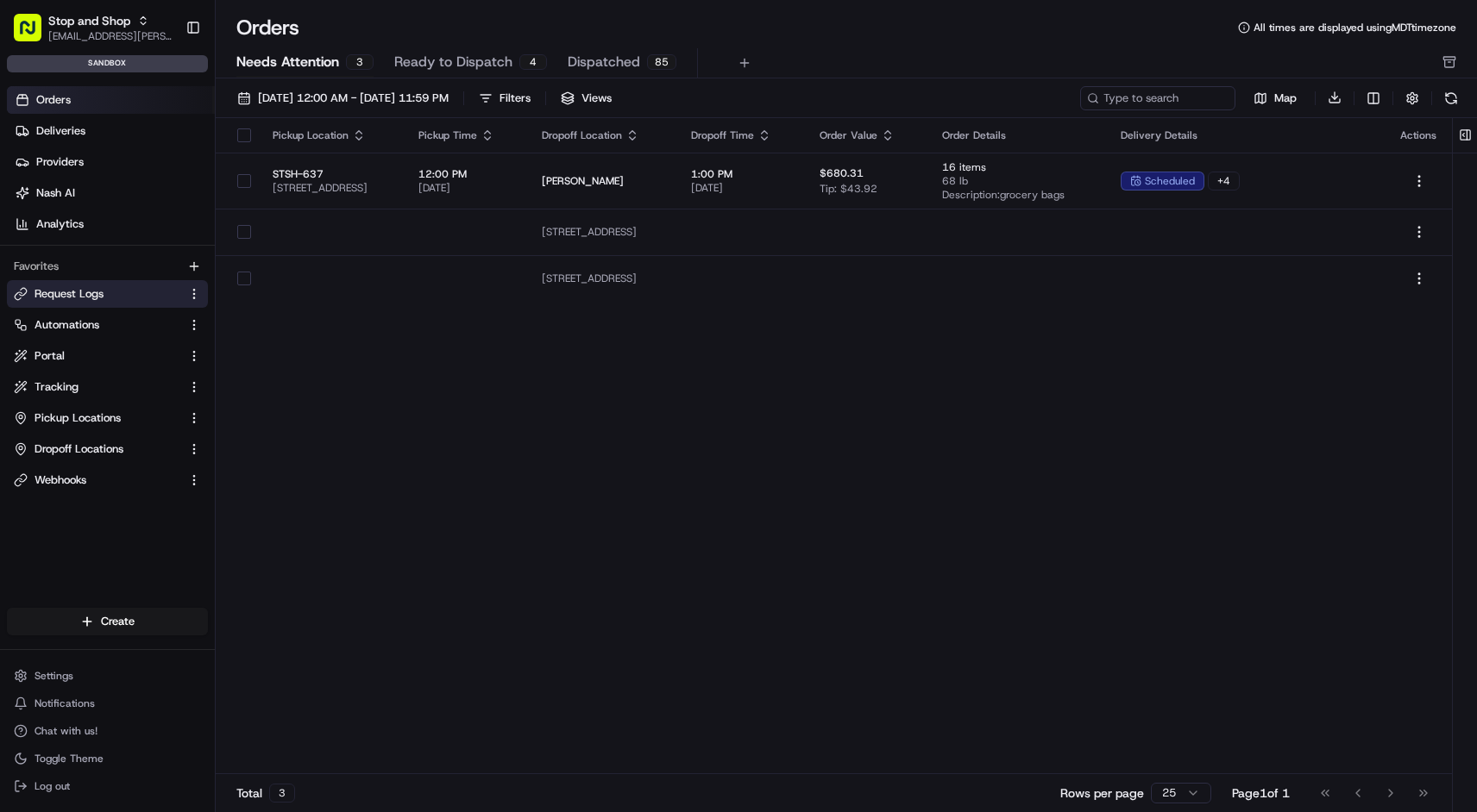
click at [120, 302] on button "Request Logs" at bounding box center [108, 294] width 201 height 28
click at [192, 293] on html "Stop and Shop [EMAIL_ADDRESS][PERSON_NAME][DOMAIN_NAME] Toggle Sidebar sandbox …" at bounding box center [738, 406] width 1477 height 812
click at [129, 292] on html "Stop and Shop [EMAIL_ADDRESS][PERSON_NAME][DOMAIN_NAME] Toggle Sidebar sandbox …" at bounding box center [738, 406] width 1477 height 812
click at [92, 293] on span "Request Logs" at bounding box center [69, 294] width 69 height 15
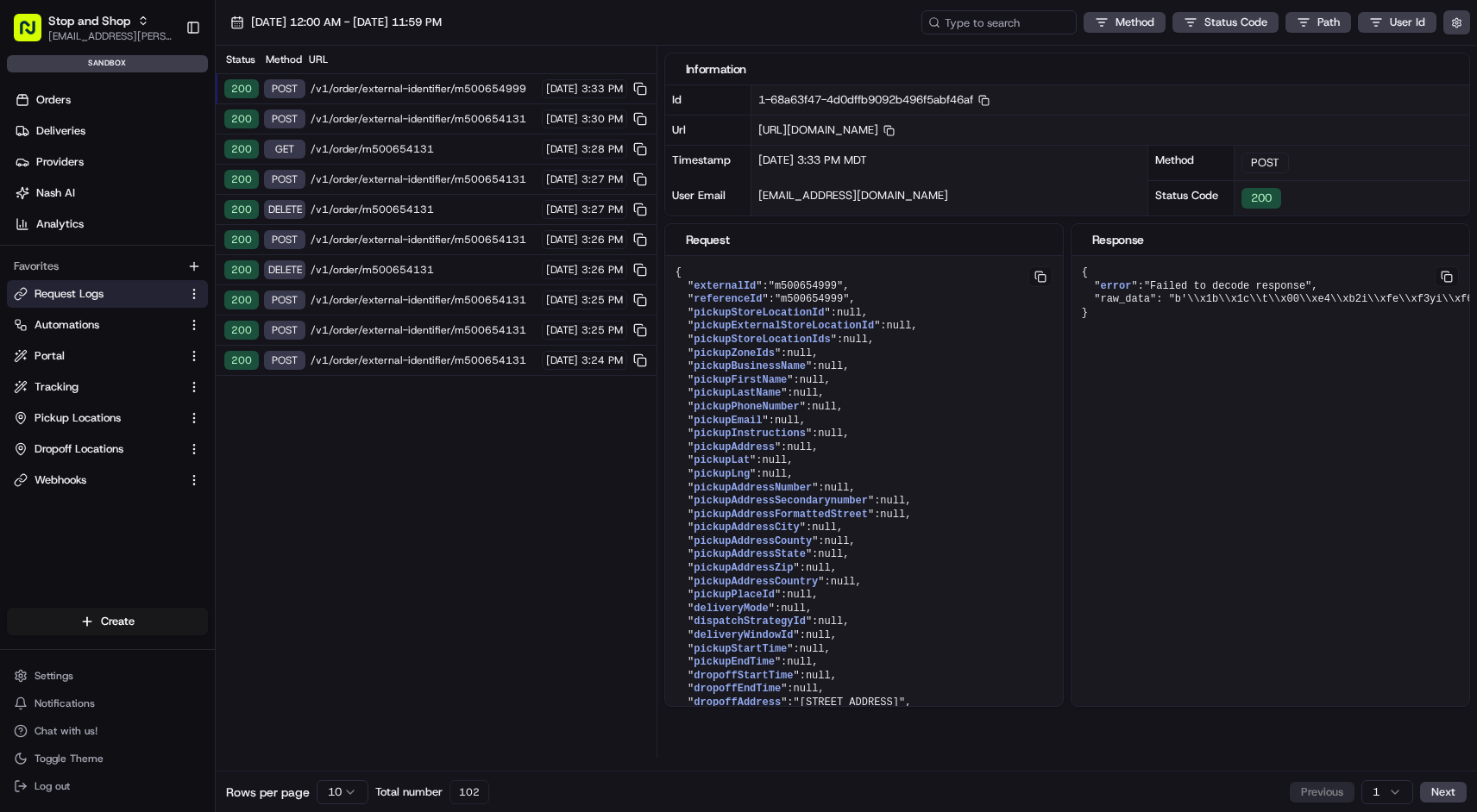
click at [434, 356] on span "/v1/order/external-identifier/m500654131" at bounding box center [424, 359] width 226 height 14
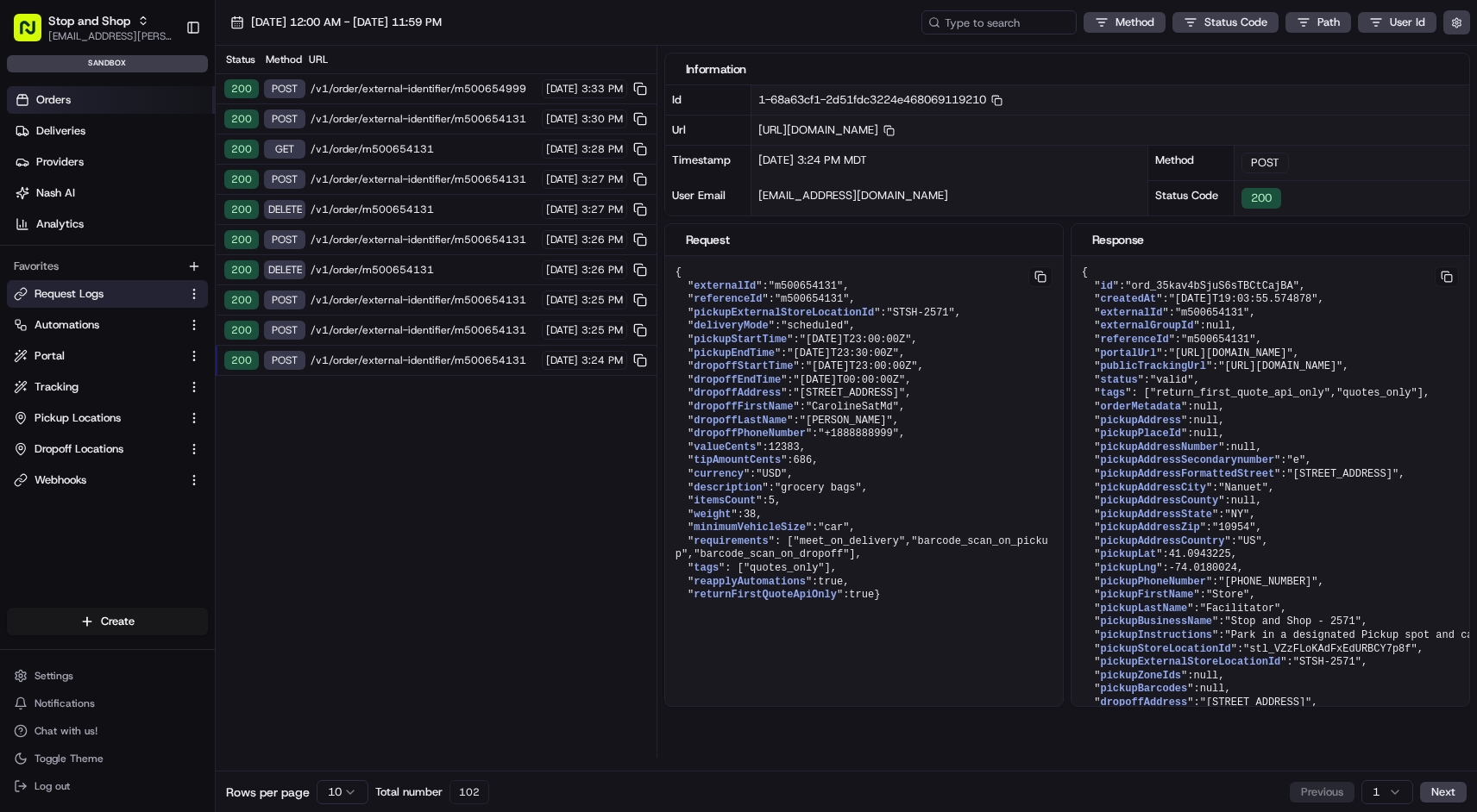
click at [70, 96] on link "Orders" at bounding box center [111, 99] width 208 height 28
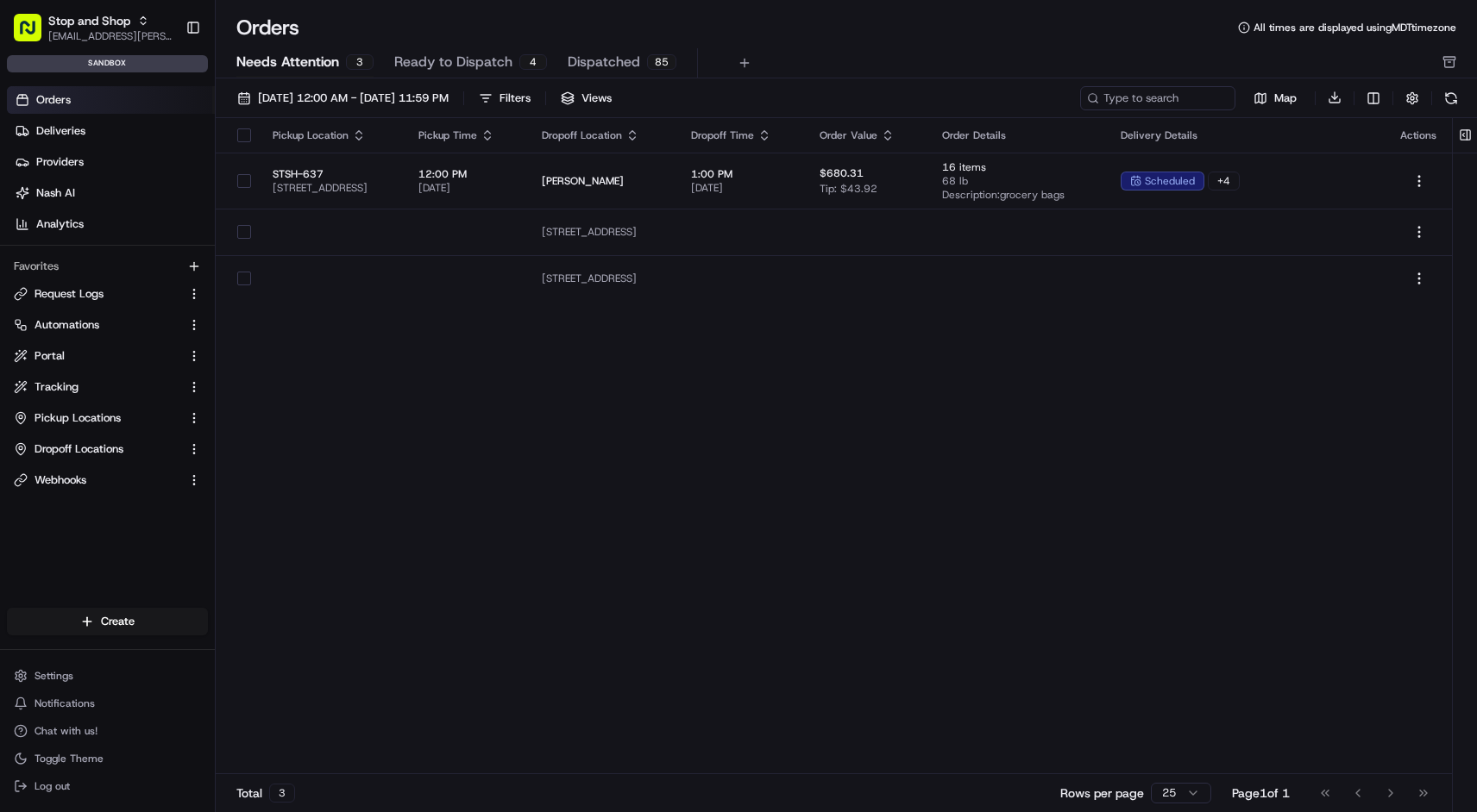
click at [829, 581] on div "Pickup Location Pickup Time Dropoff Location Dropoff Time Order Value Order Det…" at bounding box center [834, 447] width 1236 height 658
click at [31, 294] on link "Request Logs" at bounding box center [97, 294] width 166 height 15
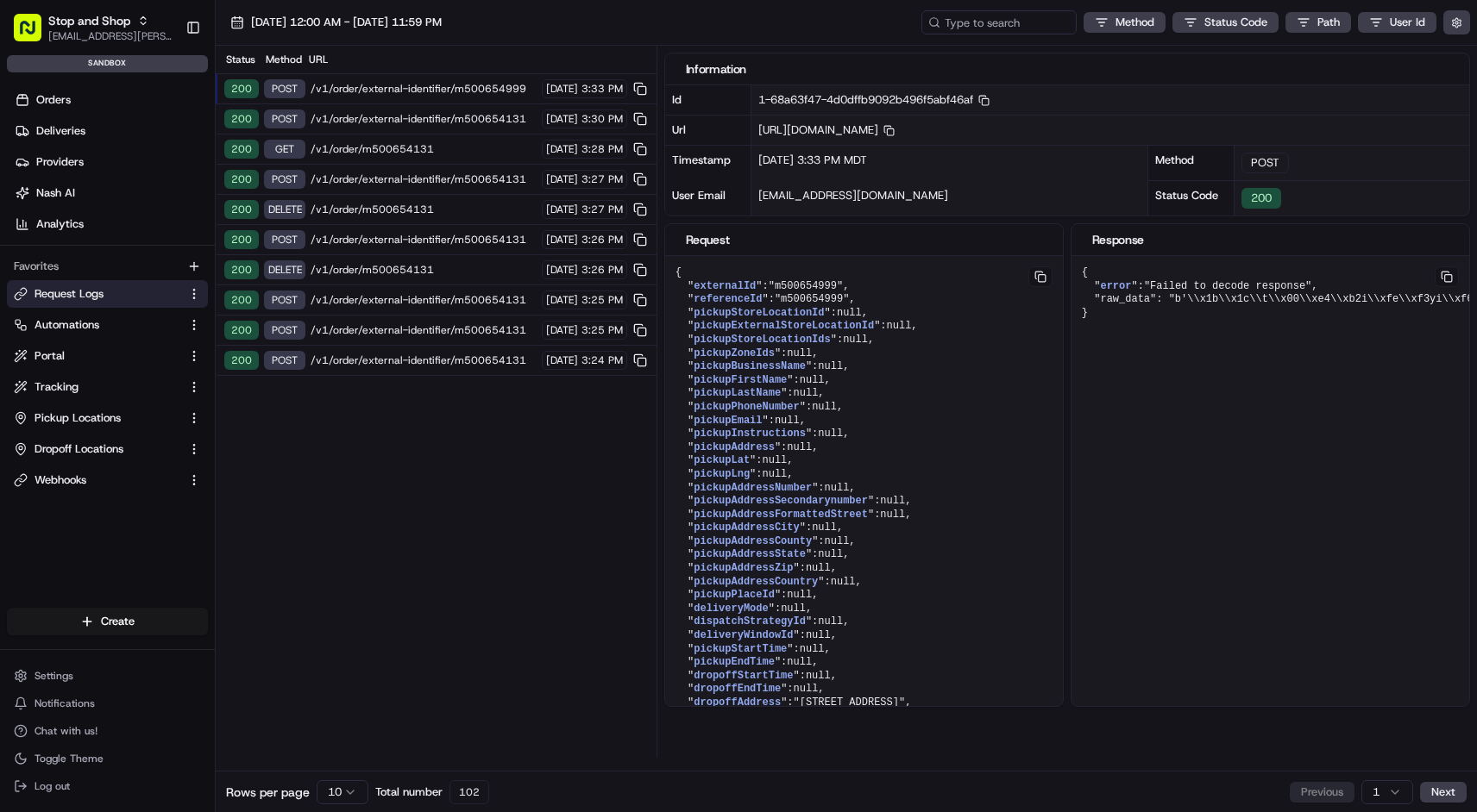
click at [353, 797] on html "Stop and Shop [EMAIL_ADDRESS][PERSON_NAME][DOMAIN_NAME] Toggle Sidebar sandbox …" at bounding box center [738, 406] width 1477 height 812
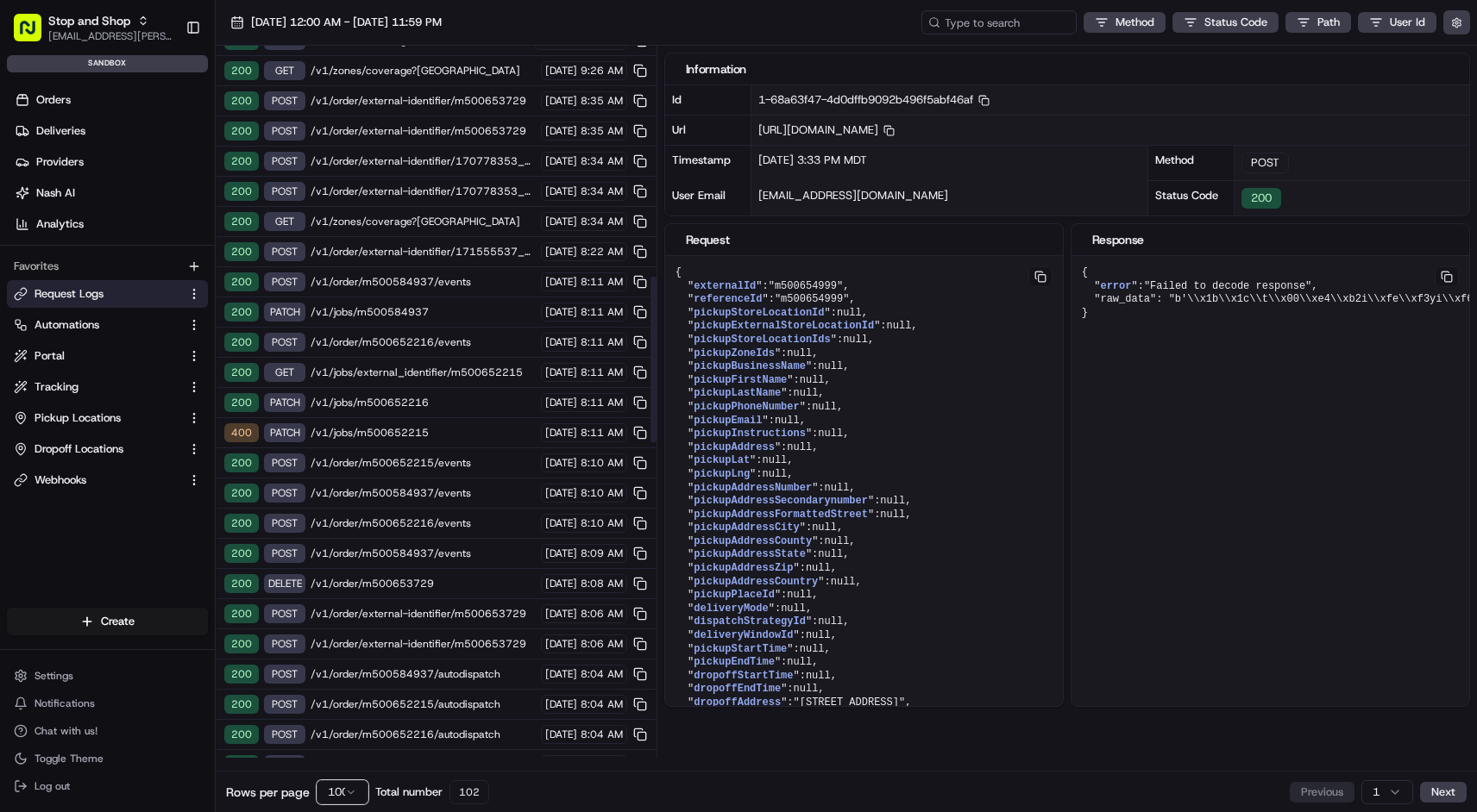
scroll to position [2335, 0]
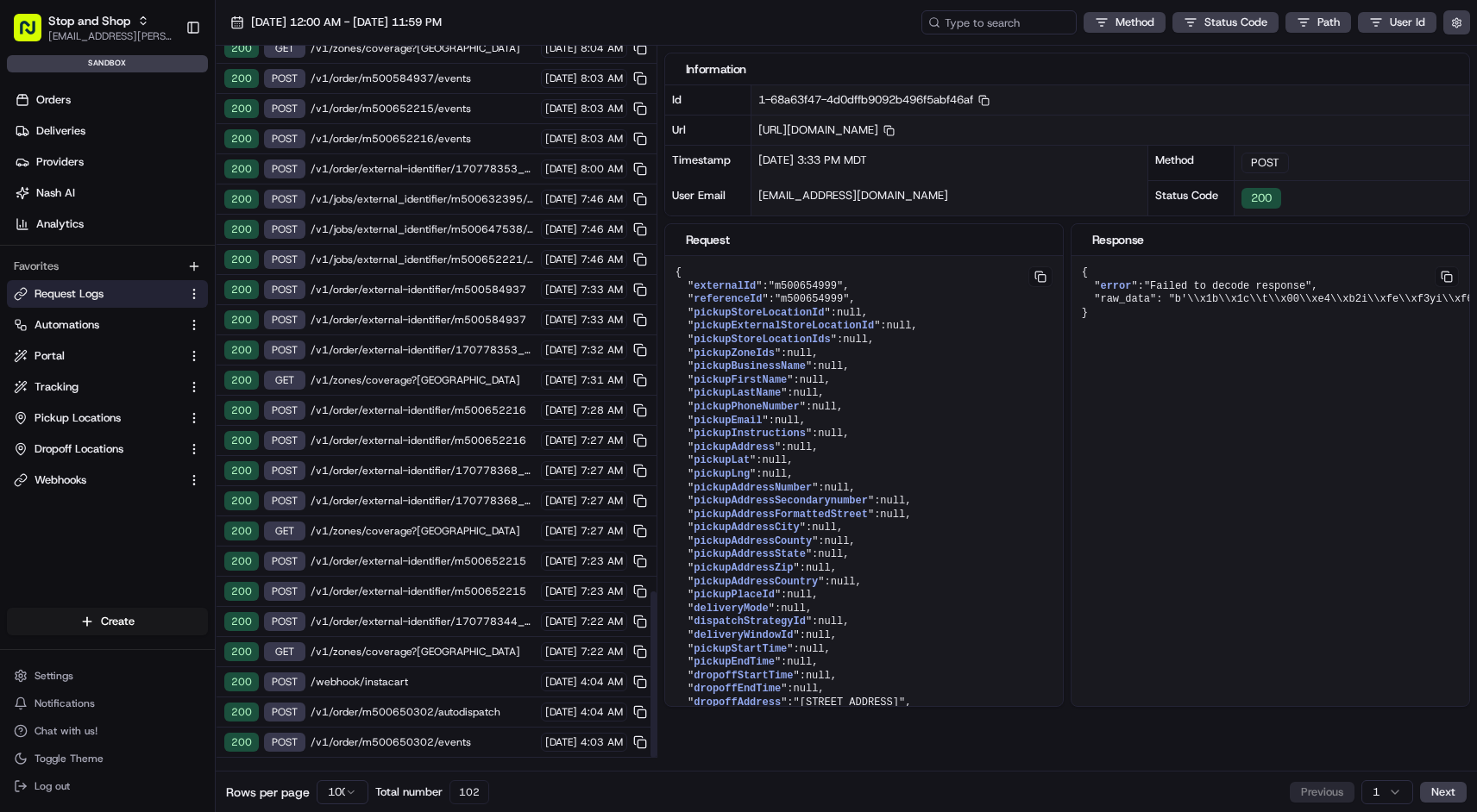
click at [453, 200] on span "/v1/jobs/external_identifier/m500632395/cancel" at bounding box center [423, 199] width 225 height 14
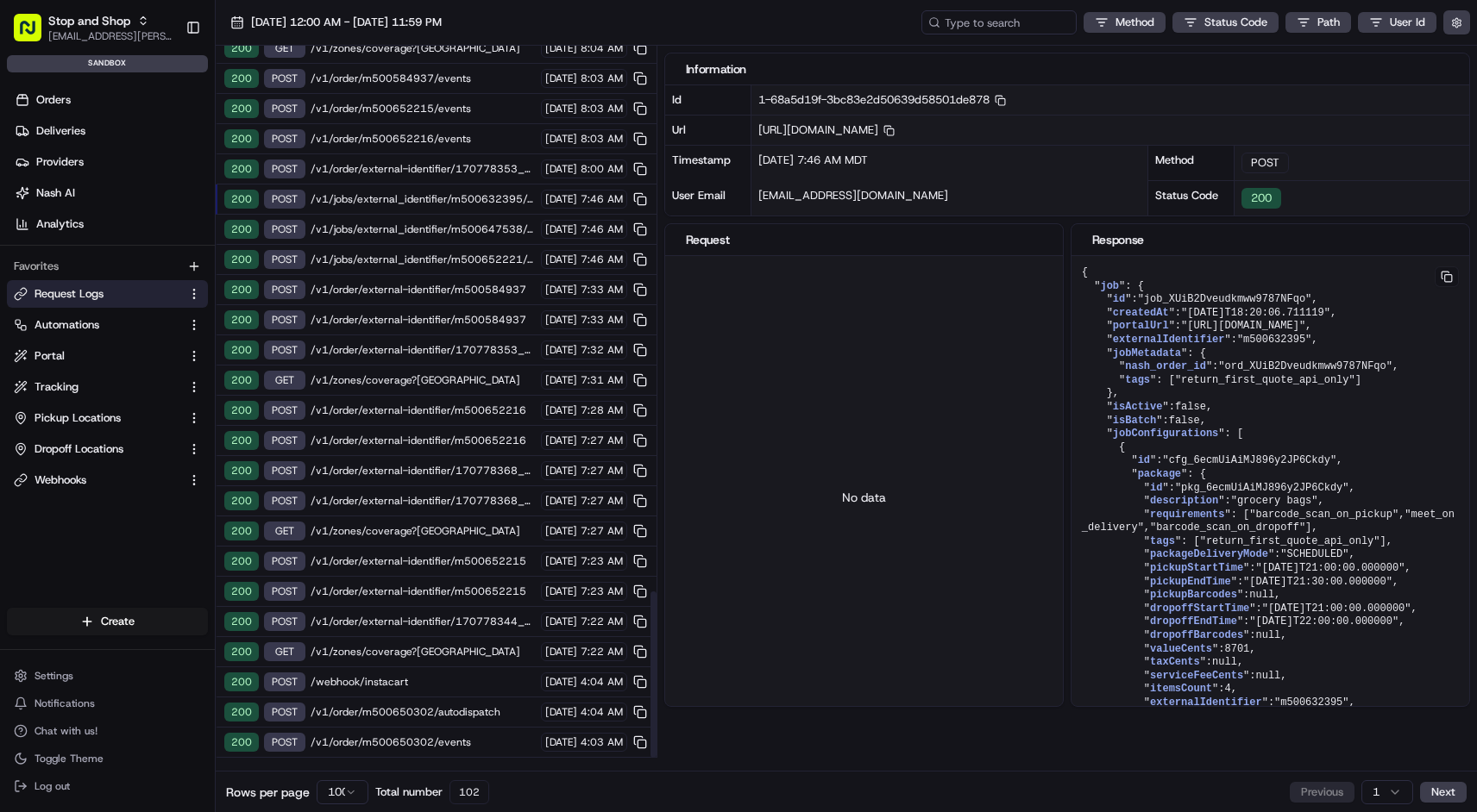
click at [469, 307] on div "200 POST /v1/order/external-identifier/m500584937 [DATE] 7:33 AM" at bounding box center [436, 320] width 441 height 30
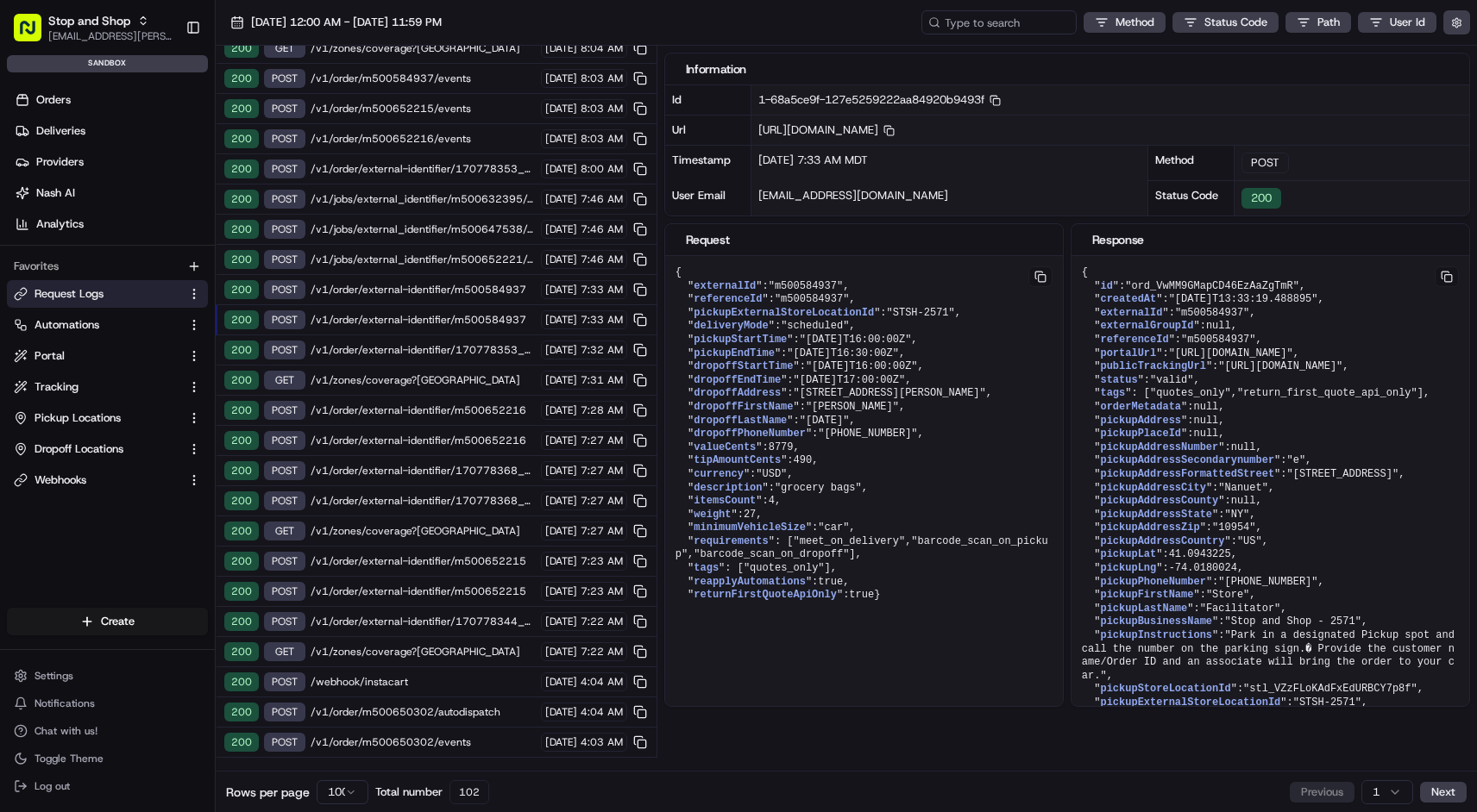
drag, startPoint x: 696, startPoint y: 692, endPoint x: 768, endPoint y: 493, distance: 211.6
click at [768, 493] on pre "{ " externalId ": "m500584937" , " referenceId ": "m500584937" , " pickupExtern…" at bounding box center [864, 434] width 397 height 357
click at [1029, 279] on button at bounding box center [1040, 276] width 24 height 21
click at [1034, 277] on button at bounding box center [1040, 276] width 24 height 21
